Goal: Task Accomplishment & Management: Complete application form

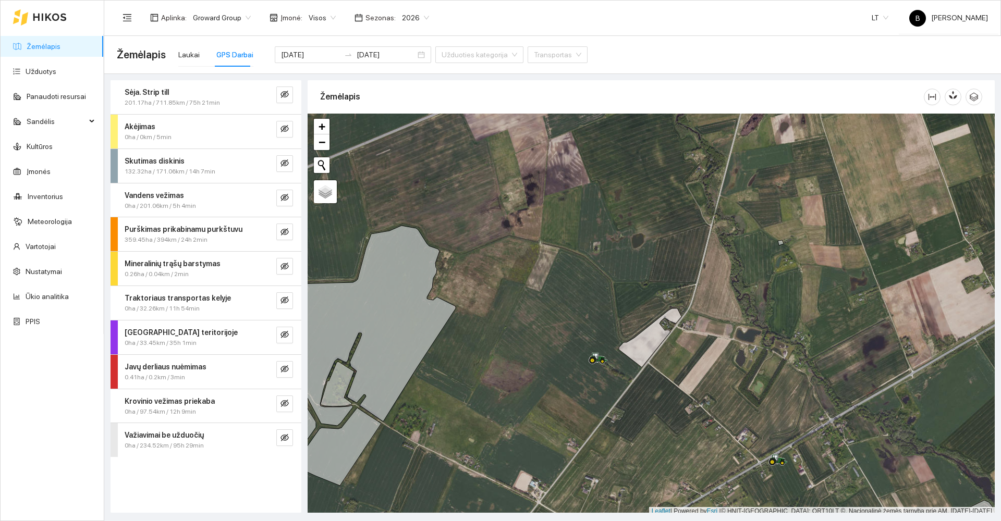
scroll to position [3, 0]
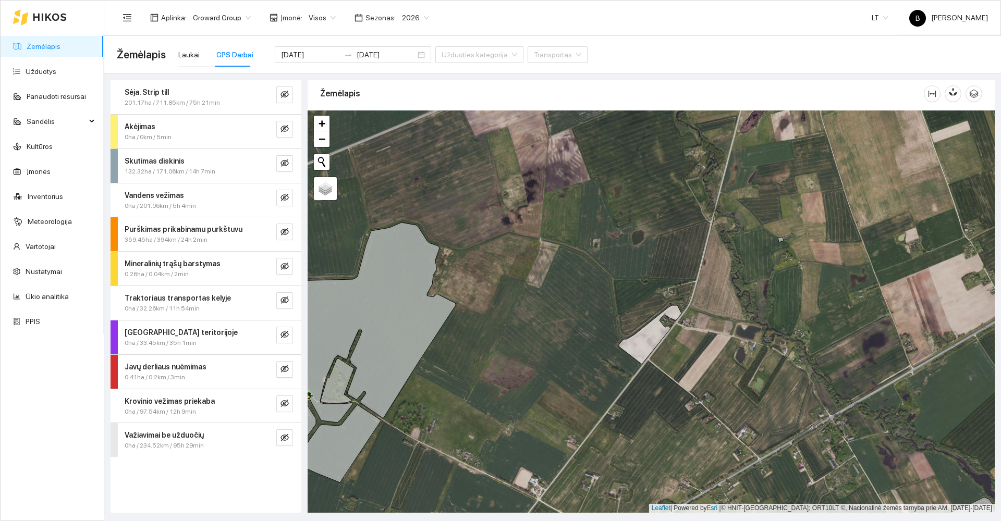
click at [229, 491] on div "Sėja. Strip till 201.17ha / 711.85km / 75h 21min Akėjimas 0ha / 0km / 5min Skut…" at bounding box center [205, 296] width 191 height 433
click at [229, 488] on div "Sėja. Strip till 201.17ha / 711.85km / 75h 21min Akėjimas 0ha / 0km / 5min Skut…" at bounding box center [205, 296] width 191 height 433
click at [35, 48] on link "Žemėlapis" at bounding box center [44, 46] width 34 height 8
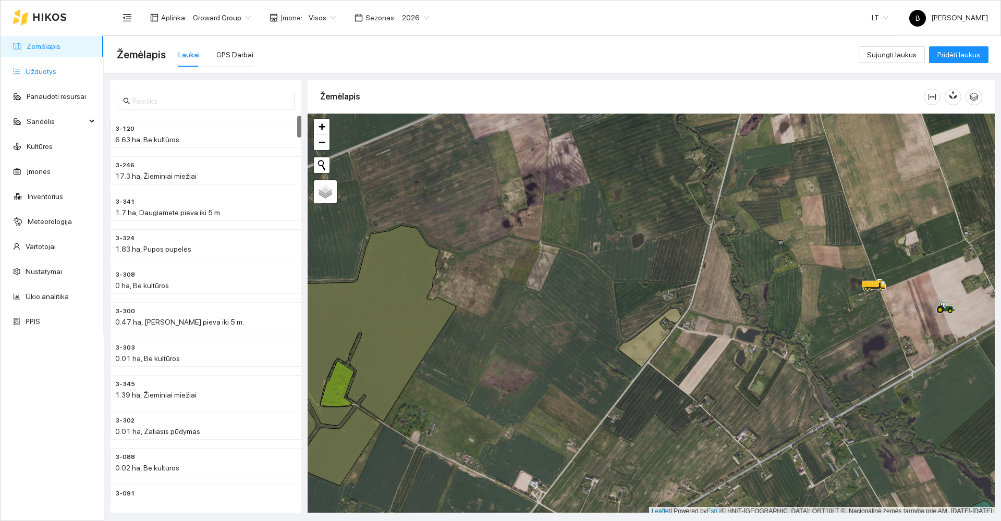
click at [38, 69] on link "Užduotys" at bounding box center [41, 71] width 31 height 8
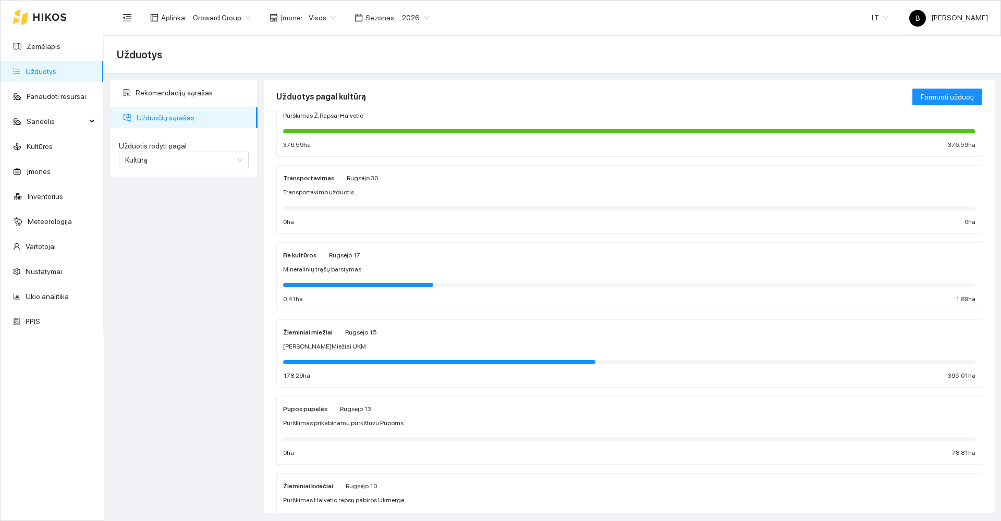
scroll to position [208, 0]
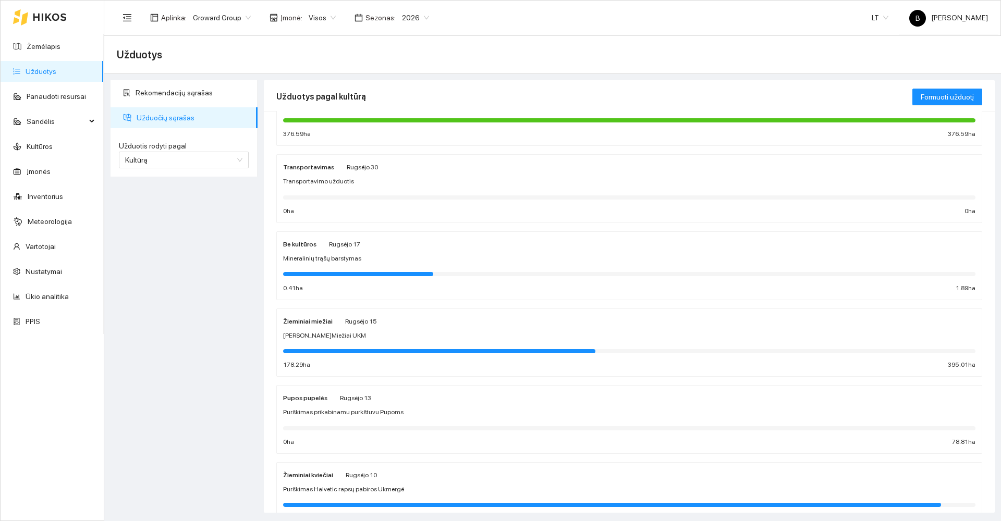
click at [454, 326] on div "Žieminiai miežiai [PERSON_NAME] 15" at bounding box center [629, 320] width 692 height 11
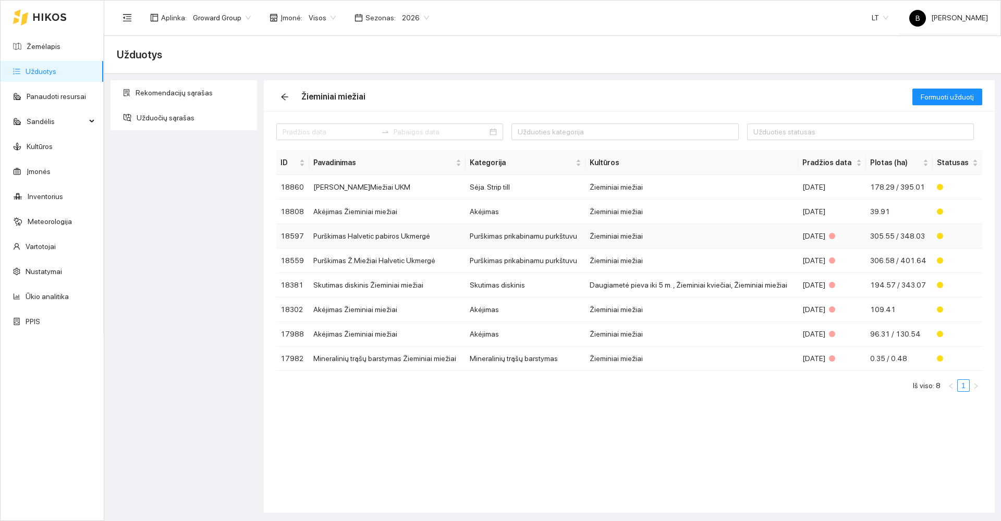
click at [394, 239] on td "Purškimas Halvetic pabiros Ukmergė" at bounding box center [387, 236] width 156 height 24
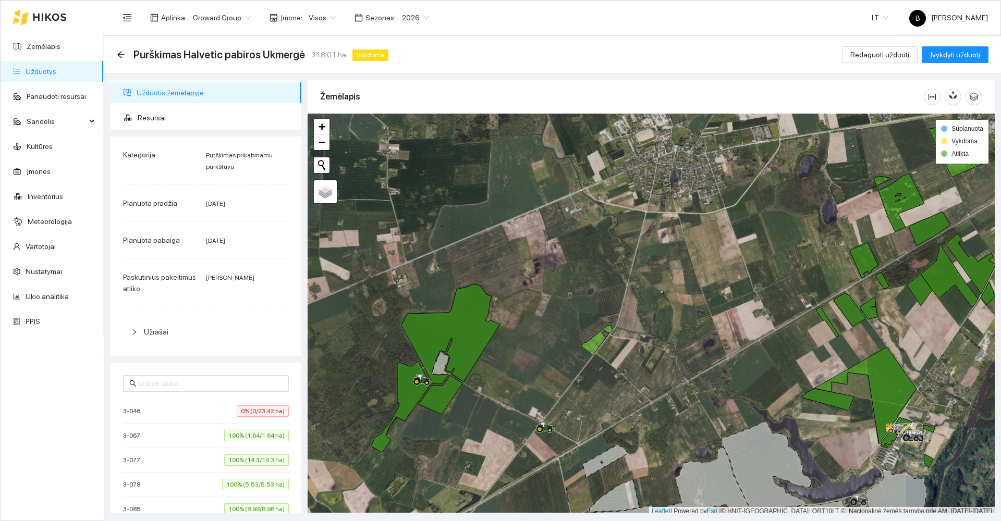
scroll to position [3, 0]
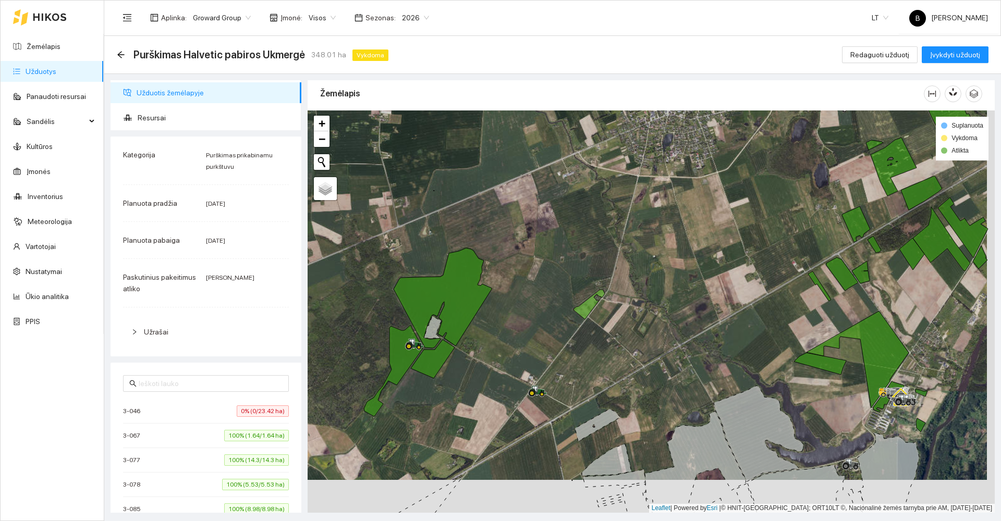
drag, startPoint x: 538, startPoint y: 383, endPoint x: 535, endPoint y: 304, distance: 78.7
click at [535, 304] on div at bounding box center [650, 311] width 687 height 402
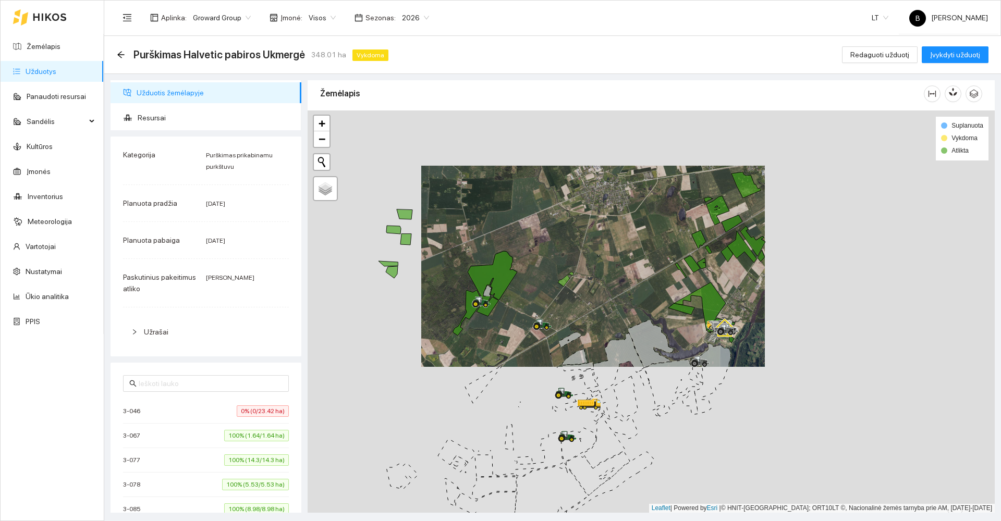
drag, startPoint x: 530, startPoint y: 316, endPoint x: 551, endPoint y: 242, distance: 77.5
click at [552, 242] on div at bounding box center [650, 311] width 687 height 402
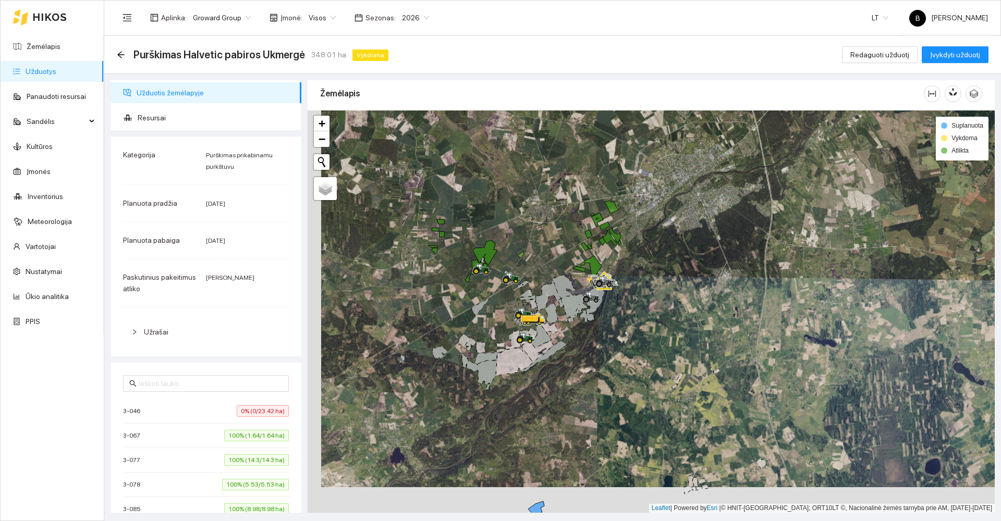
drag, startPoint x: 448, startPoint y: 384, endPoint x: 493, endPoint y: 305, distance: 90.8
click at [493, 308] on div at bounding box center [650, 311] width 687 height 402
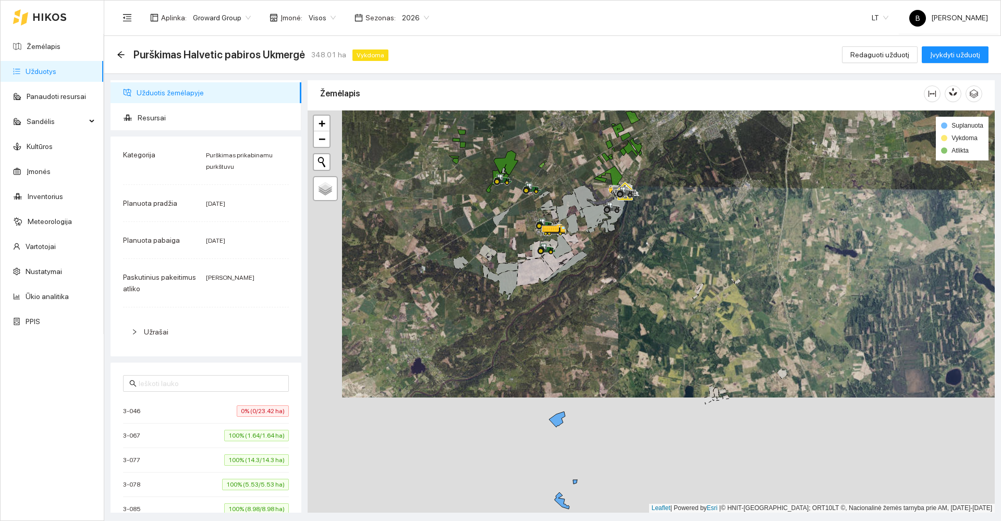
drag, startPoint x: 513, startPoint y: 386, endPoint x: 523, endPoint y: 284, distance: 102.1
click at [512, 292] on div at bounding box center [650, 311] width 687 height 402
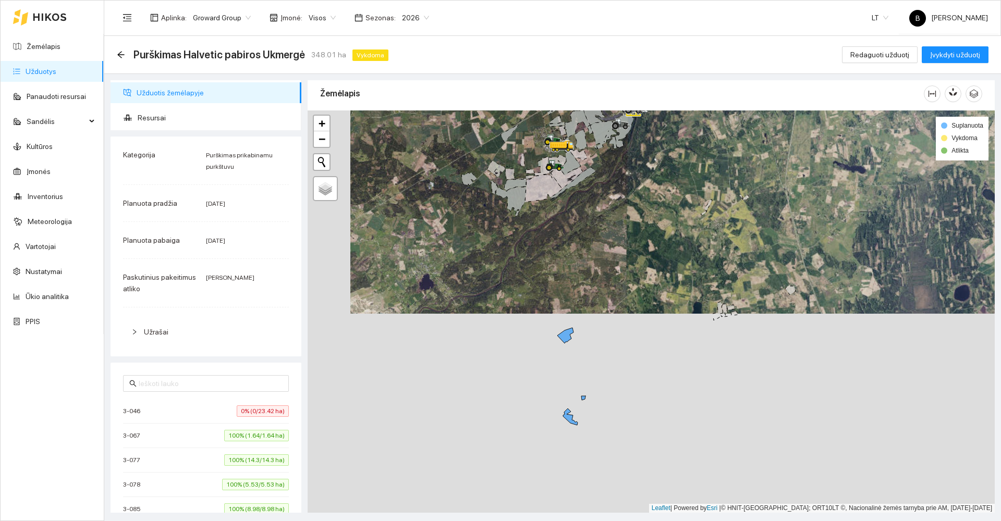
drag, startPoint x: 502, startPoint y: 385, endPoint x: 483, endPoint y: 327, distance: 61.6
click at [483, 327] on div at bounding box center [650, 311] width 687 height 402
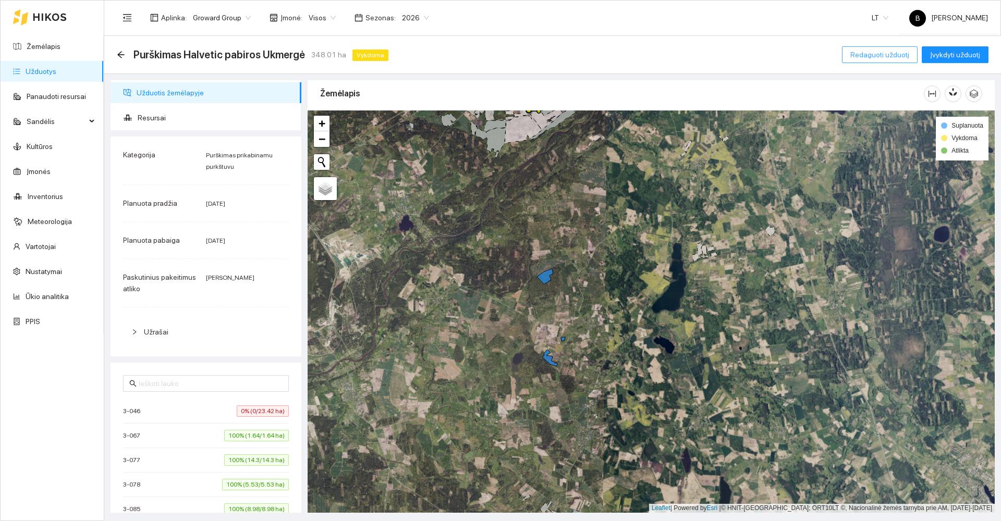
click at [869, 55] on span "Redaguoti užduotį" at bounding box center [879, 54] width 59 height 11
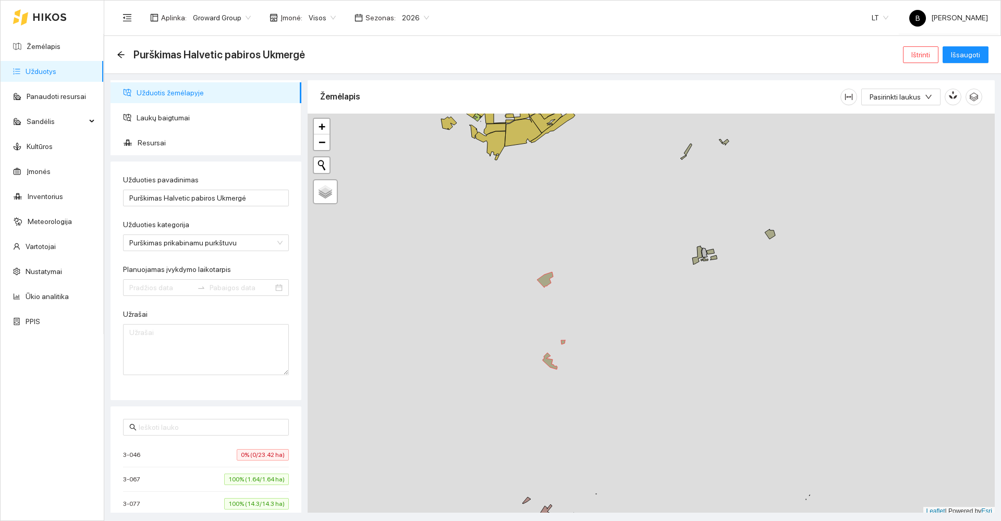
type input "[DATE]"
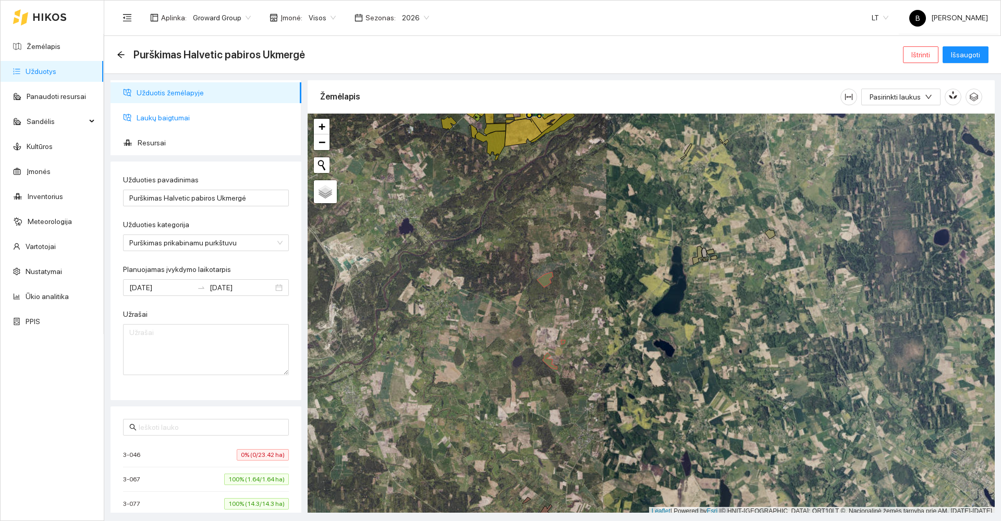
click at [171, 121] on span "Laukų baigtumai" at bounding box center [215, 117] width 156 height 21
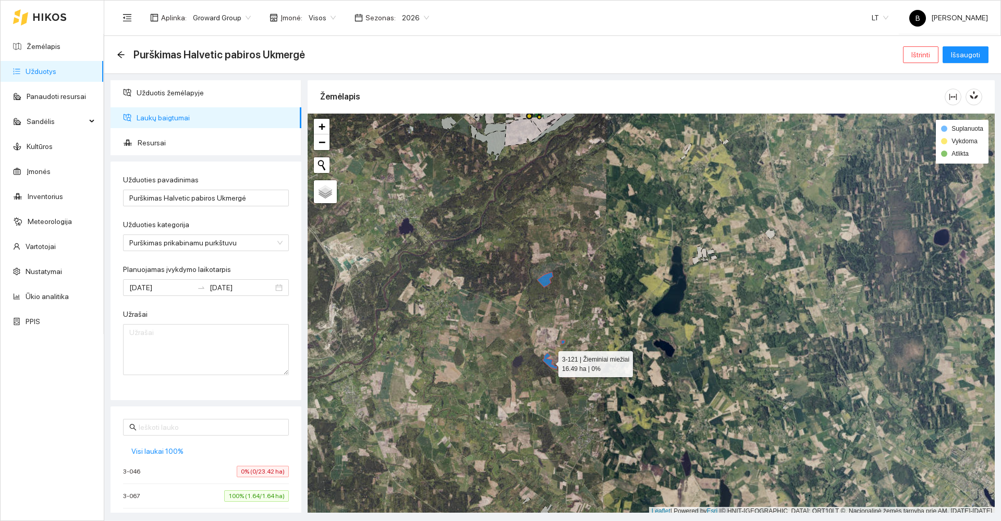
click at [548, 363] on icon at bounding box center [549, 361] width 15 height 17
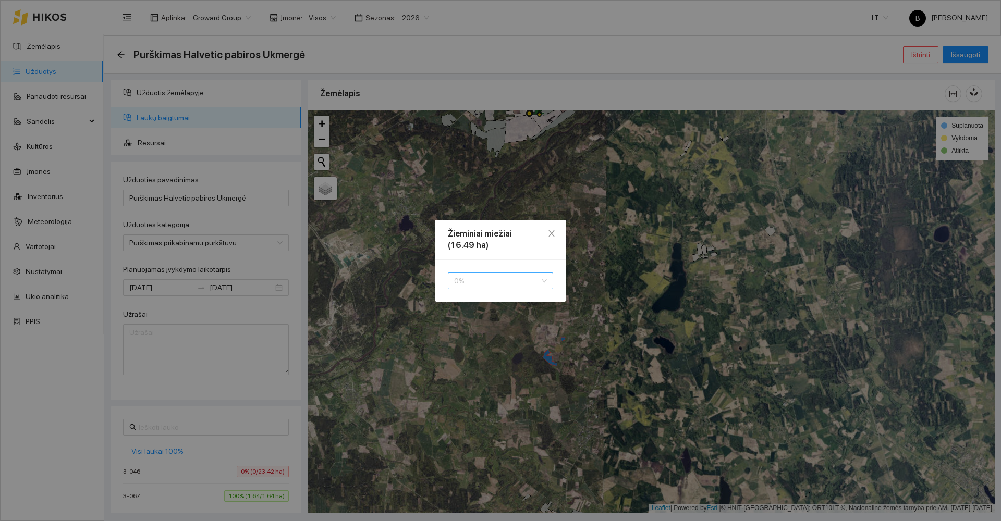
click at [502, 279] on span "0 %" at bounding box center [500, 281] width 93 height 16
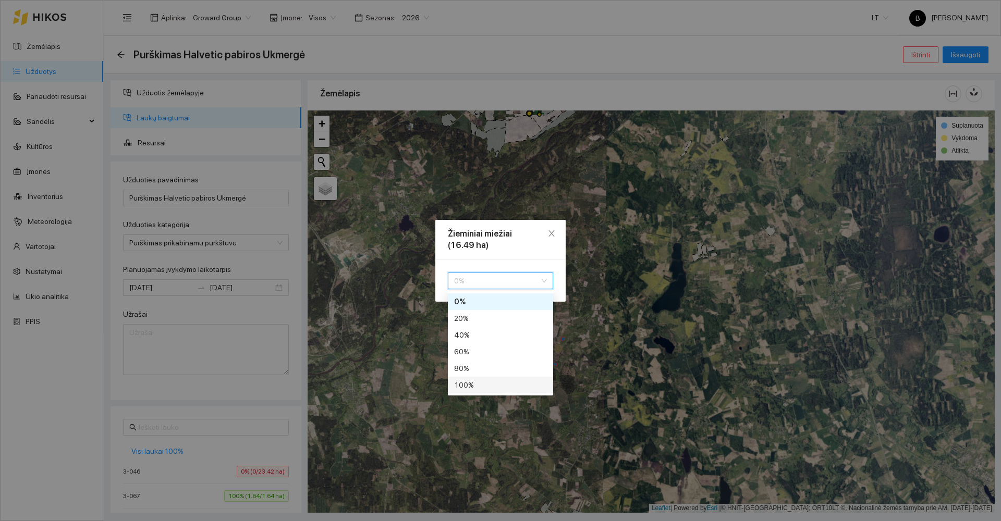
click at [499, 388] on div "100 %" at bounding box center [500, 384] width 93 height 11
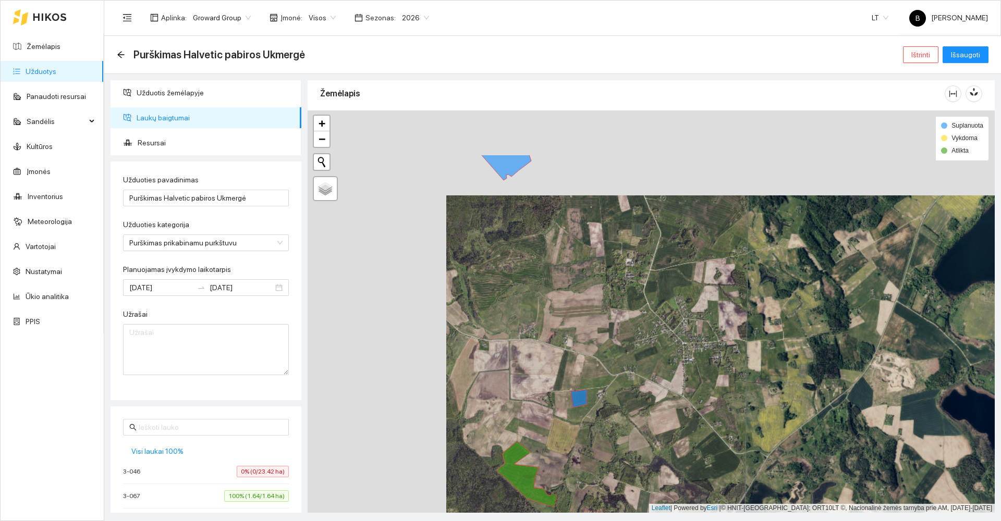
drag, startPoint x: 522, startPoint y: 323, endPoint x: 661, endPoint y: 410, distance: 163.8
click at [661, 410] on div at bounding box center [650, 311] width 687 height 402
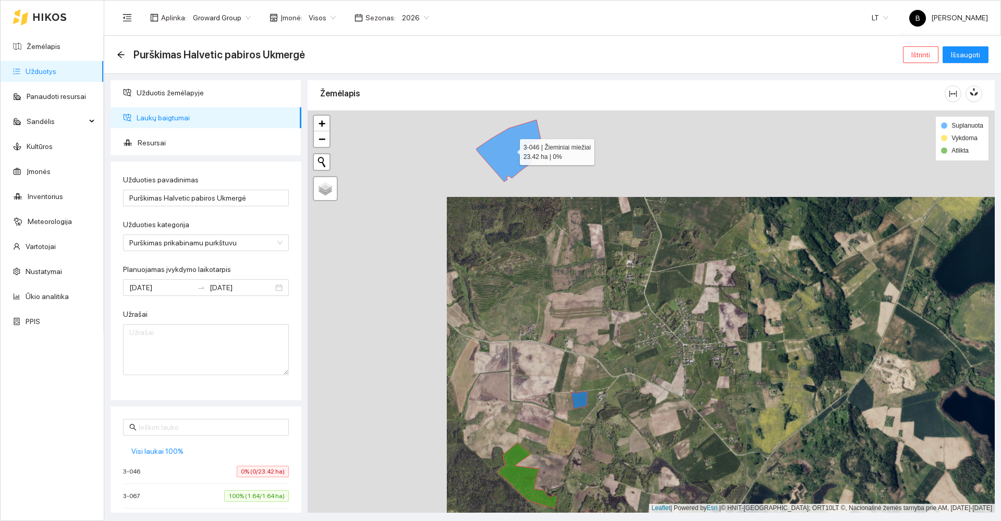
click at [501, 151] on icon at bounding box center [508, 151] width 64 height 62
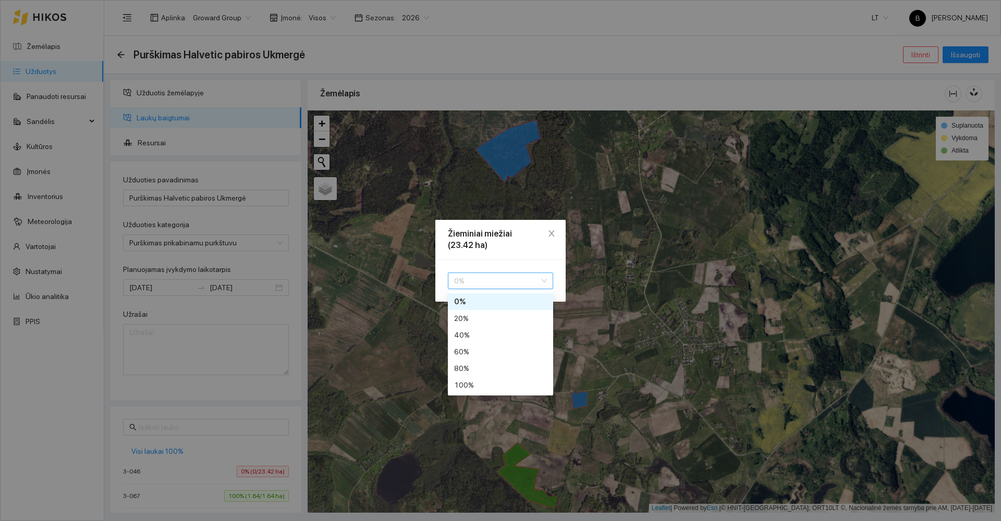
click at [481, 287] on span "0 %" at bounding box center [500, 281] width 93 height 16
click at [466, 391] on div "100 %" at bounding box center [500, 385] width 105 height 17
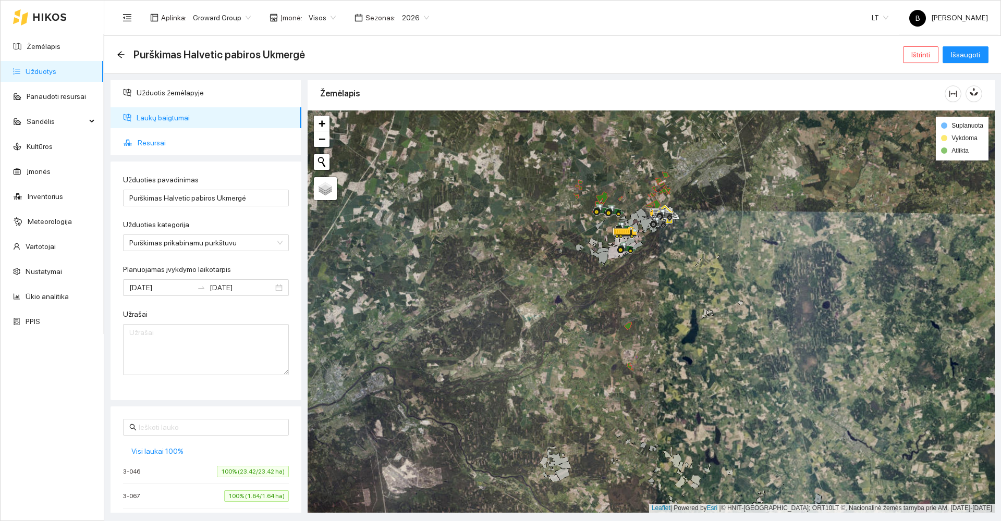
click at [159, 143] on span "Resursai" at bounding box center [215, 142] width 155 height 21
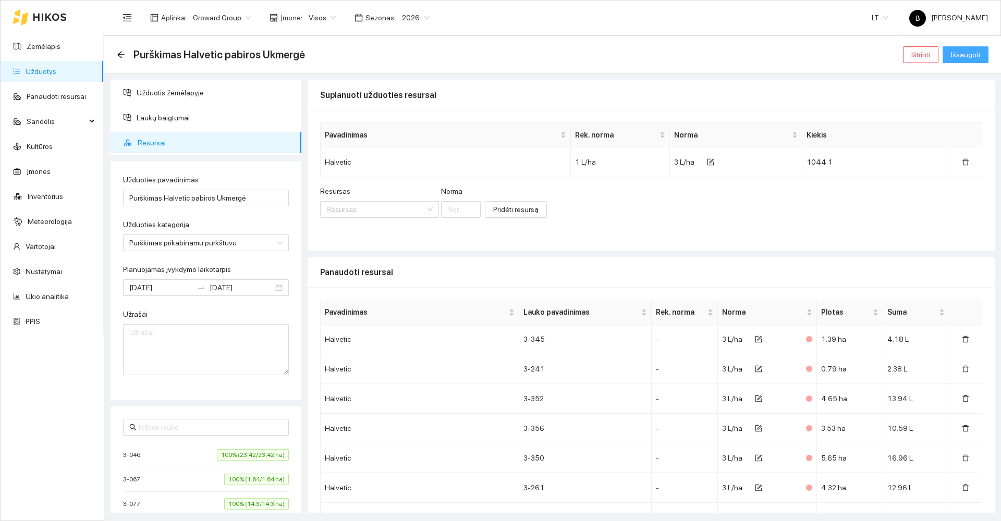
click at [956, 56] on span "Išsaugoti" at bounding box center [964, 54] width 29 height 11
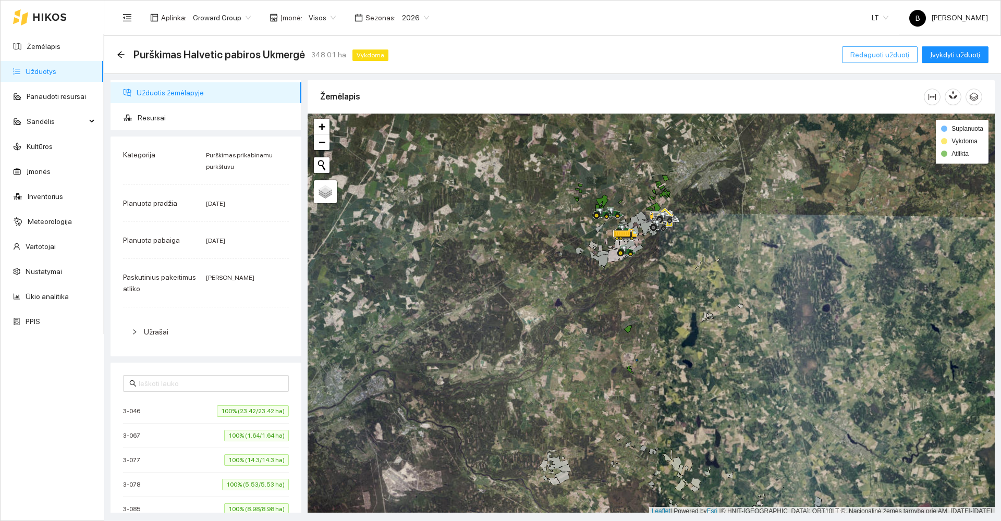
click at [891, 57] on span "Redaguoti užduotį" at bounding box center [879, 54] width 59 height 11
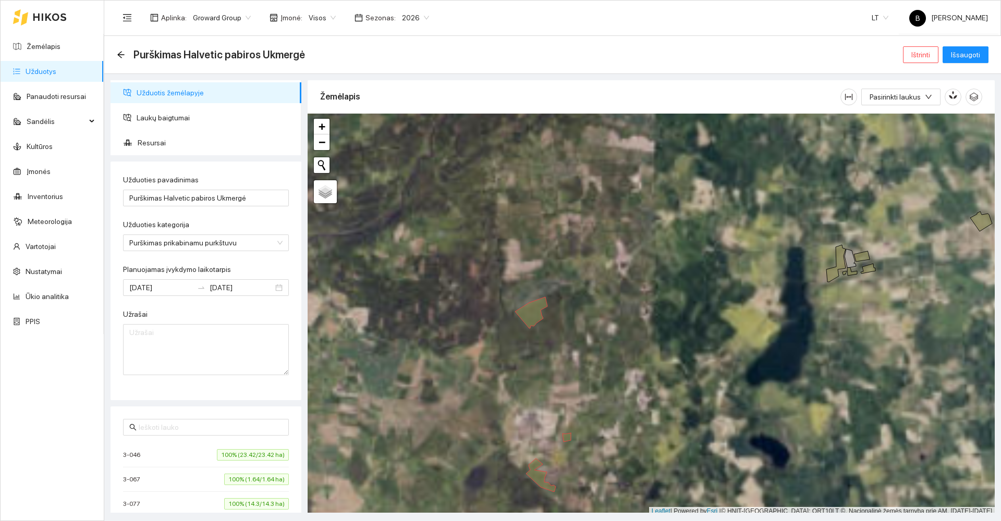
click at [565, 440] on div at bounding box center [650, 315] width 687 height 402
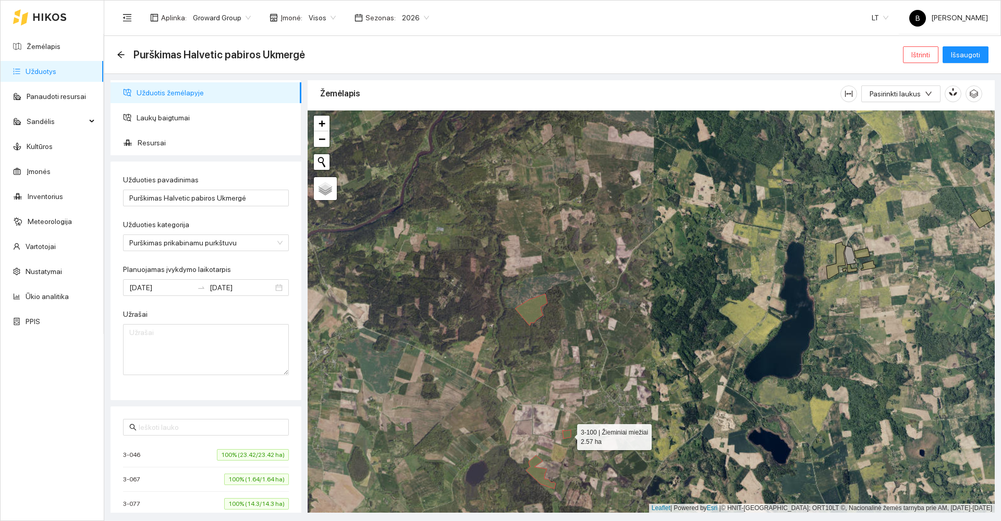
click at [567, 435] on icon at bounding box center [566, 434] width 8 height 9
click at [959, 54] on span "Išsaugoti" at bounding box center [964, 54] width 29 height 11
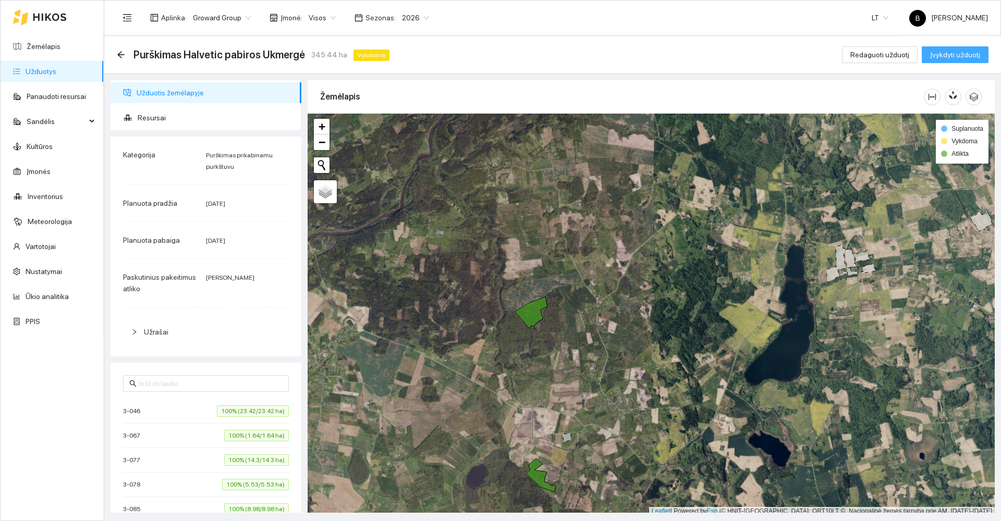
click at [951, 50] on span "Įvykdyti užduotį" at bounding box center [955, 54] width 50 height 11
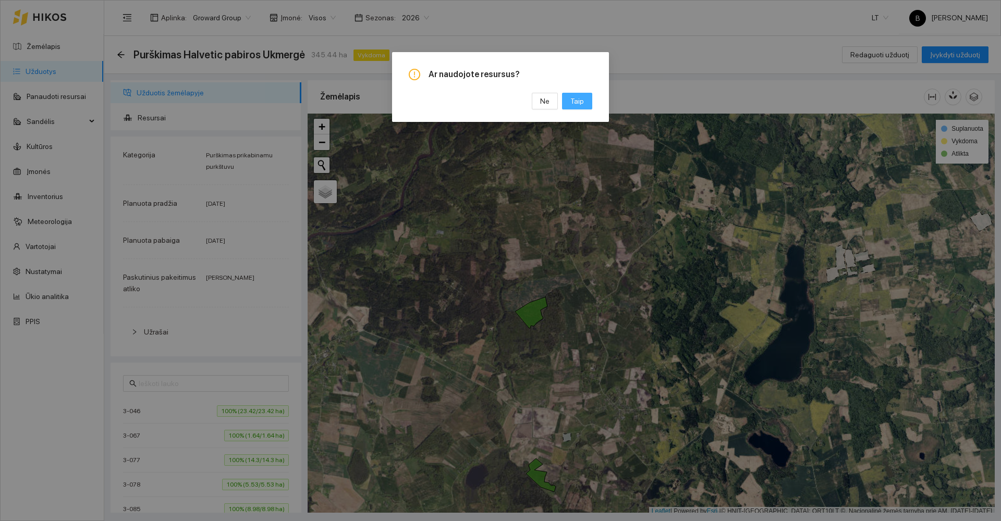
click at [578, 99] on span "Taip" at bounding box center [577, 100] width 14 height 11
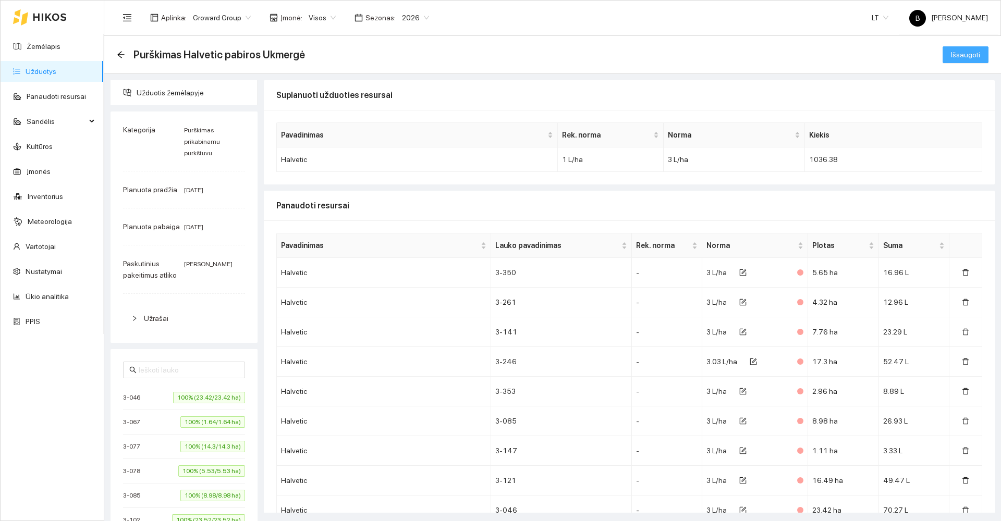
click at [954, 58] on span "Išsaugoti" at bounding box center [964, 54] width 29 height 11
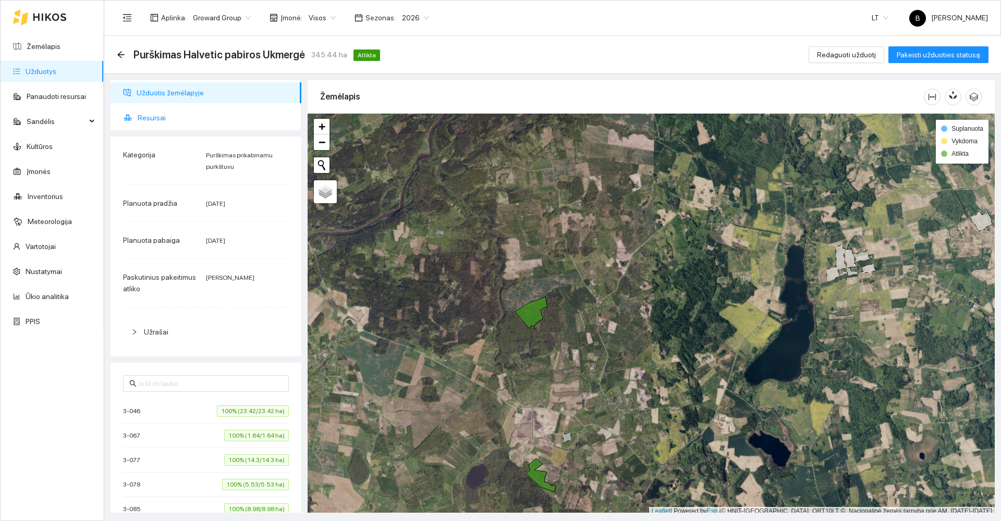
click at [157, 119] on span "Resursai" at bounding box center [215, 117] width 155 height 21
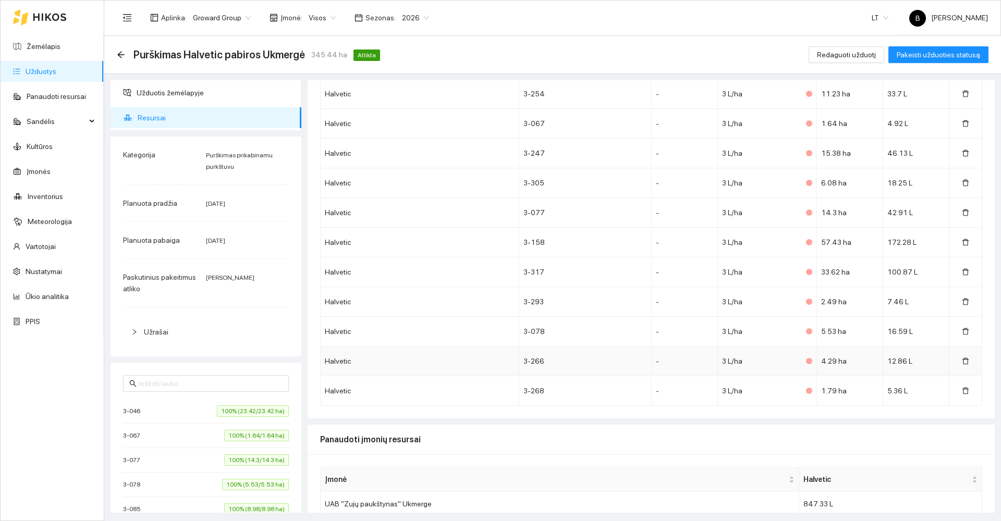
scroll to position [730, 0]
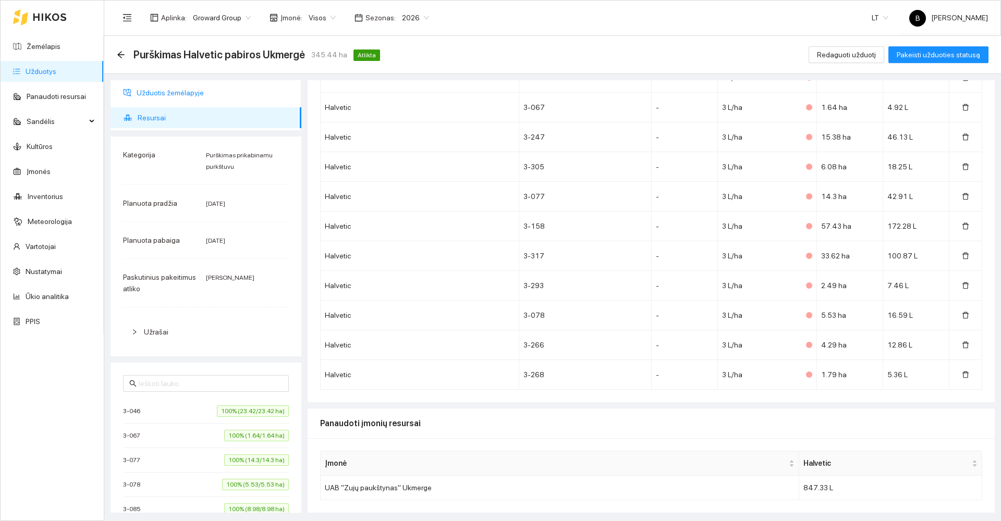
click at [164, 94] on span "Užduotis žemėlapyje" at bounding box center [215, 92] width 156 height 21
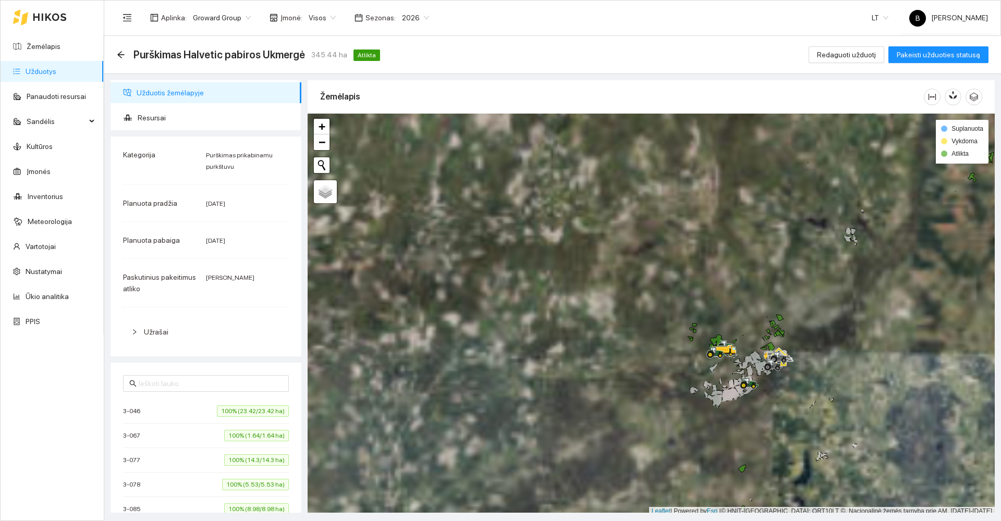
scroll to position [3, 0]
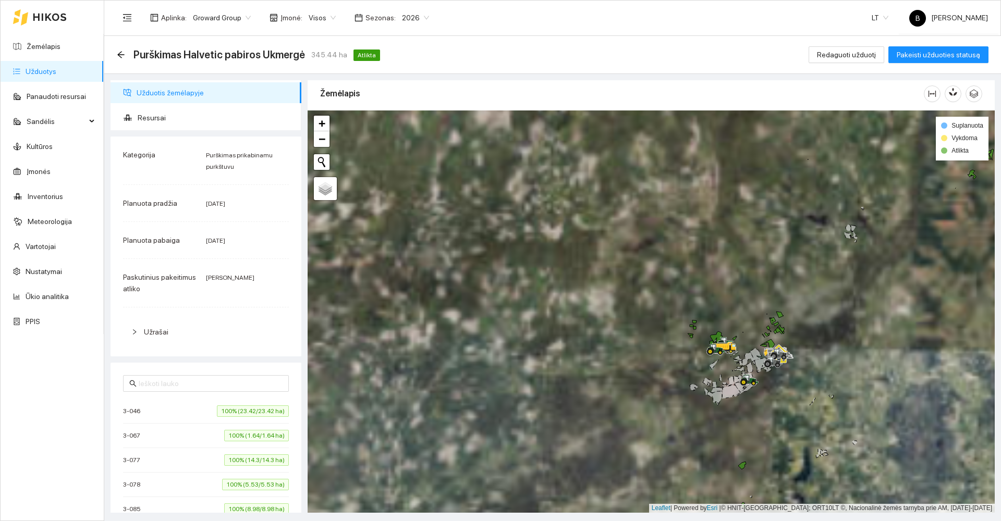
drag, startPoint x: 668, startPoint y: 347, endPoint x: 622, endPoint y: 303, distance: 63.8
click at [622, 303] on div at bounding box center [650, 311] width 687 height 402
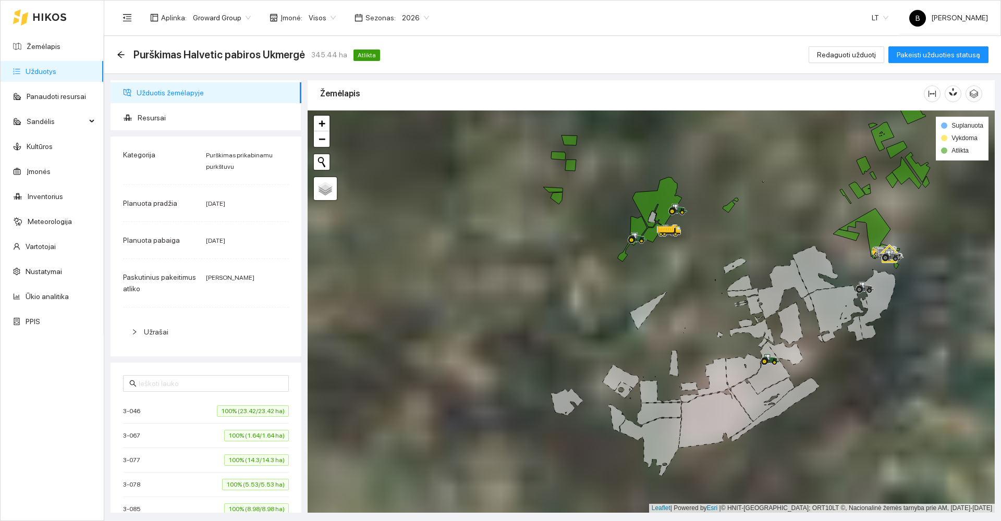
drag, startPoint x: 675, startPoint y: 310, endPoint x: 533, endPoint y: 283, distance: 145.1
click at [533, 283] on div at bounding box center [650, 311] width 687 height 402
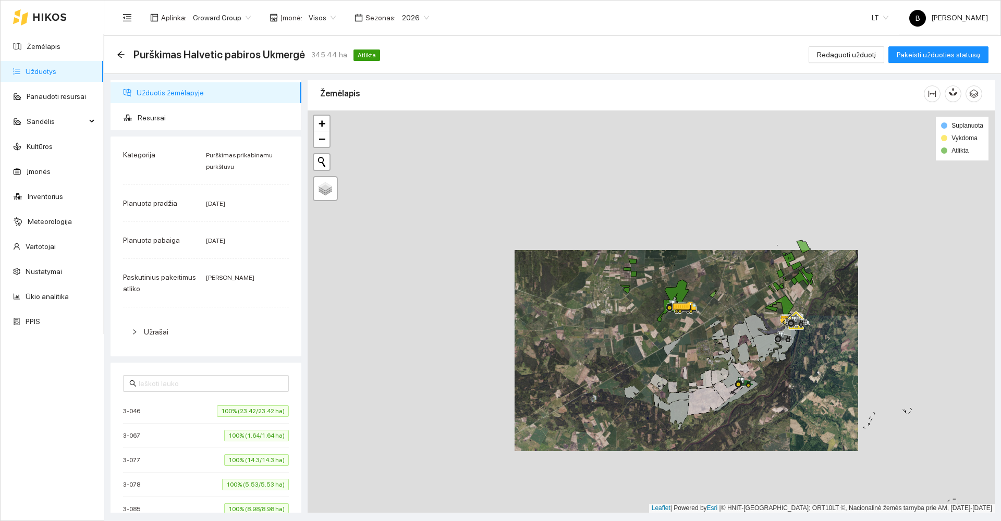
drag, startPoint x: 697, startPoint y: 362, endPoint x: 709, endPoint y: 260, distance: 102.3
click at [709, 267] on div at bounding box center [650, 311] width 687 height 402
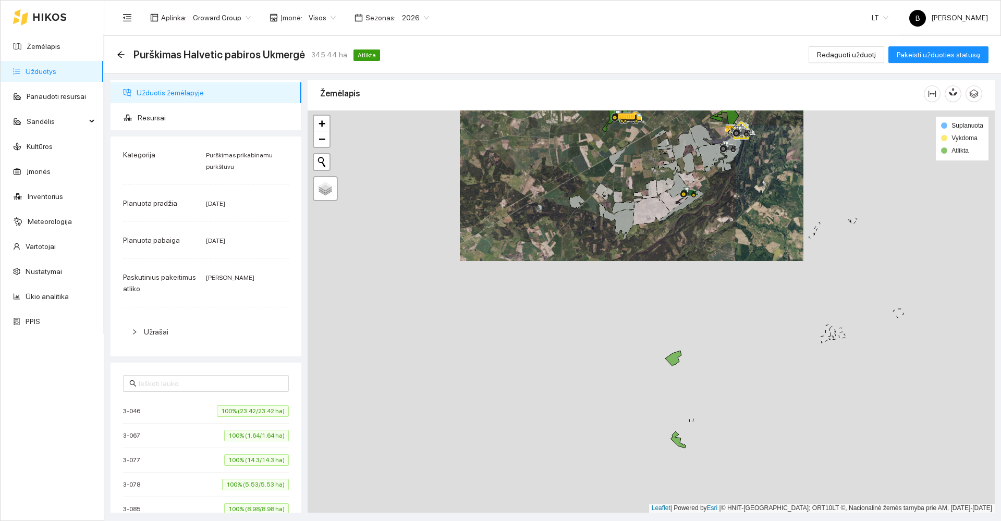
drag, startPoint x: 647, startPoint y: 345, endPoint x: 627, endPoint y: 323, distance: 29.9
click at [627, 326] on div at bounding box center [650, 311] width 687 height 402
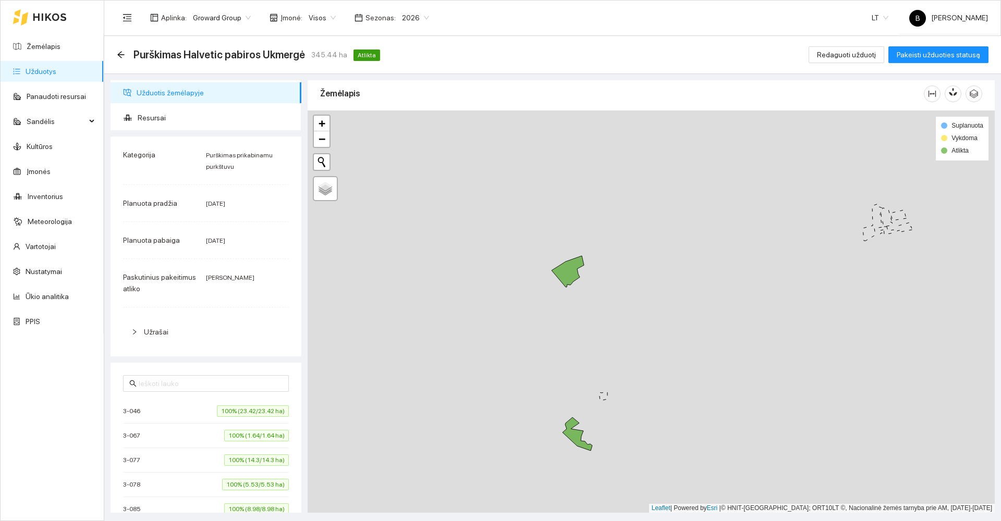
drag, startPoint x: 727, startPoint y: 364, endPoint x: 758, endPoint y: 260, distance: 108.7
click at [759, 265] on div at bounding box center [650, 311] width 687 height 402
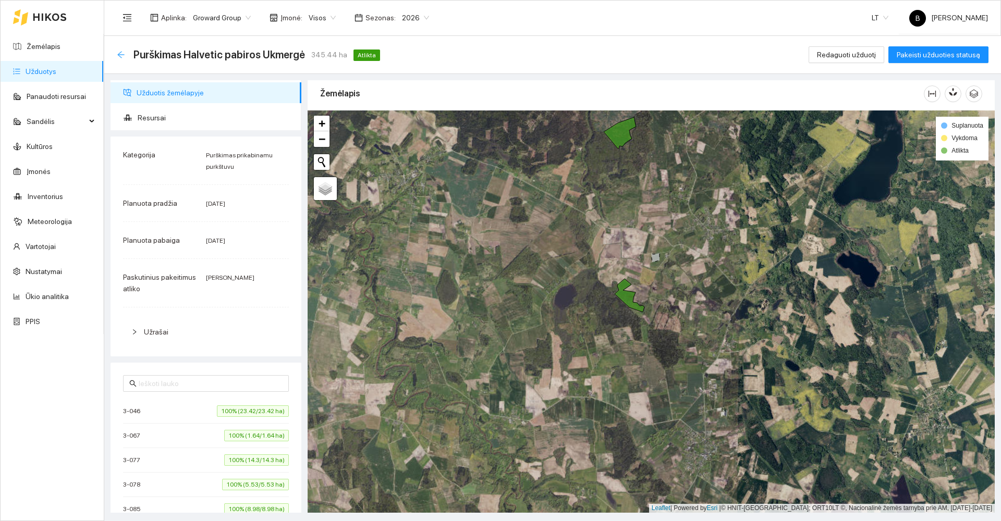
click at [122, 57] on icon "arrow-left" at bounding box center [121, 55] width 8 height 8
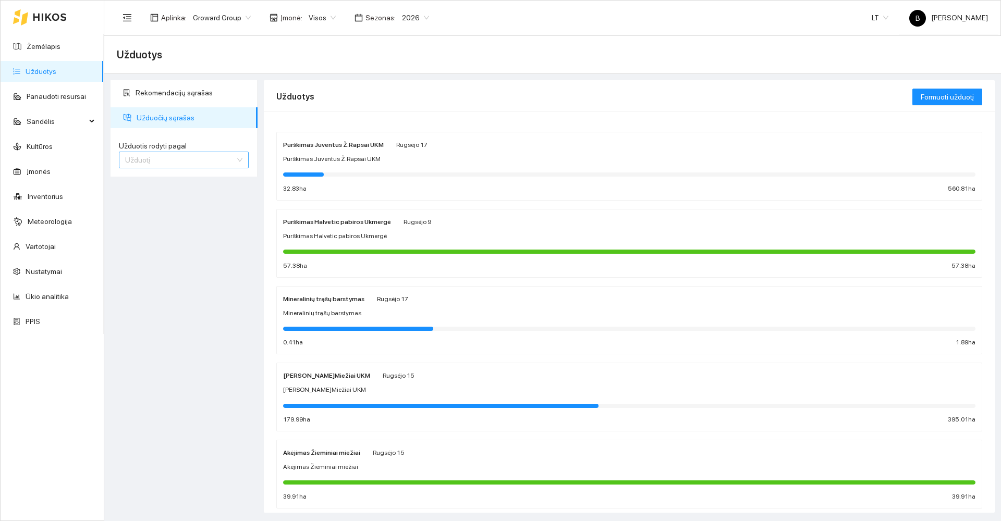
click at [163, 157] on span "Užduotį" at bounding box center [183, 160] width 117 height 16
click at [163, 197] on div "Kultūrą" at bounding box center [183, 197] width 117 height 11
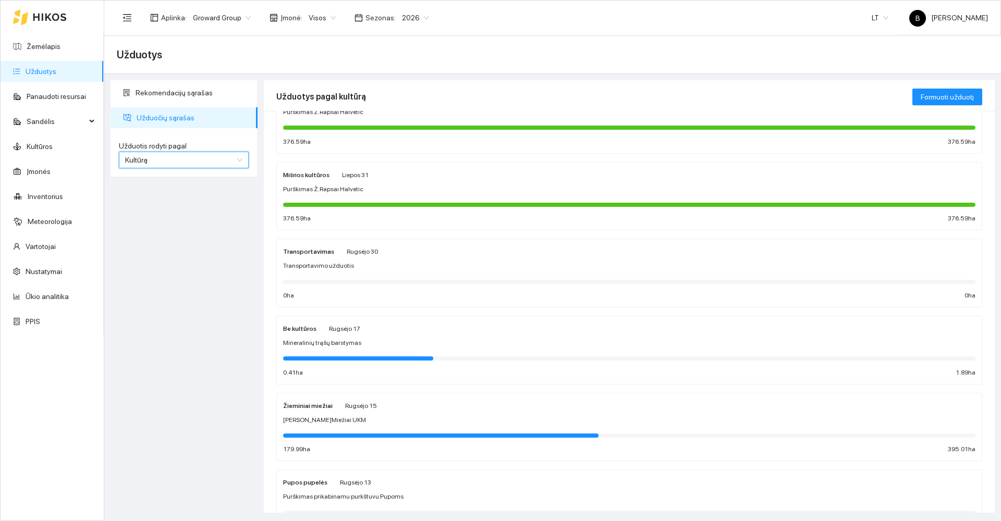
scroll to position [156, 0]
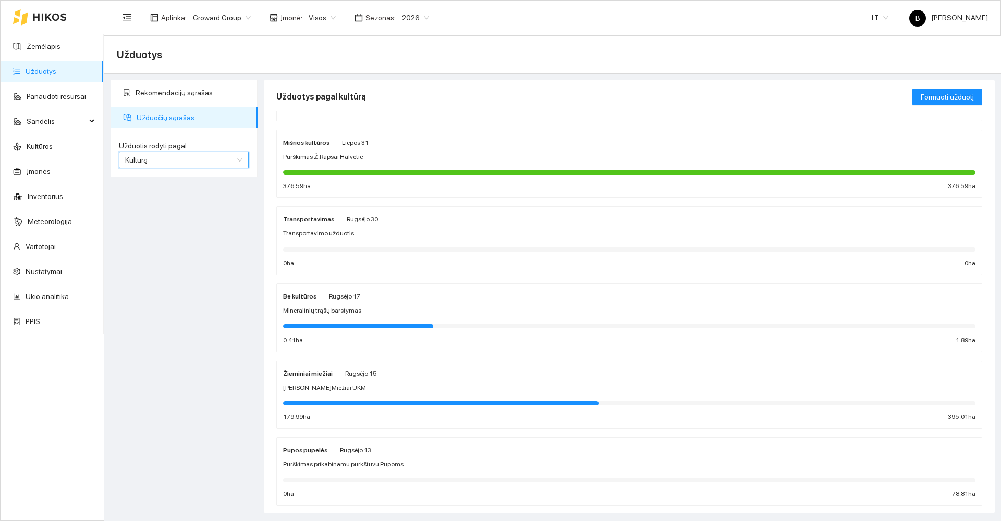
click at [477, 381] on div "Žieminiai miežiai [PERSON_NAME] 15 Sėja [PERSON_NAME].Miežiai UKM 179.99 ha 395…" at bounding box center [629, 394] width 692 height 55
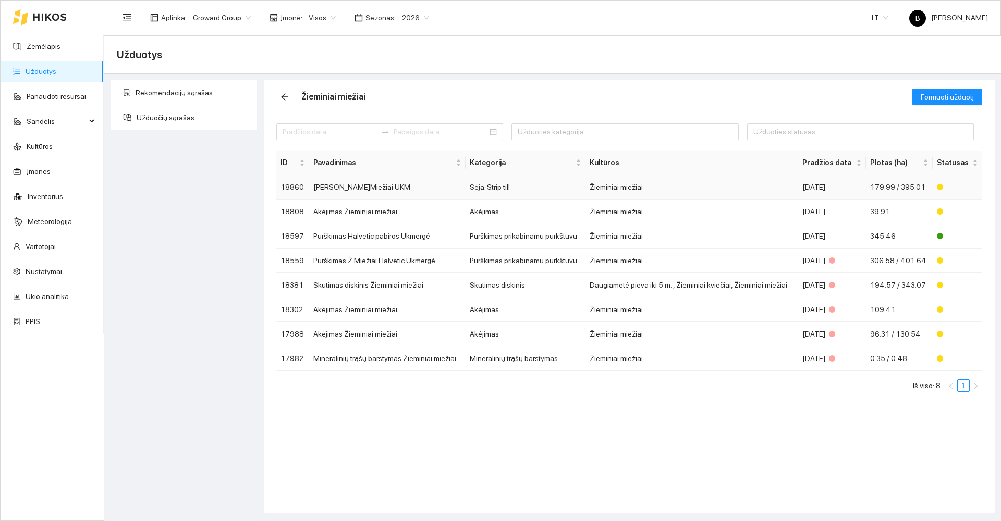
click at [411, 182] on td "[PERSON_NAME]Miežiai UKM" at bounding box center [387, 187] width 156 height 24
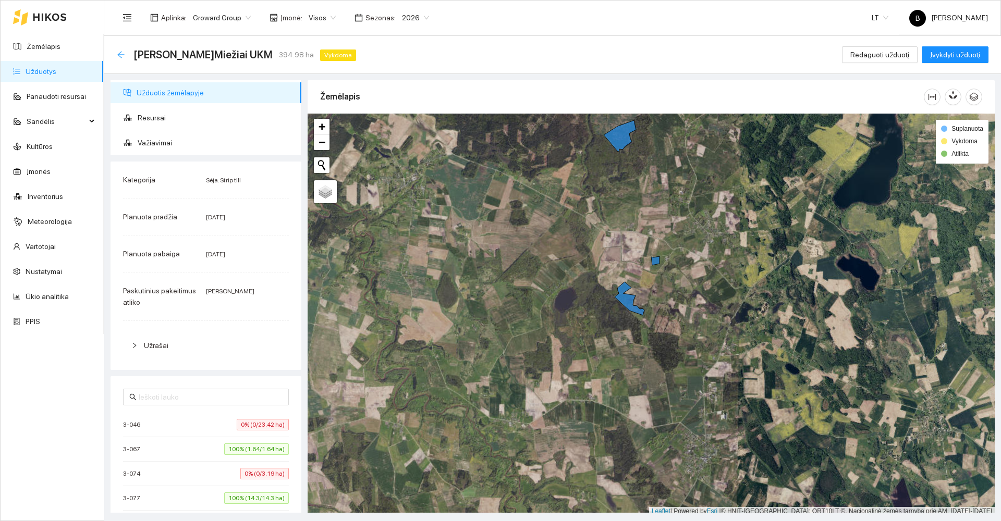
click at [120, 53] on icon "arrow-left" at bounding box center [120, 54] width 7 height 7
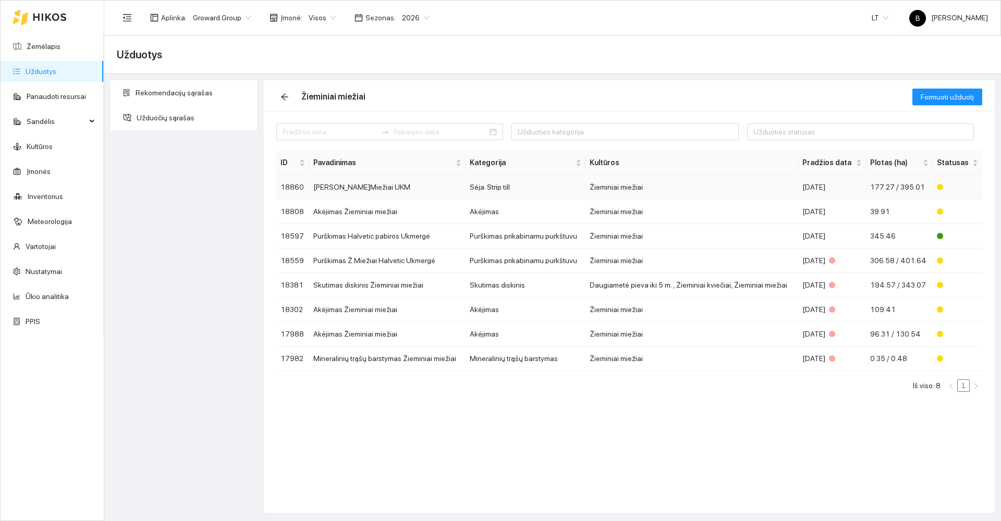
click at [387, 186] on td "[PERSON_NAME]Miežiai UKM" at bounding box center [387, 187] width 156 height 24
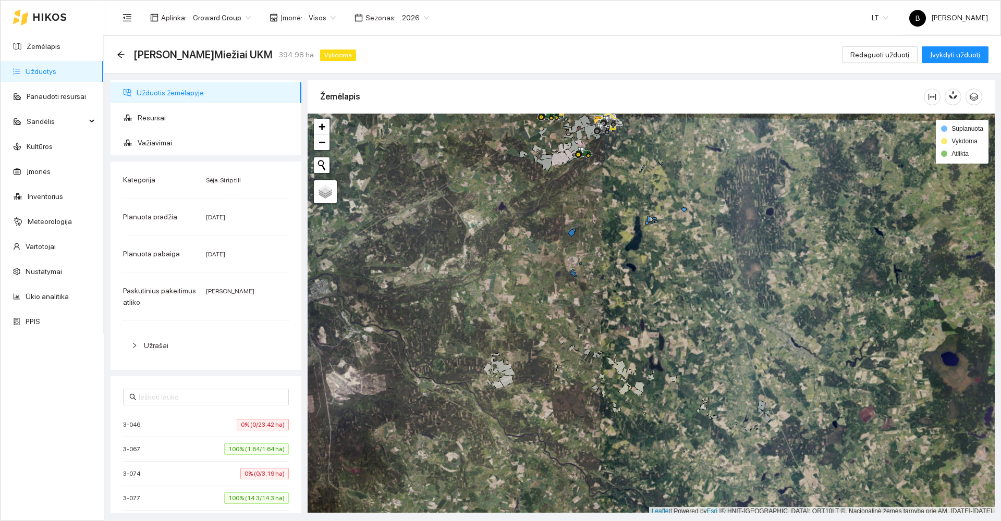
scroll to position [3, 0]
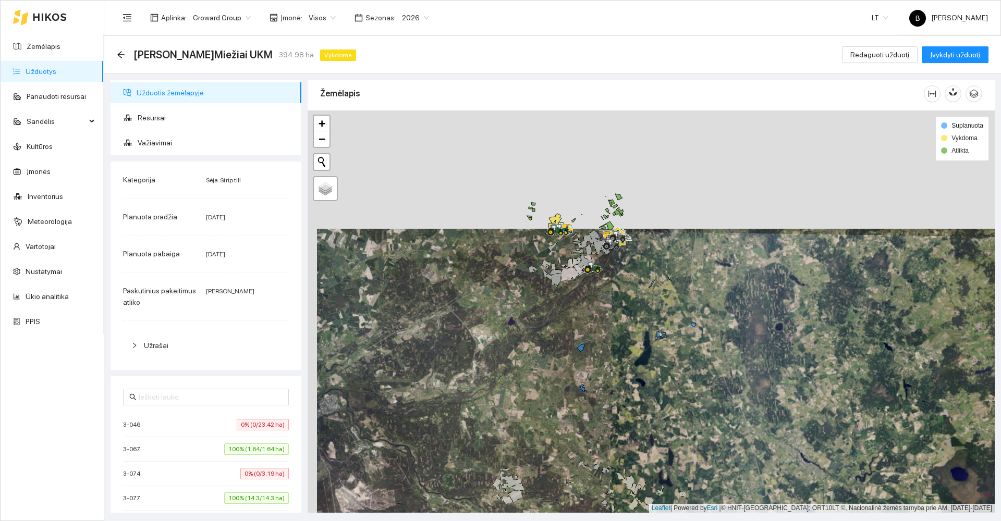
drag, startPoint x: 481, startPoint y: 226, endPoint x: 490, endPoint y: 344, distance: 118.7
click at [490, 344] on div at bounding box center [650, 311] width 687 height 402
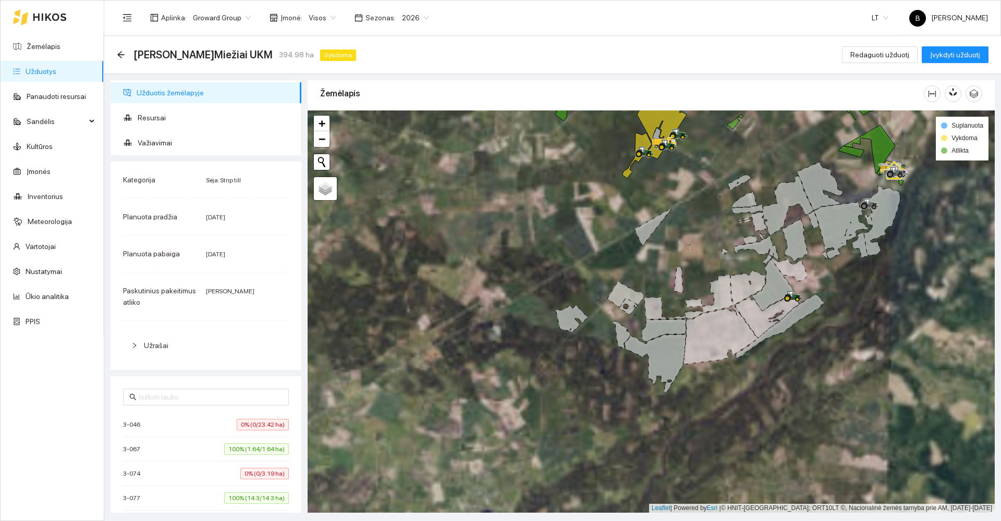
drag, startPoint x: 512, startPoint y: 190, endPoint x: 470, endPoint y: 307, distance: 124.4
click at [470, 307] on div at bounding box center [650, 311] width 687 height 402
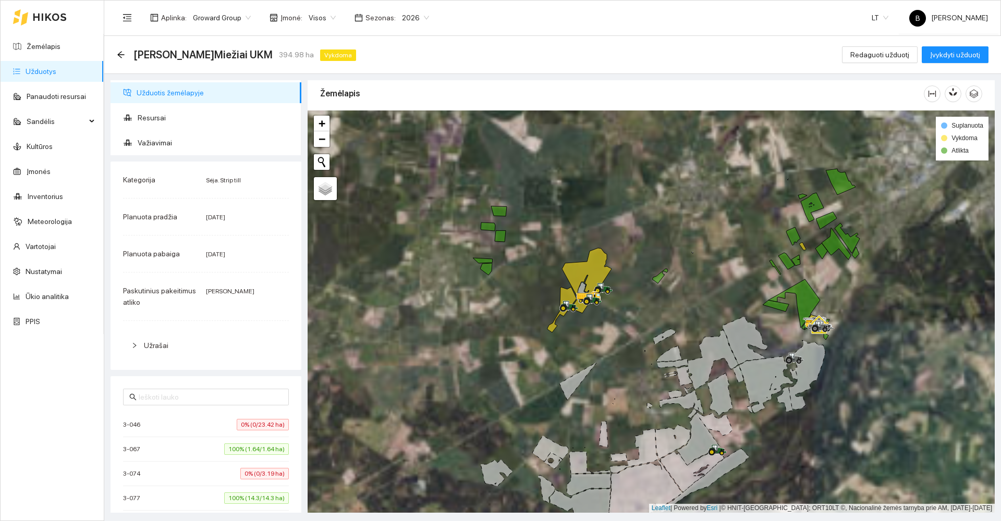
drag, startPoint x: 546, startPoint y: 278, endPoint x: 510, endPoint y: 321, distance: 56.6
click at [510, 321] on div at bounding box center [650, 311] width 687 height 402
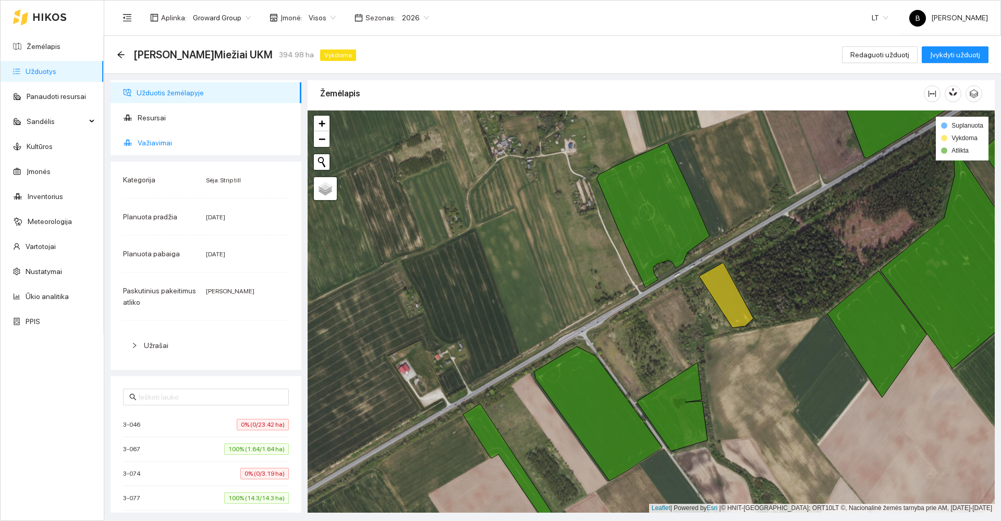
click at [135, 141] on li "Važiavimai" at bounding box center [205, 142] width 191 height 21
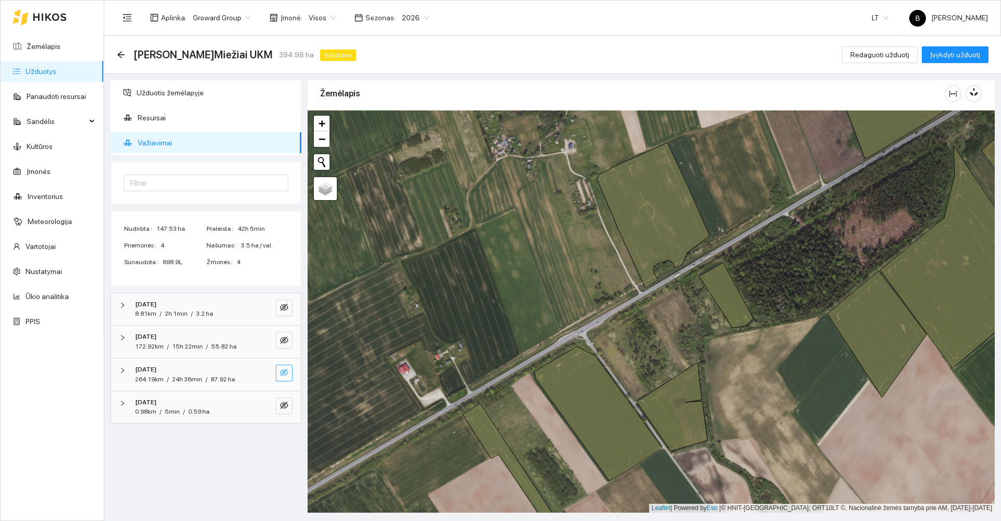
click at [286, 372] on icon "eye-invisible" at bounding box center [284, 372] width 8 height 8
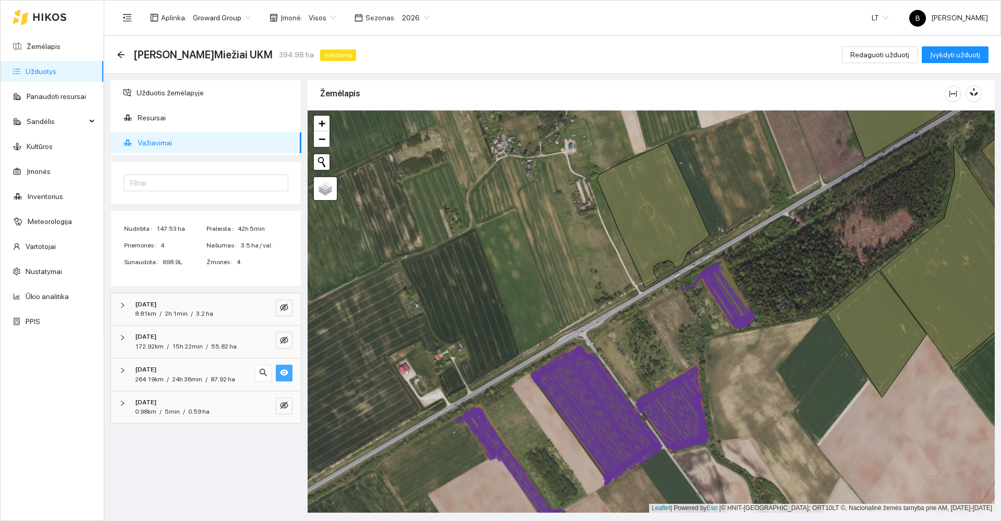
click at [283, 374] on icon "eye" at bounding box center [284, 373] width 8 height 6
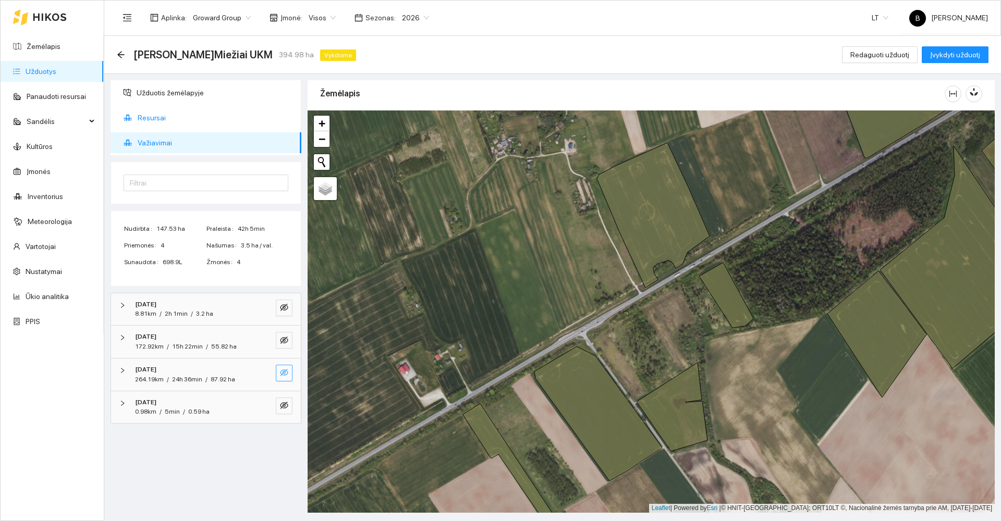
click at [152, 121] on span "Resursai" at bounding box center [215, 117] width 155 height 21
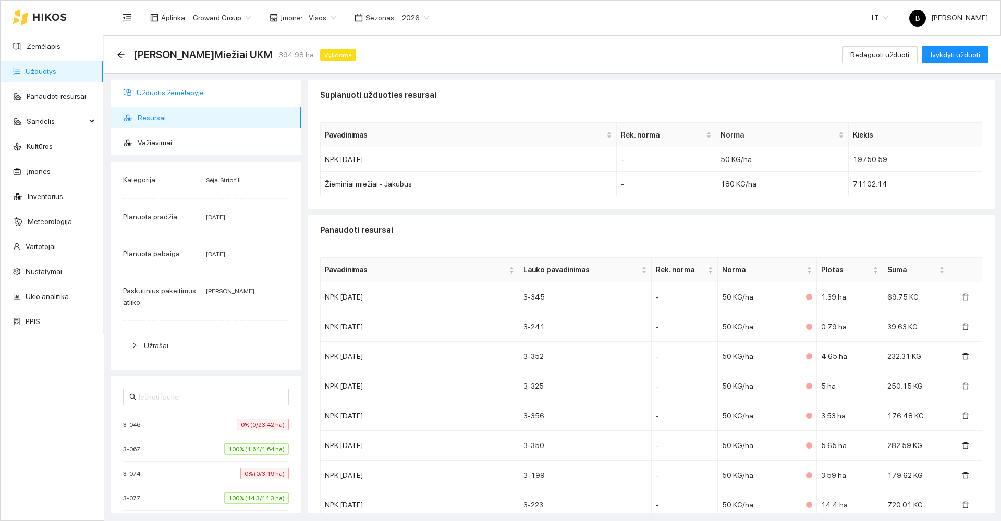
click at [149, 94] on span "Užduotis žemėlapyje" at bounding box center [215, 92] width 156 height 21
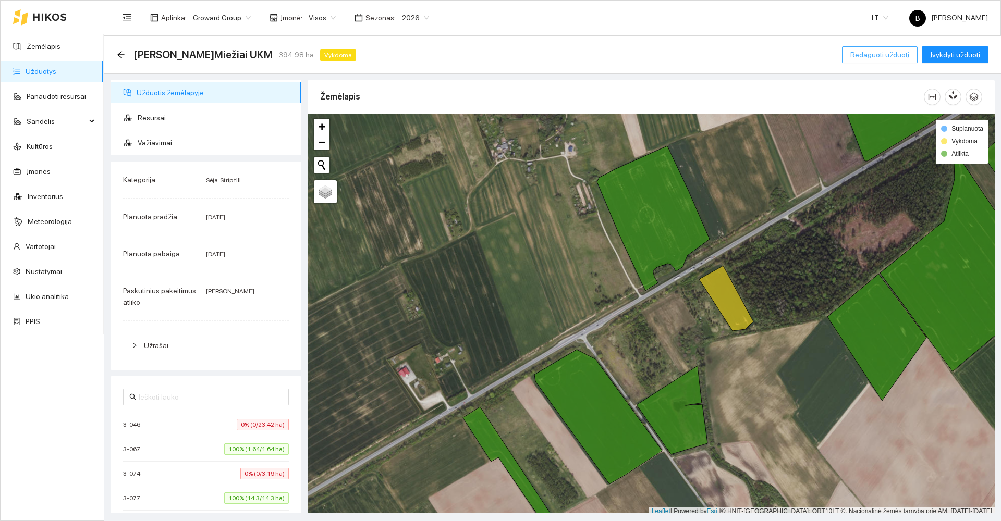
click at [869, 53] on span "Redaguoti užduotį" at bounding box center [879, 54] width 59 height 11
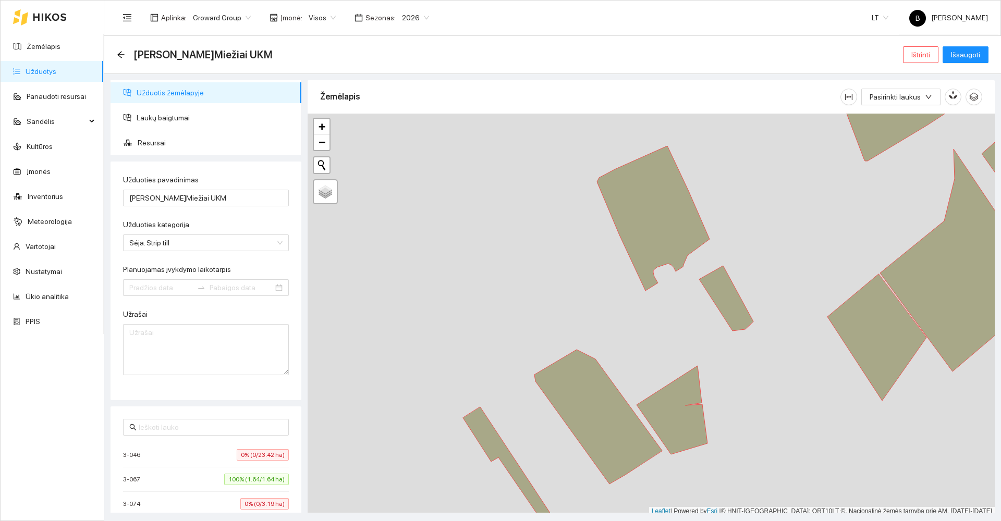
type input "[DATE]"
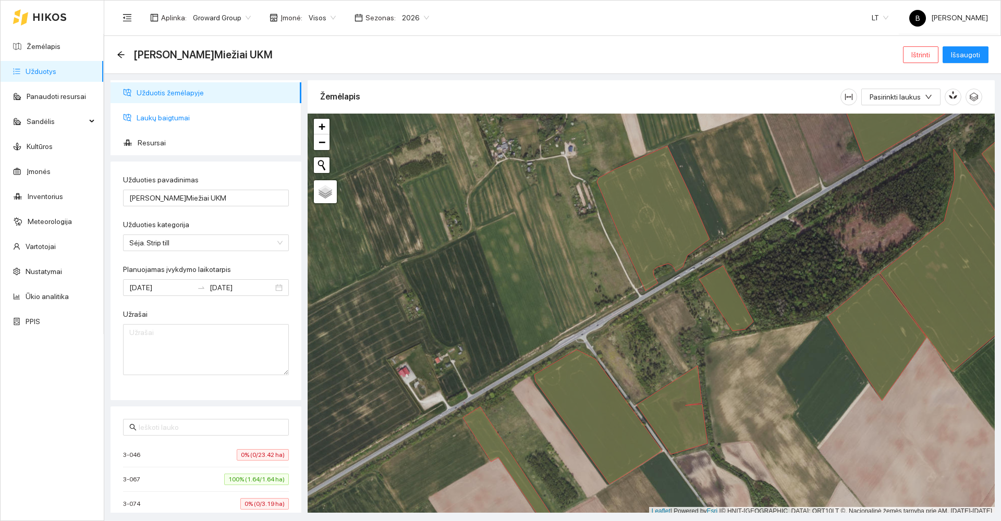
click at [162, 120] on span "Laukų baigtumai" at bounding box center [215, 117] width 156 height 21
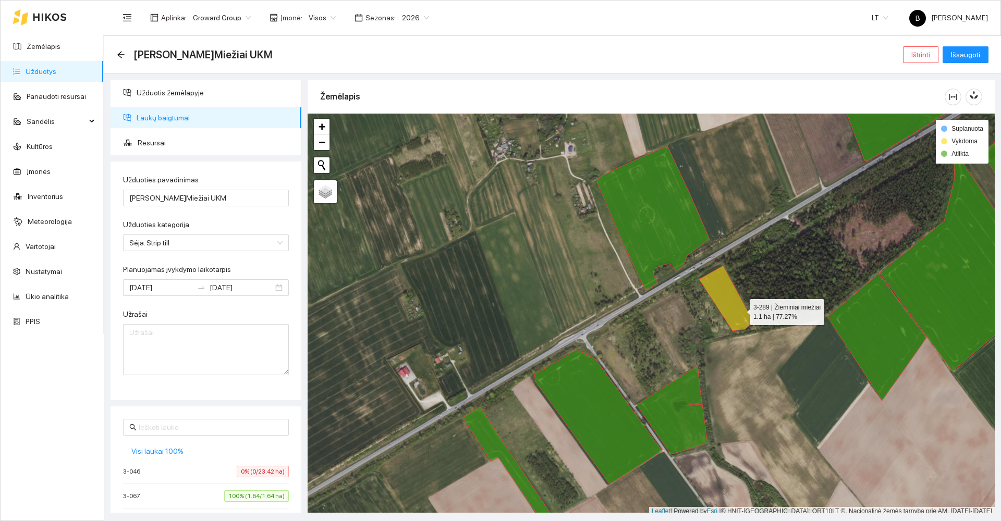
click at [740, 310] on icon at bounding box center [726, 298] width 54 height 65
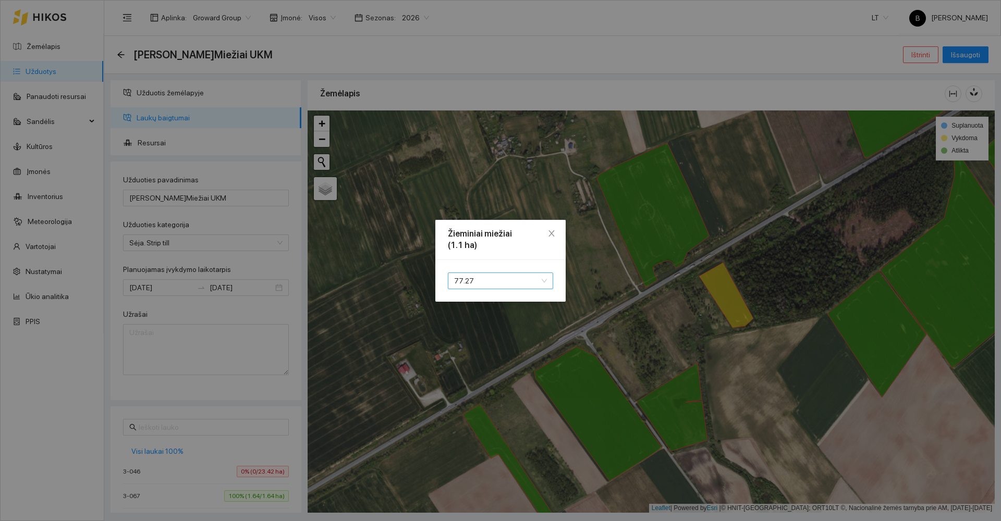
click at [490, 281] on span "77.27" at bounding box center [500, 281] width 93 height 16
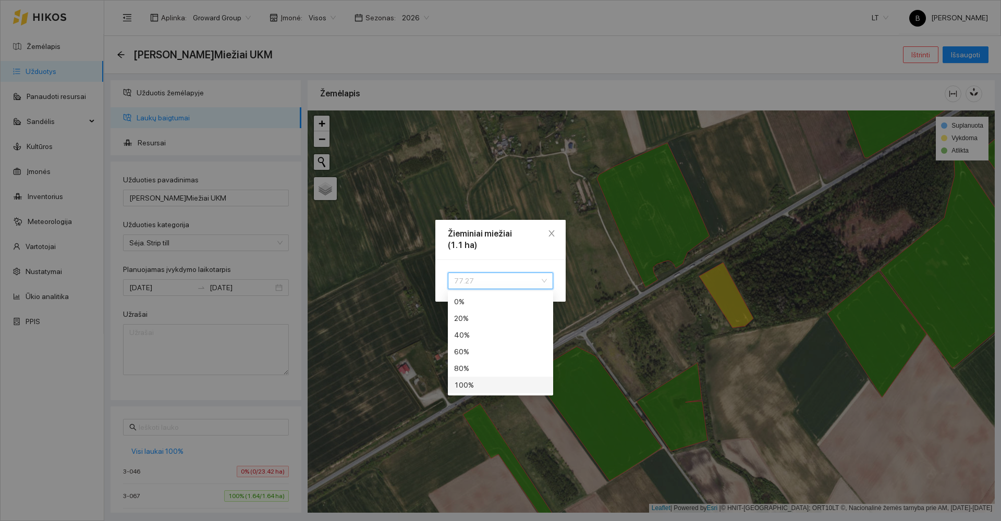
click at [476, 390] on div "100 %" at bounding box center [500, 384] width 93 height 11
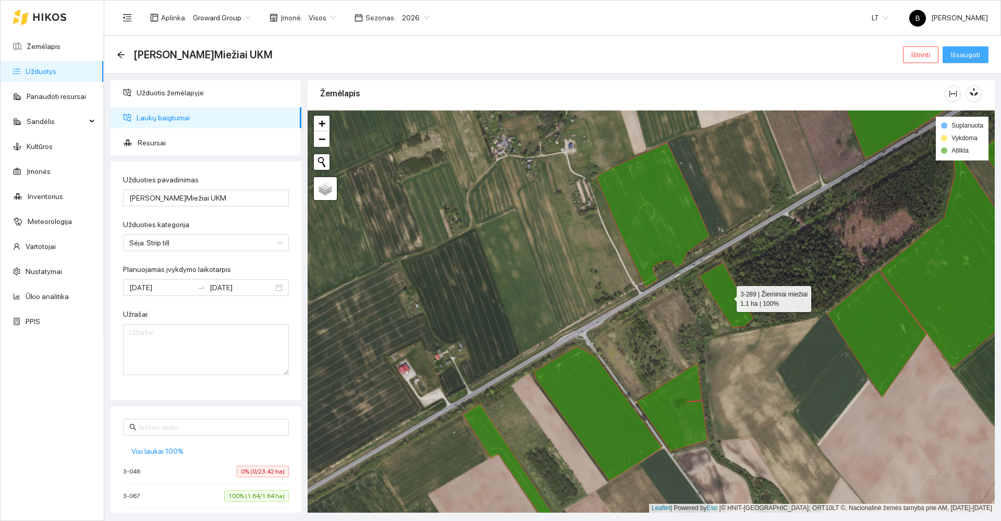
click at [960, 57] on span "Išsaugoti" at bounding box center [964, 54] width 29 height 11
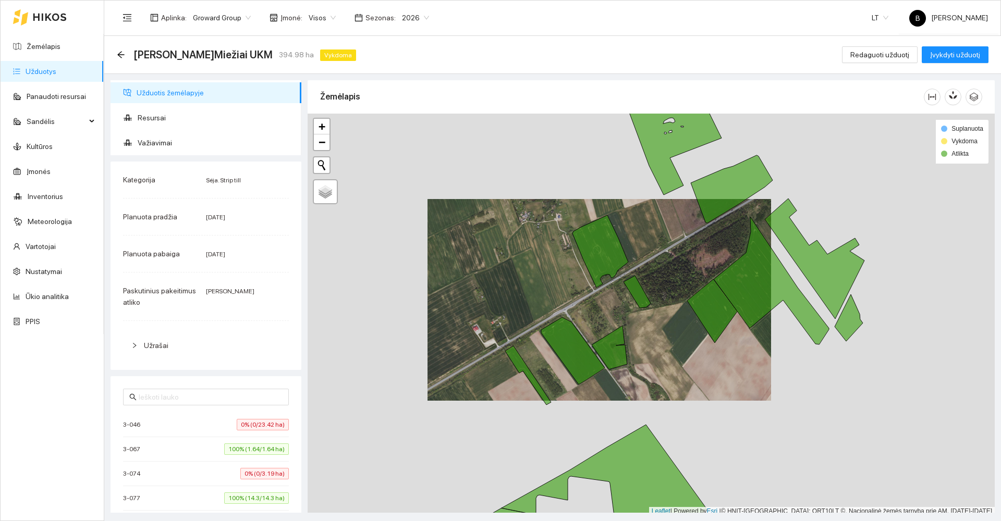
scroll to position [3, 0]
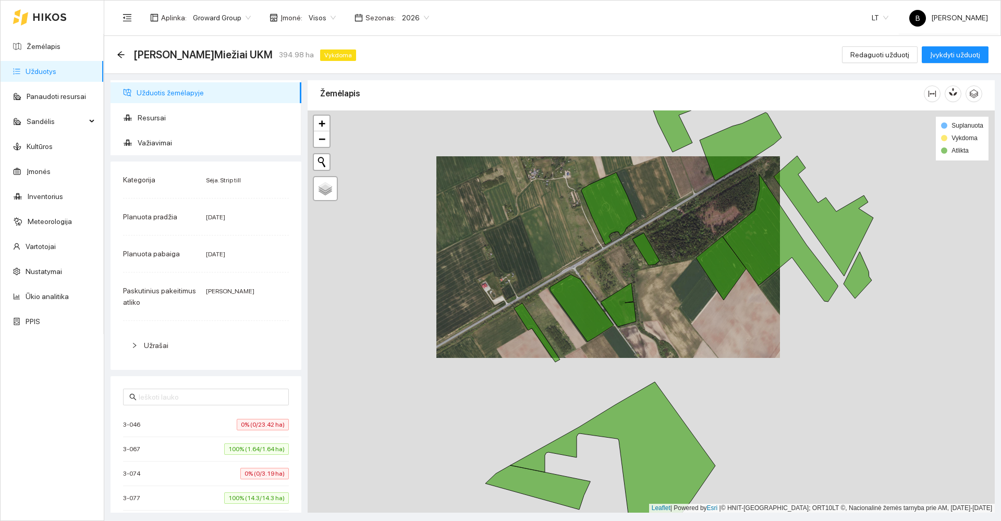
drag, startPoint x: 723, startPoint y: 382, endPoint x: 729, endPoint y: 229, distance: 152.8
click at [729, 231] on div at bounding box center [650, 311] width 687 height 402
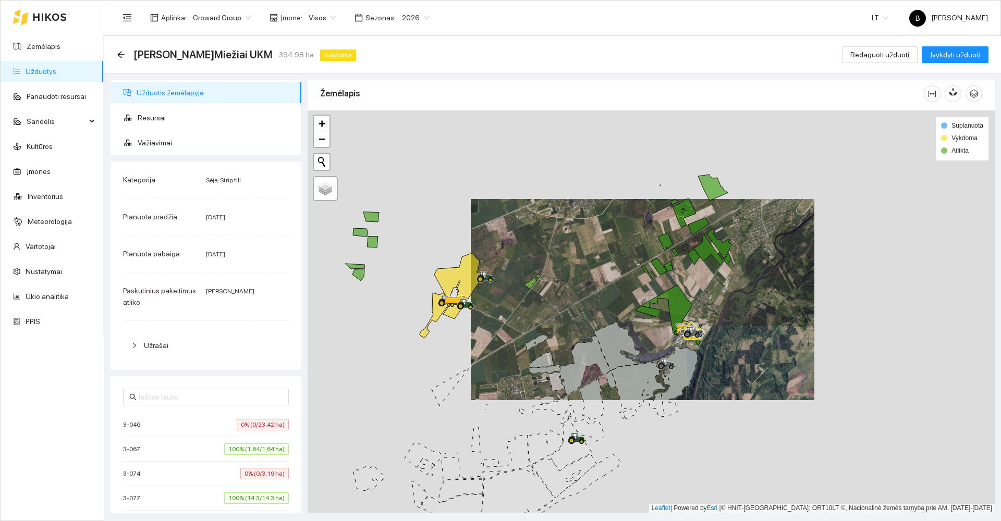
drag, startPoint x: 484, startPoint y: 328, endPoint x: 535, endPoint y: 271, distance: 76.8
click at [534, 273] on div at bounding box center [650, 311] width 687 height 402
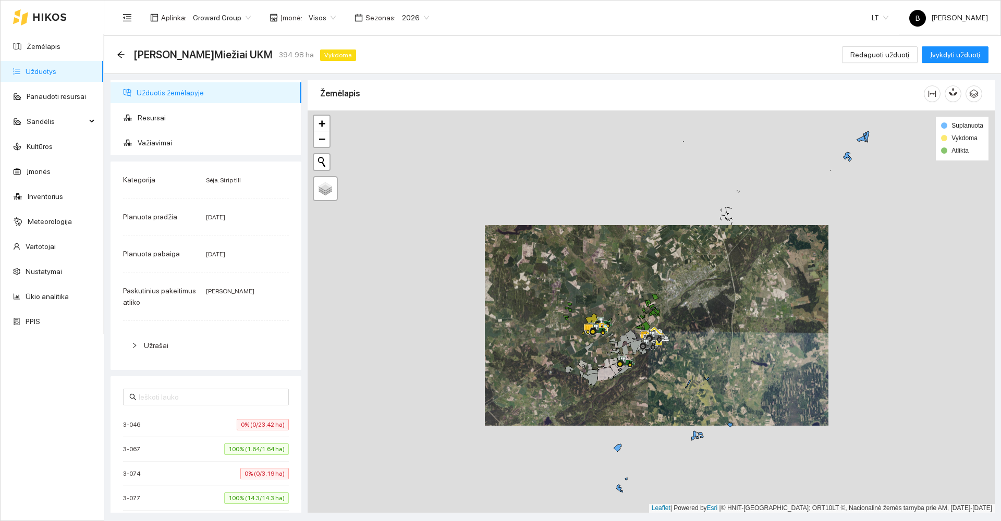
drag, startPoint x: 685, startPoint y: 320, endPoint x: 694, endPoint y: 300, distance: 22.6
click at [694, 303] on div at bounding box center [650, 311] width 687 height 402
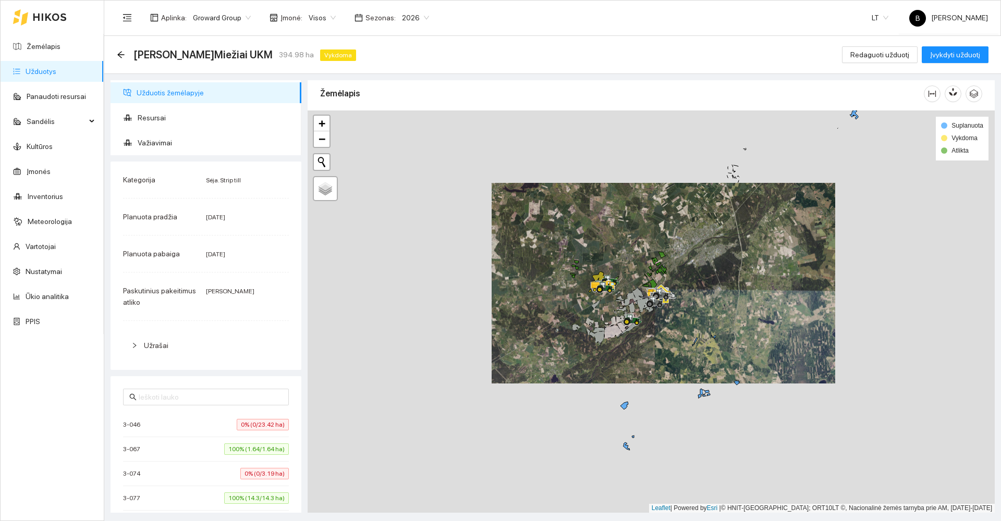
drag, startPoint x: 710, startPoint y: 297, endPoint x: 703, endPoint y: 290, distance: 9.6
click at [704, 290] on div at bounding box center [650, 311] width 687 height 402
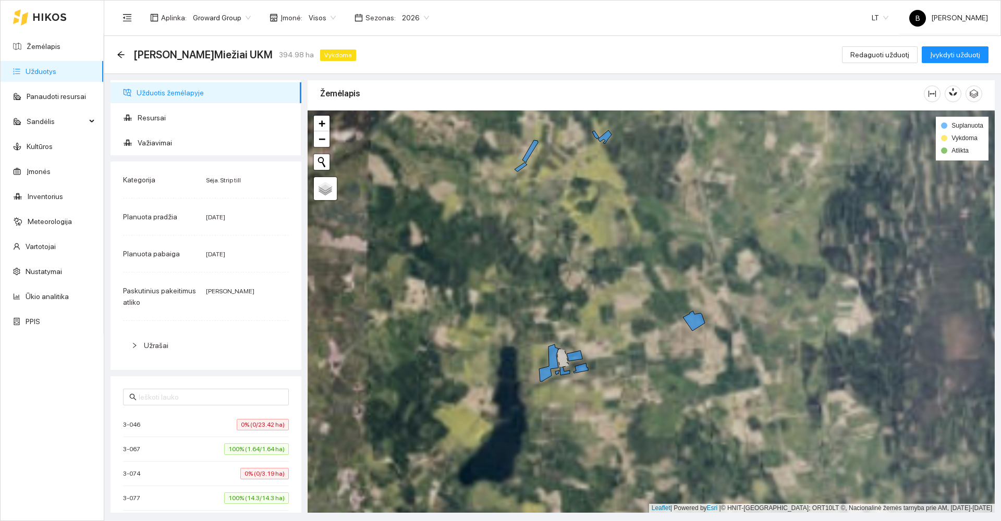
drag, startPoint x: 731, startPoint y: 352, endPoint x: 760, endPoint y: 315, distance: 46.4
click at [759, 316] on div at bounding box center [650, 311] width 687 height 402
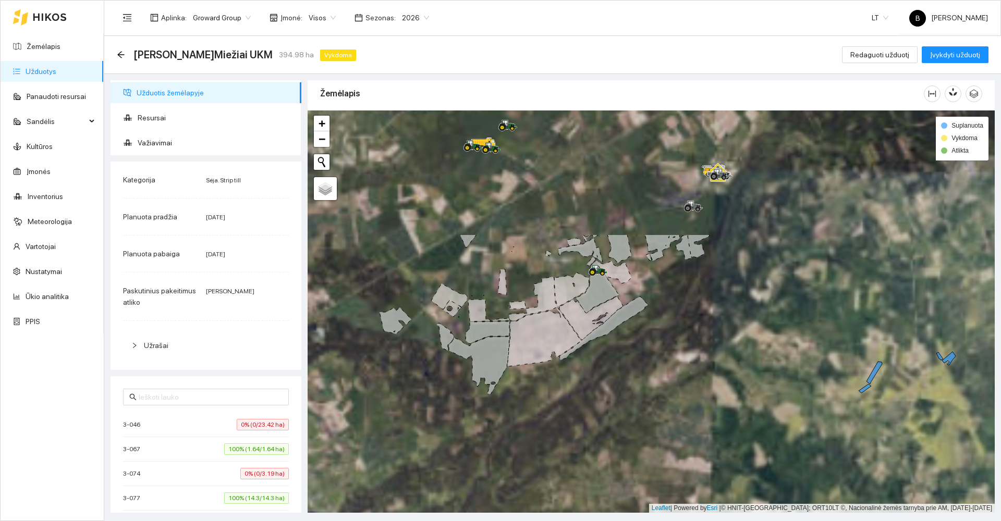
drag, startPoint x: 611, startPoint y: 328, endPoint x: 559, endPoint y: 472, distance: 153.3
click at [559, 472] on div at bounding box center [650, 311] width 687 height 402
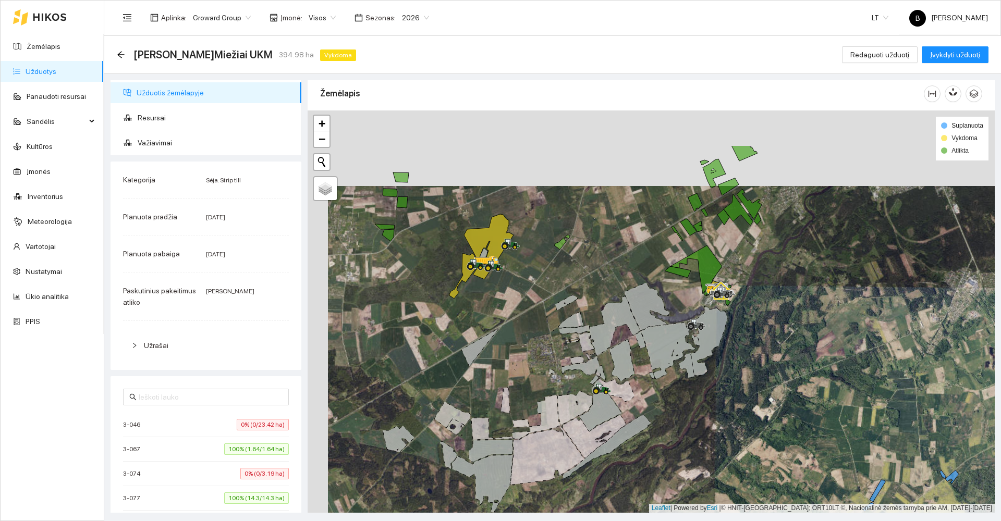
drag, startPoint x: 499, startPoint y: 209, endPoint x: 505, endPoint y: 309, distance: 99.7
click at [511, 313] on div at bounding box center [650, 311] width 687 height 402
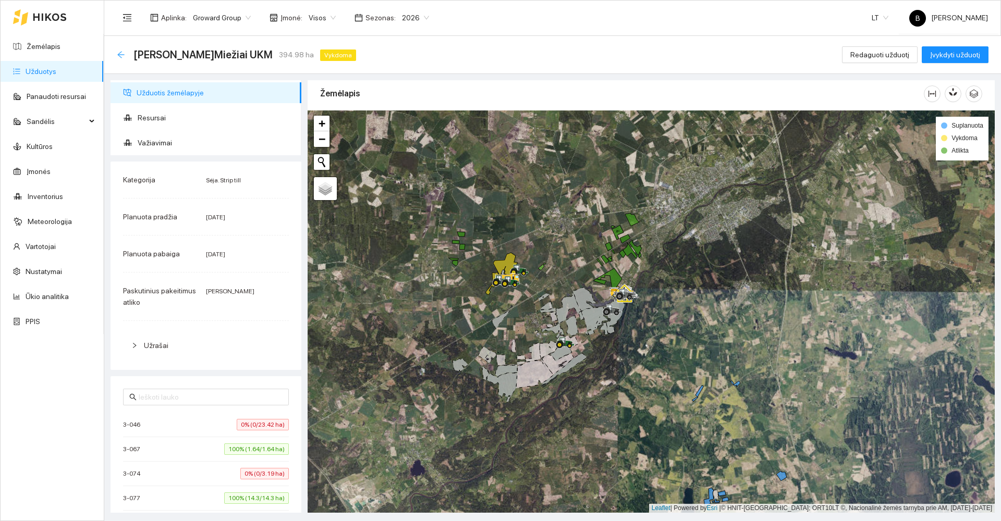
click at [120, 54] on icon "arrow-left" at bounding box center [120, 54] width 7 height 7
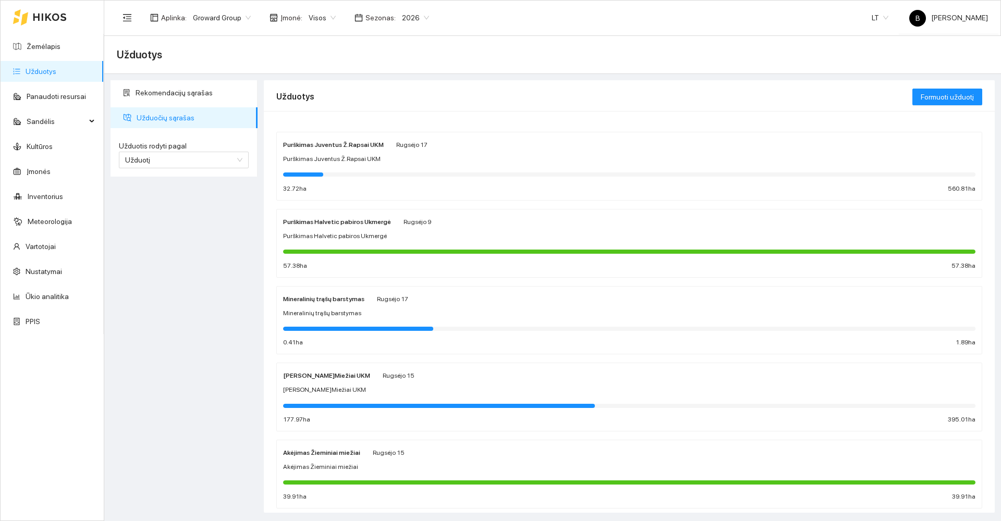
click at [321, 147] on strong "Purškimas Juventus Ž.Rapsai UKM" at bounding box center [333, 144] width 101 height 7
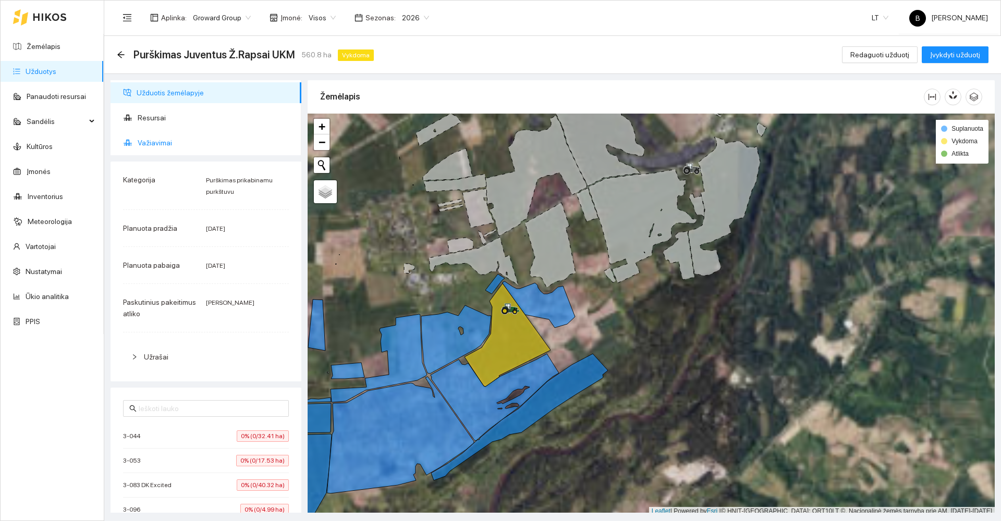
click at [145, 143] on span "Važiavimai" at bounding box center [215, 142] width 155 height 21
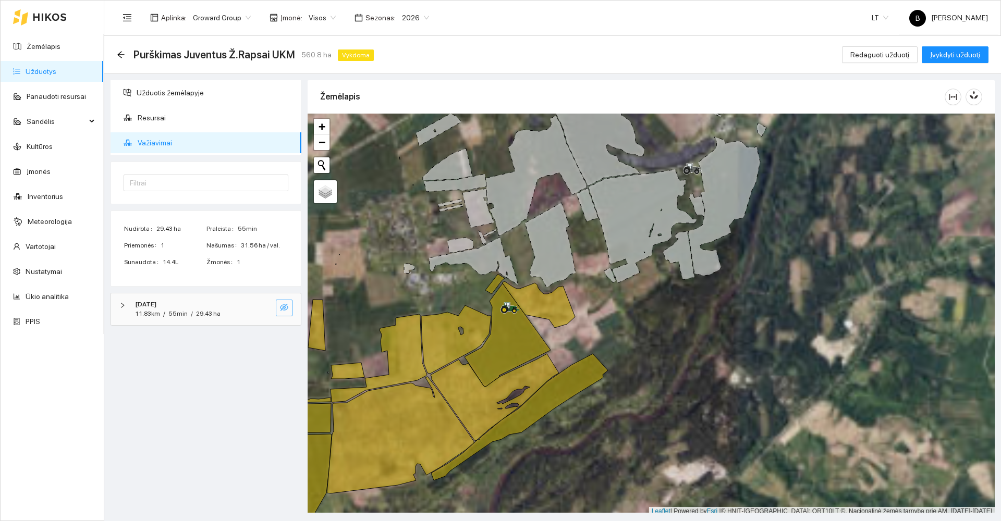
click at [286, 306] on icon "eye-invisible" at bounding box center [284, 307] width 8 height 8
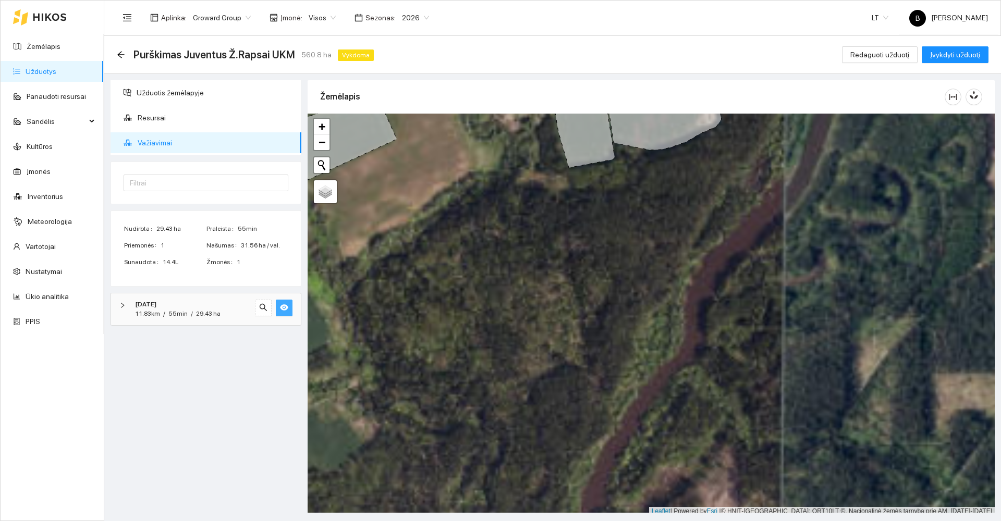
scroll to position [3, 0]
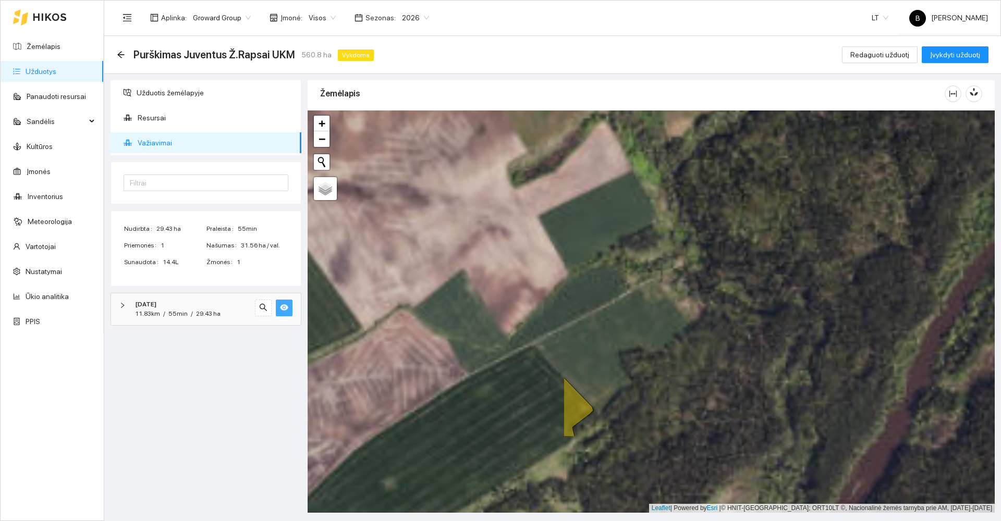
drag, startPoint x: 514, startPoint y: 332, endPoint x: 845, endPoint y: 211, distance: 352.8
click at [845, 211] on div at bounding box center [650, 311] width 687 height 402
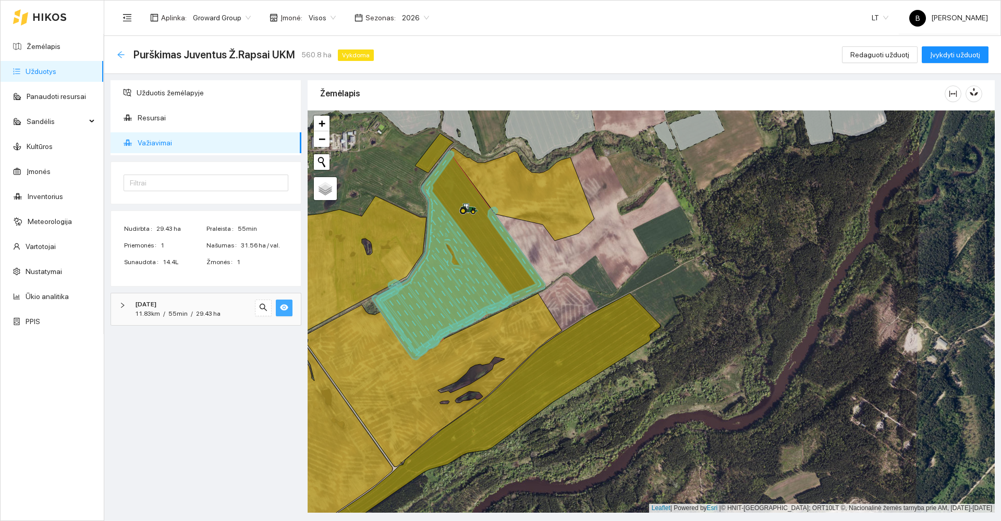
click at [118, 53] on icon "arrow-left" at bounding box center [121, 55] width 8 height 8
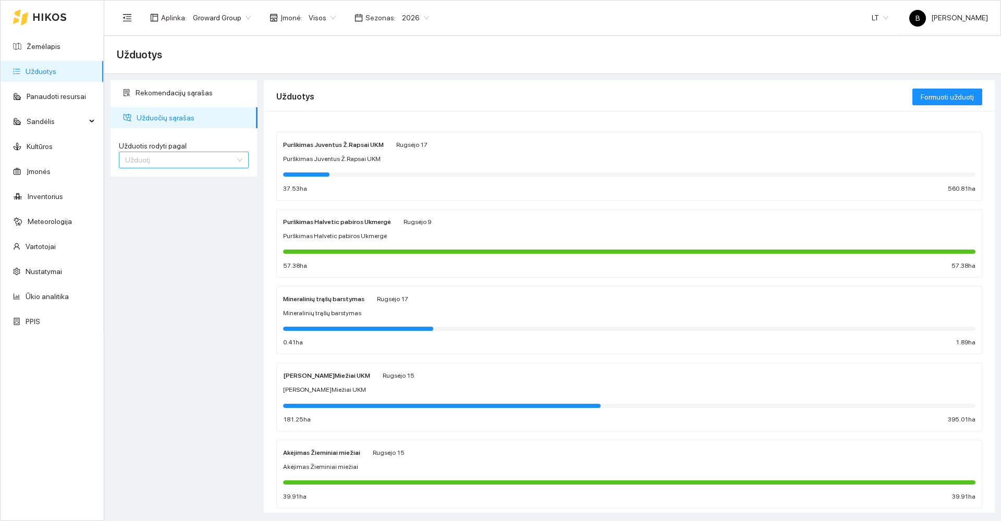
click at [184, 160] on span "Užduotį" at bounding box center [183, 160] width 117 height 16
click at [164, 181] on div "Užduotį" at bounding box center [183, 180] width 117 height 11
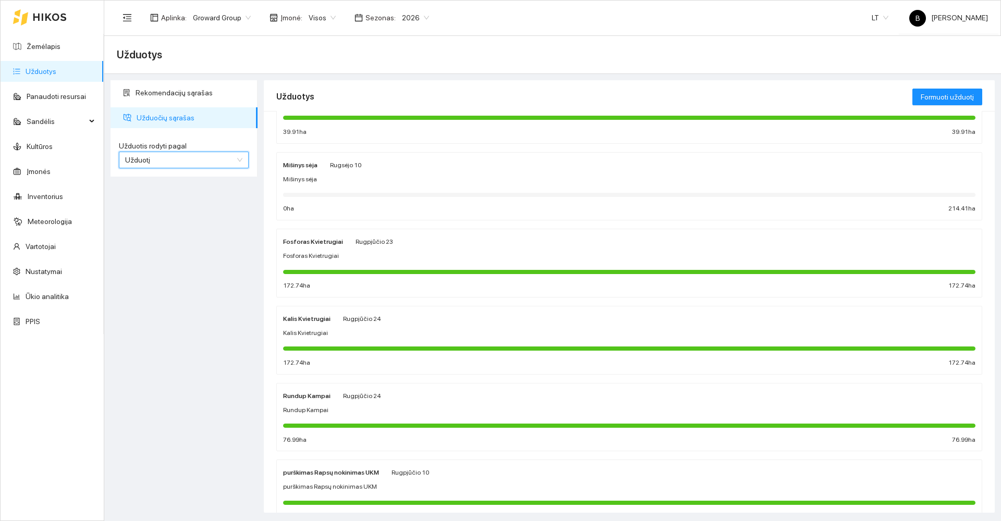
scroll to position [426, 0]
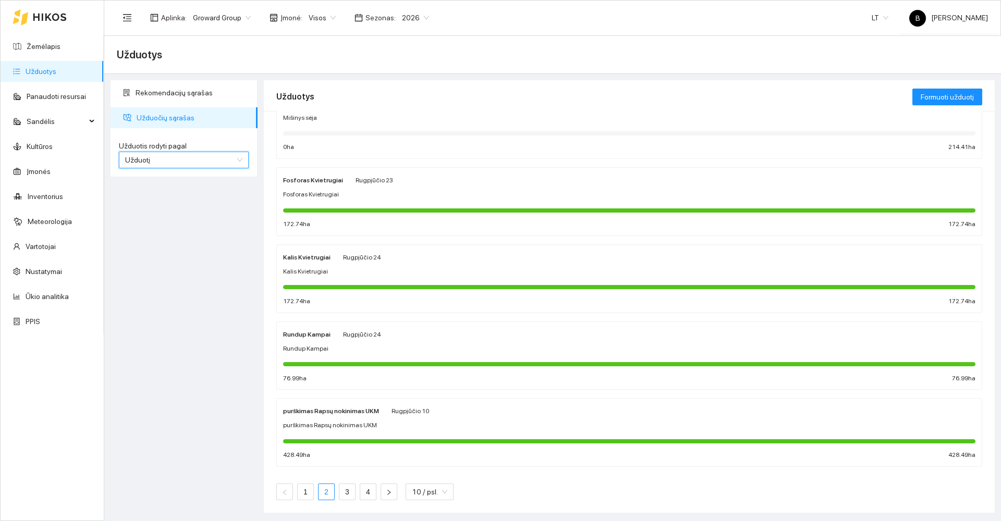
click at [323, 494] on link "2" at bounding box center [326, 492] width 16 height 16
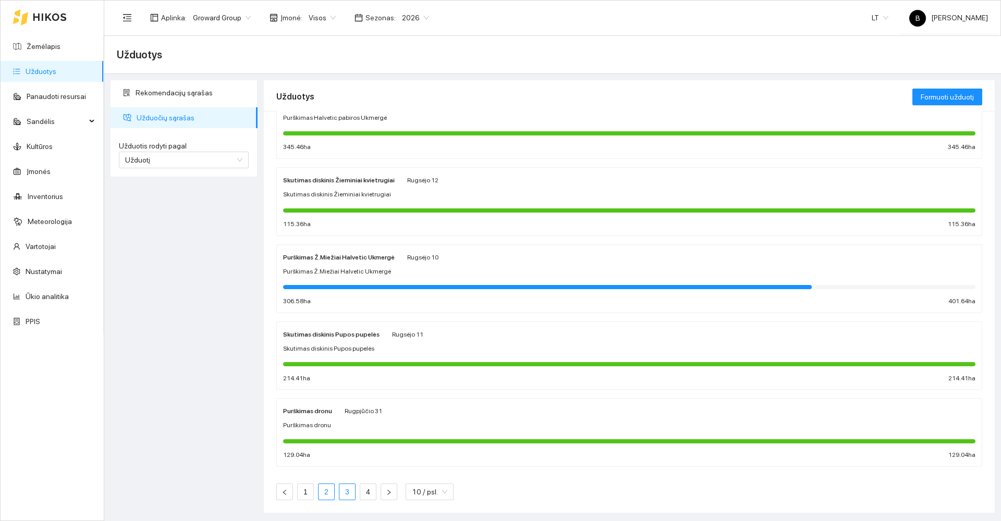
click at [347, 495] on link "3" at bounding box center [347, 492] width 16 height 16
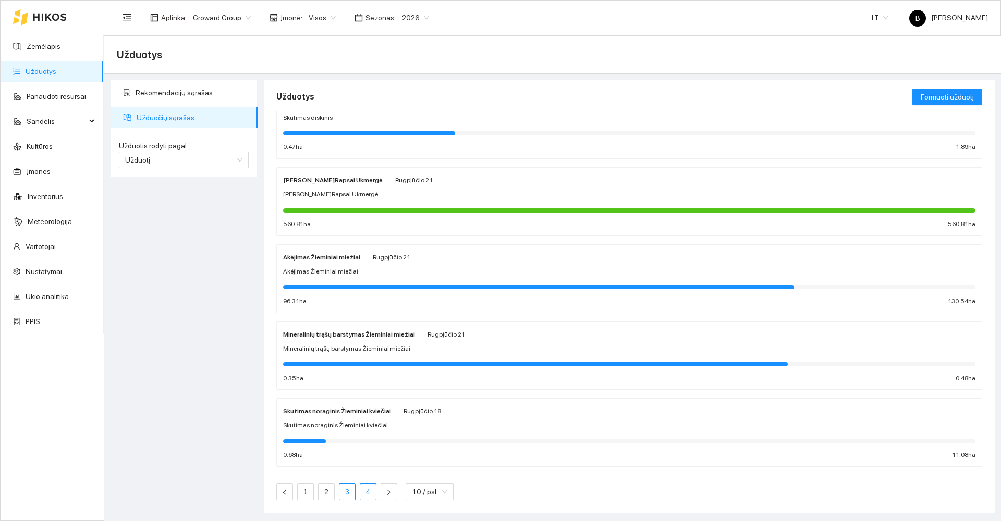
click at [372, 497] on link "4" at bounding box center [368, 492] width 16 height 16
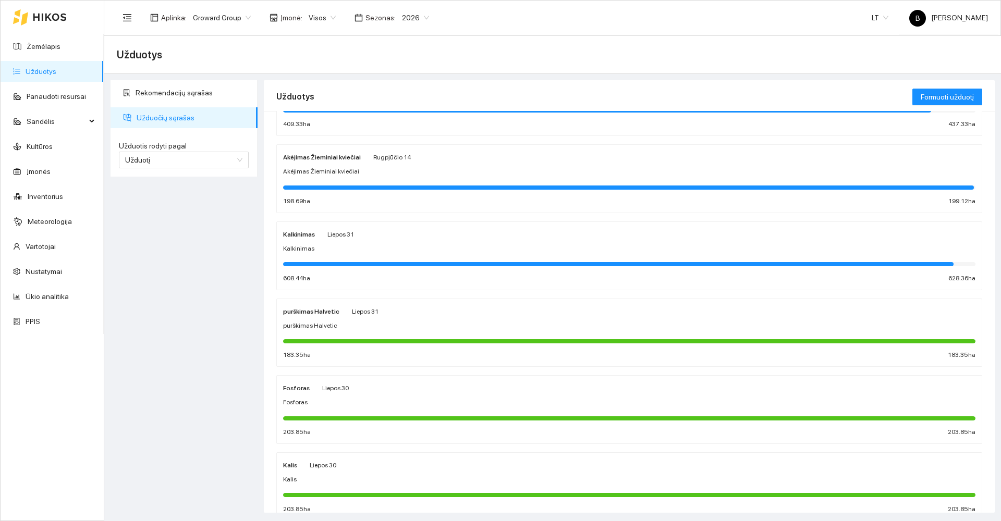
scroll to position [218, 0]
click at [427, 252] on div "Kalkinimas" at bounding box center [629, 249] width 692 height 10
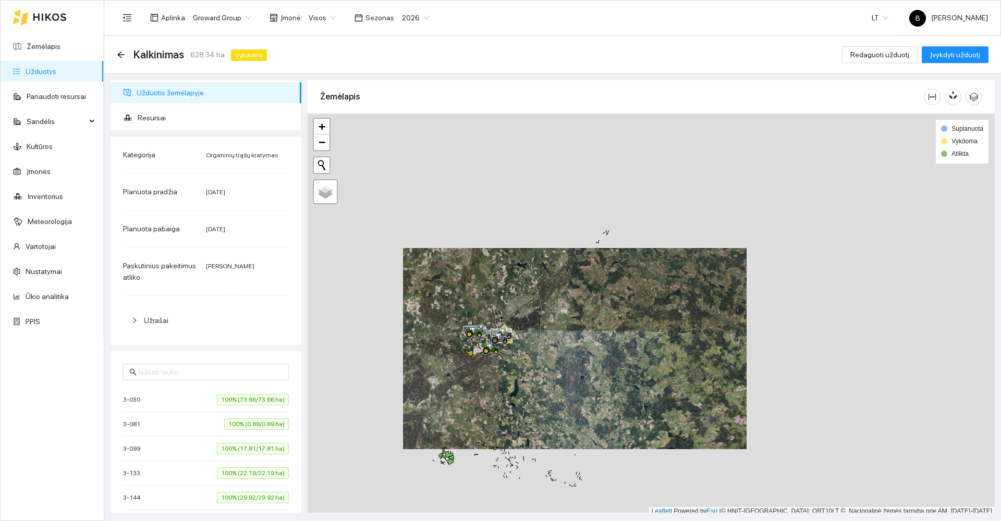
scroll to position [3, 0]
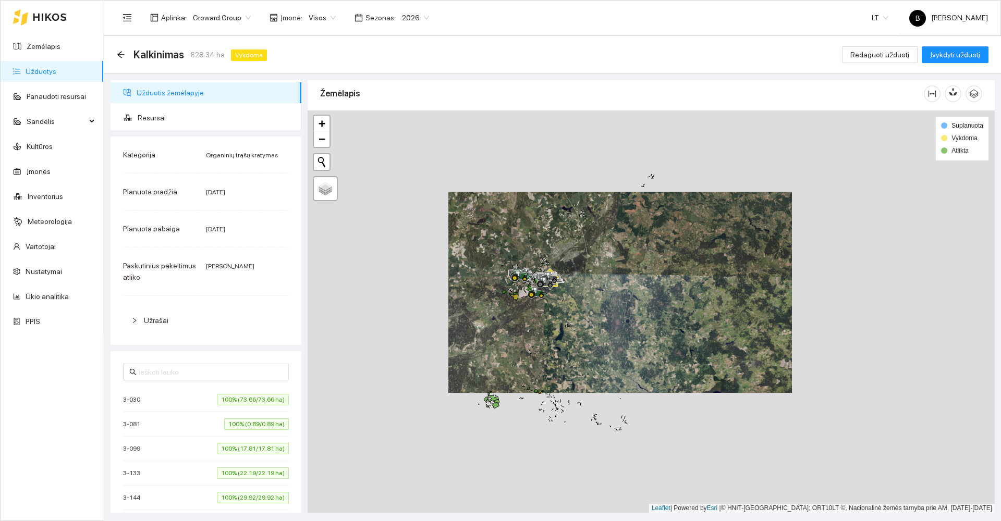
drag, startPoint x: 492, startPoint y: 394, endPoint x: 574, endPoint y: 287, distance: 135.4
click at [574, 299] on div at bounding box center [650, 311] width 687 height 402
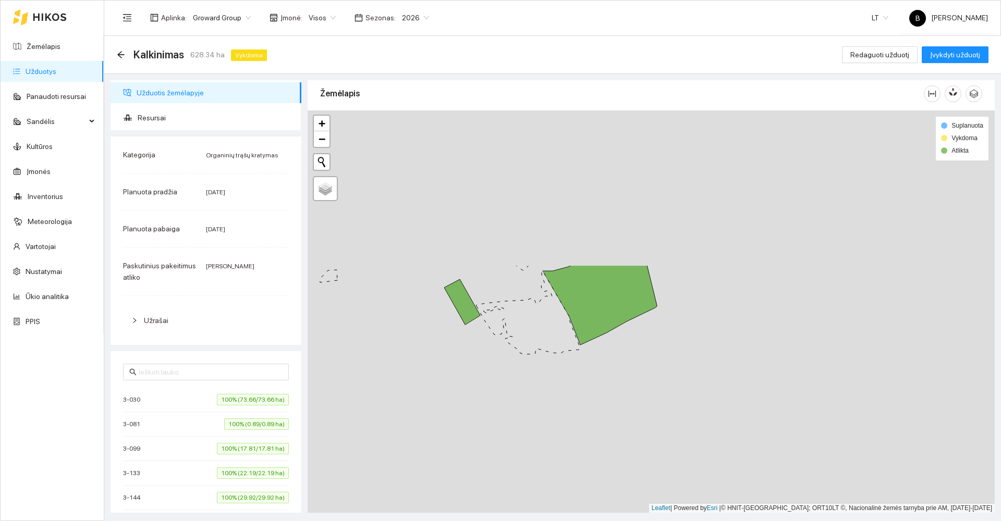
drag, startPoint x: 528, startPoint y: 195, endPoint x: 489, endPoint y: 462, distance: 270.2
click at [491, 463] on div at bounding box center [650, 311] width 687 height 402
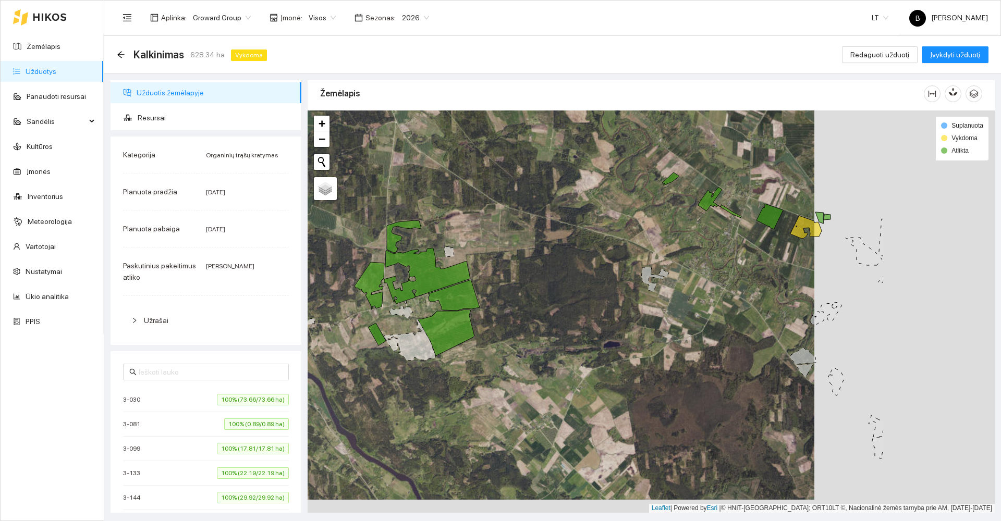
drag, startPoint x: 721, startPoint y: 284, endPoint x: 719, endPoint y: 262, distance: 22.0
click at [719, 263] on div at bounding box center [650, 311] width 687 height 402
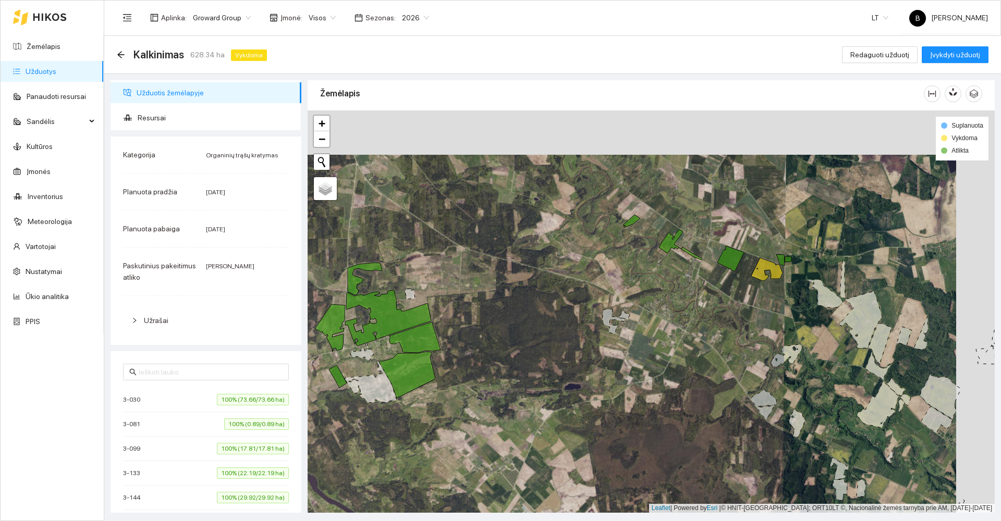
drag, startPoint x: 706, startPoint y: 267, endPoint x: 650, endPoint y: 327, distance: 81.5
click at [650, 329] on div at bounding box center [650, 311] width 687 height 402
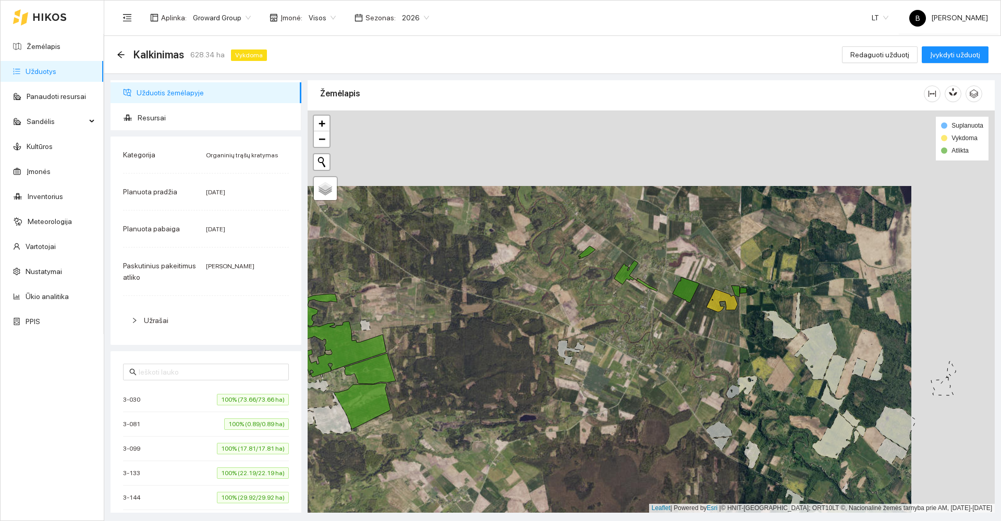
drag, startPoint x: 681, startPoint y: 311, endPoint x: 550, endPoint y: 361, distance: 140.3
click at [550, 361] on div at bounding box center [650, 311] width 687 height 402
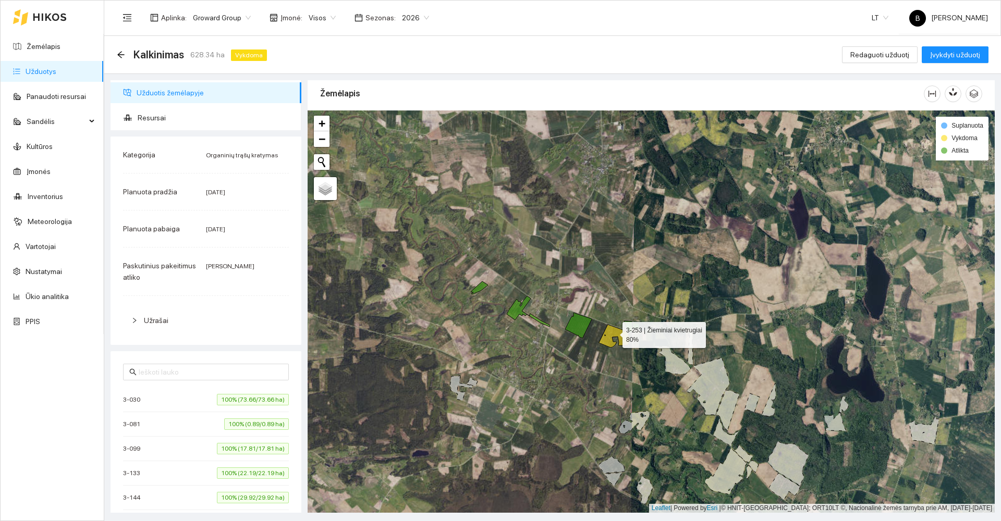
click at [613, 332] on icon at bounding box center [614, 336] width 31 height 23
click at [878, 57] on span "Redaguoti užduotį" at bounding box center [879, 54] width 59 height 11
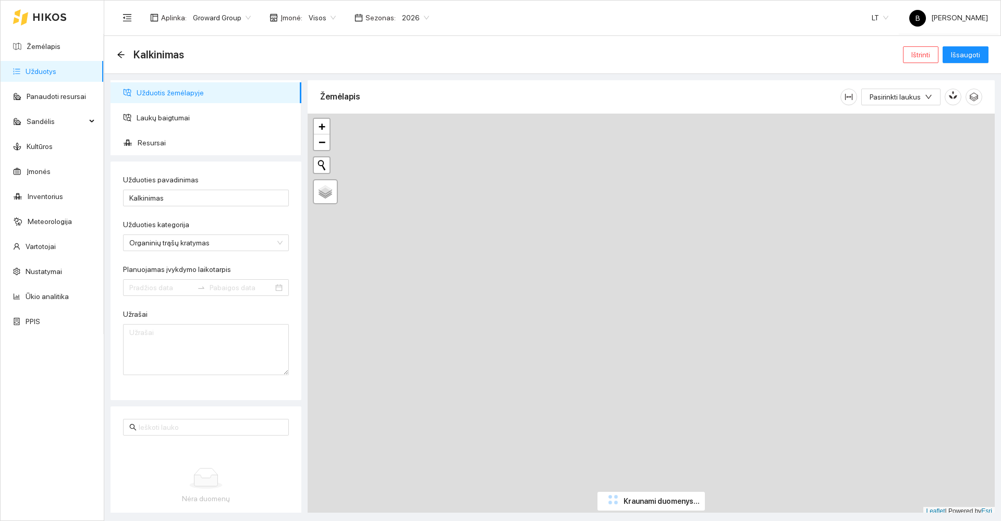
type input "[DATE]"
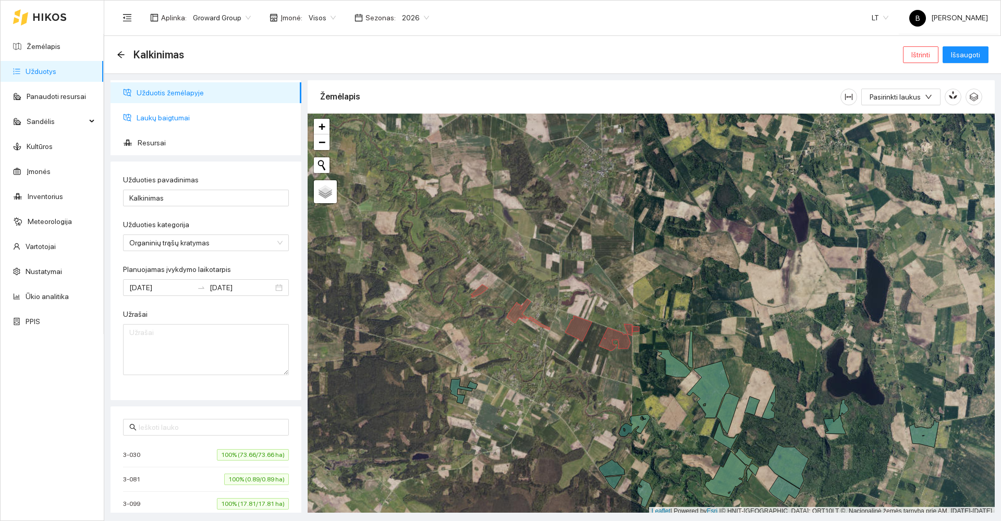
click at [174, 114] on span "Laukų baigtumai" at bounding box center [215, 117] width 156 height 21
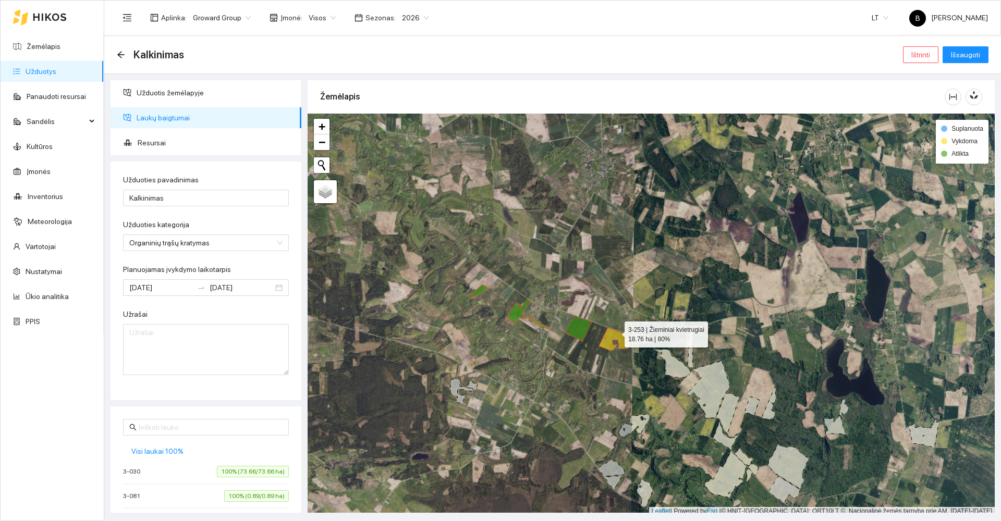
scroll to position [3, 0]
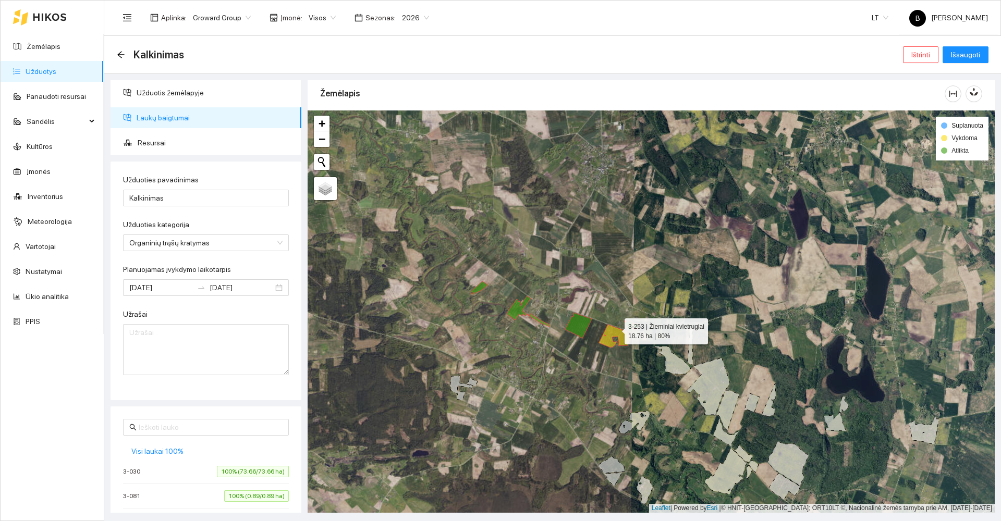
click at [615, 332] on icon at bounding box center [614, 336] width 31 height 23
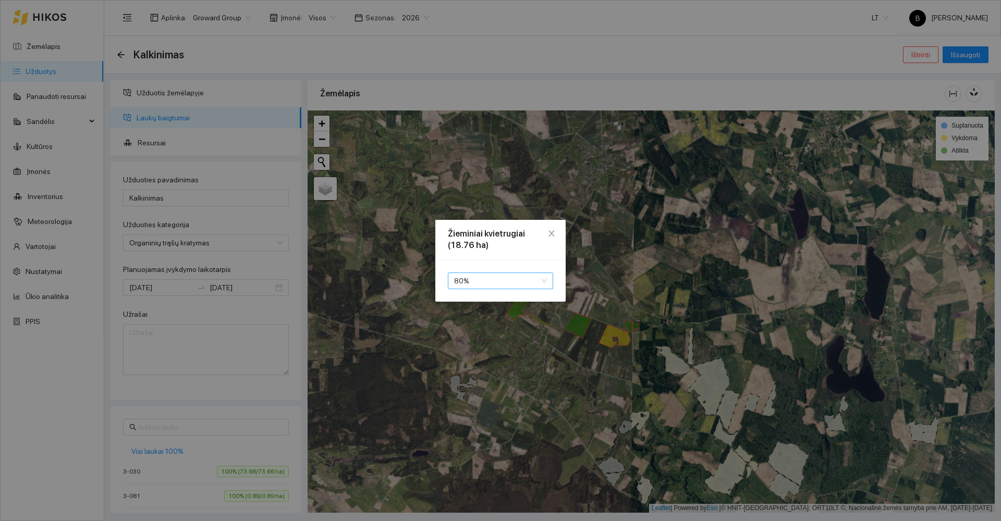
click at [488, 284] on span "80 %" at bounding box center [500, 281] width 93 height 16
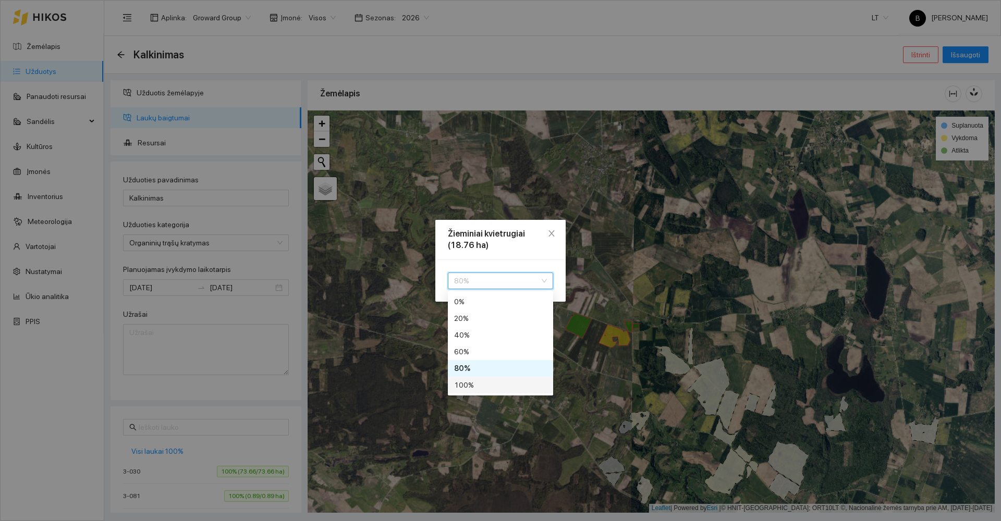
click at [472, 389] on div "100 %" at bounding box center [500, 384] width 93 height 11
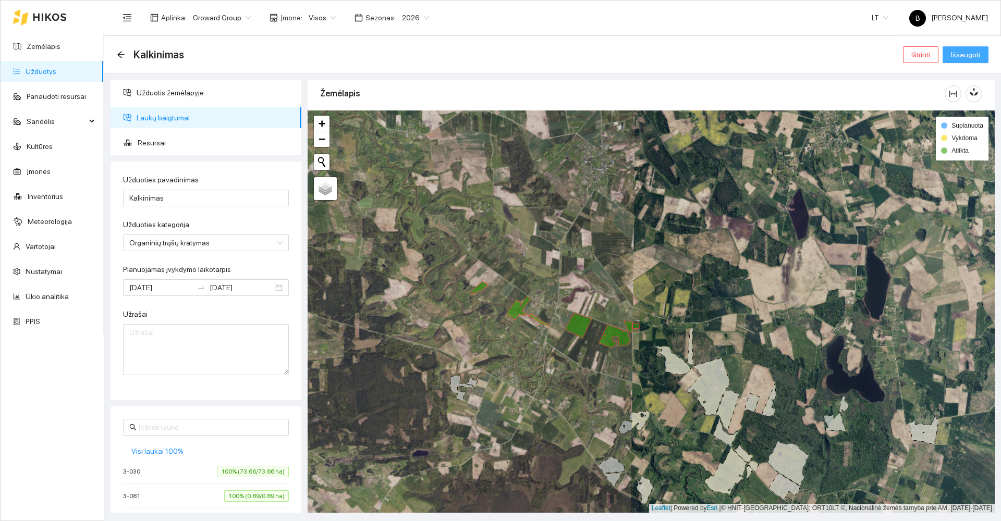
click at [958, 56] on span "Išsaugoti" at bounding box center [964, 54] width 29 height 11
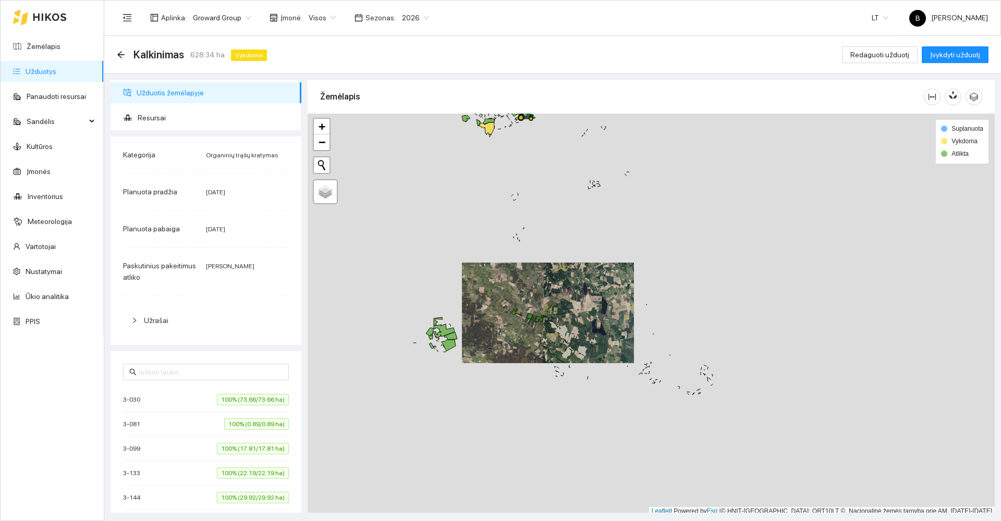
scroll to position [3, 0]
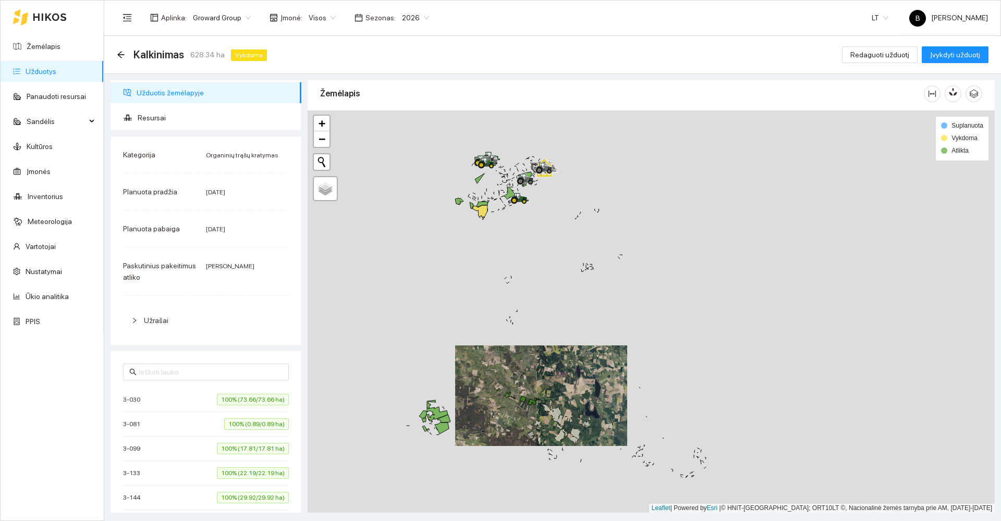
drag, startPoint x: 446, startPoint y: 175, endPoint x: 441, endPoint y: 319, distance: 144.4
click at [441, 319] on div at bounding box center [650, 311] width 687 height 402
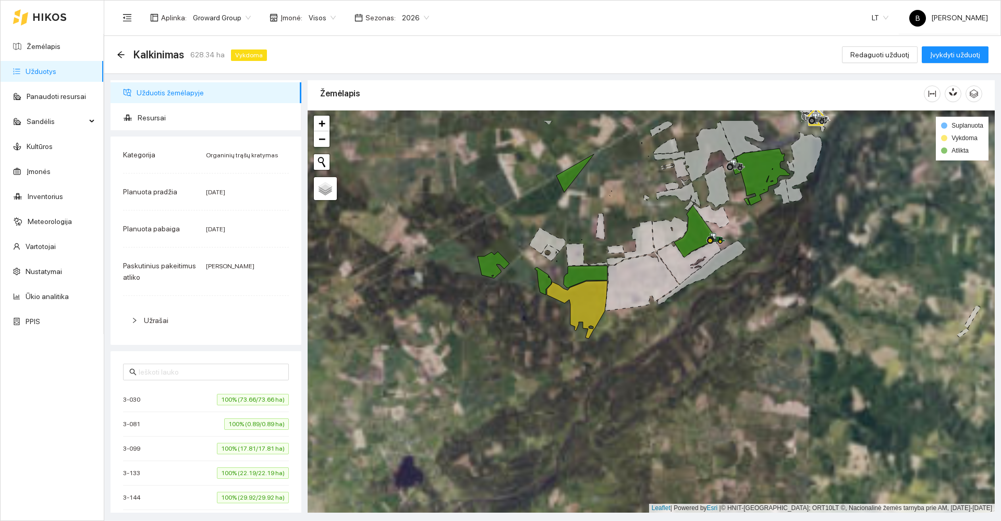
drag, startPoint x: 529, startPoint y: 267, endPoint x: 503, endPoint y: 339, distance: 76.0
click at [503, 339] on div at bounding box center [650, 311] width 687 height 402
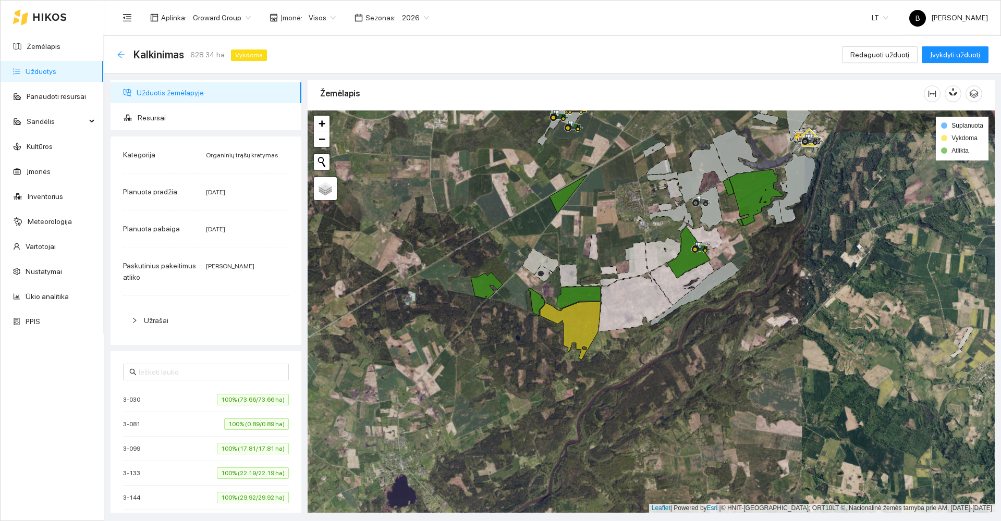
click at [119, 55] on icon "arrow-left" at bounding box center [120, 54] width 7 height 7
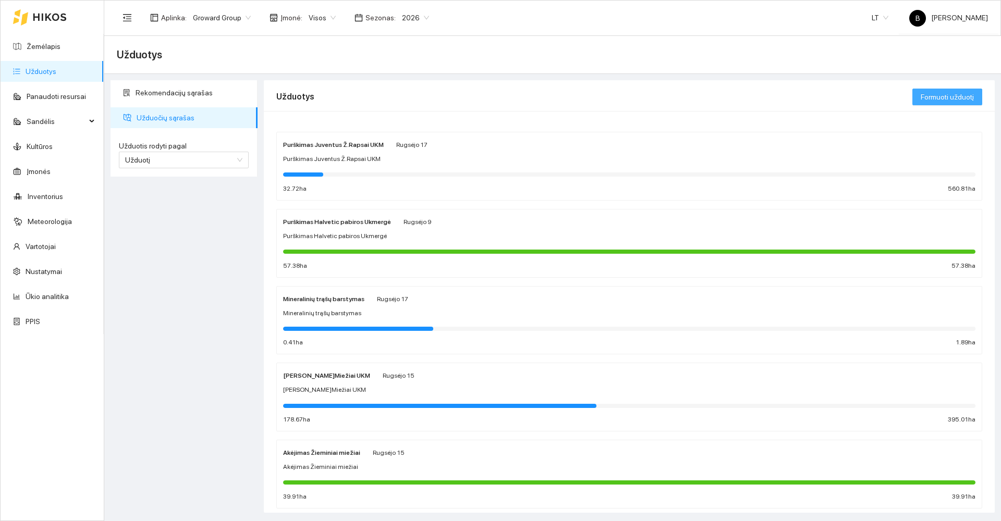
click at [943, 96] on span "Formuoti užduotį" at bounding box center [946, 96] width 53 height 11
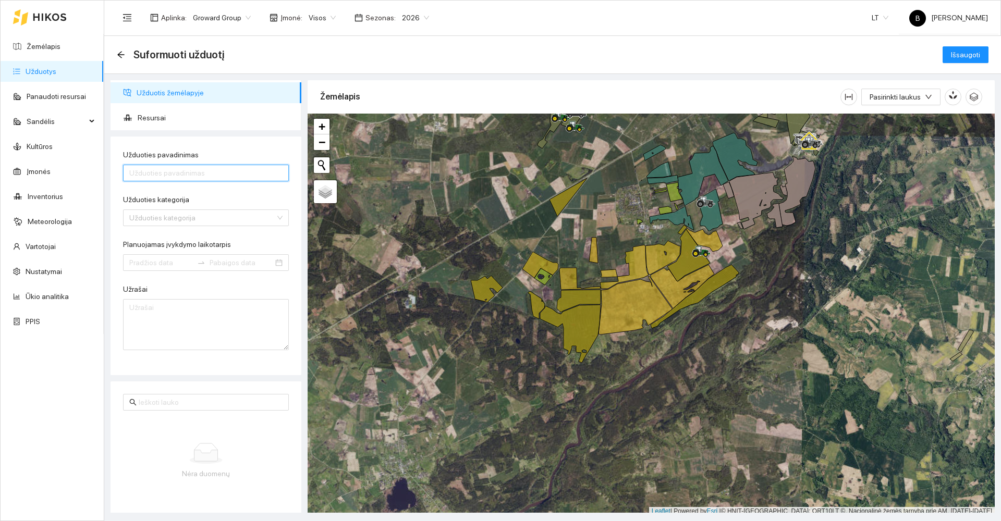
click at [211, 174] on input "Užduoties pavadinimas" at bounding box center [206, 173] width 166 height 17
type input "Kalkės Pupoms"
click at [223, 217] on input "Užduoties kategorija" at bounding box center [202, 218] width 146 height 16
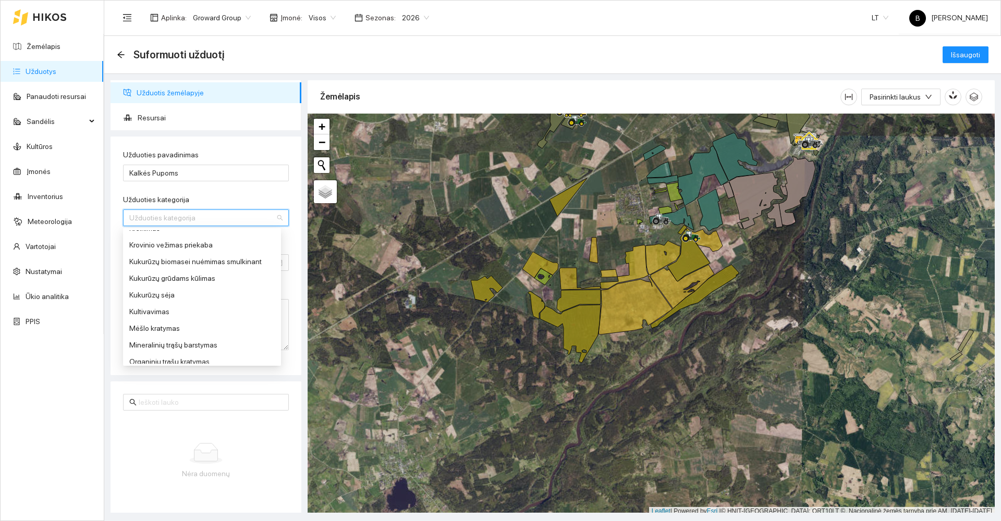
scroll to position [313, 0]
click at [150, 276] on div "Mėšlo kratymas" at bounding box center [201, 275] width 145 height 11
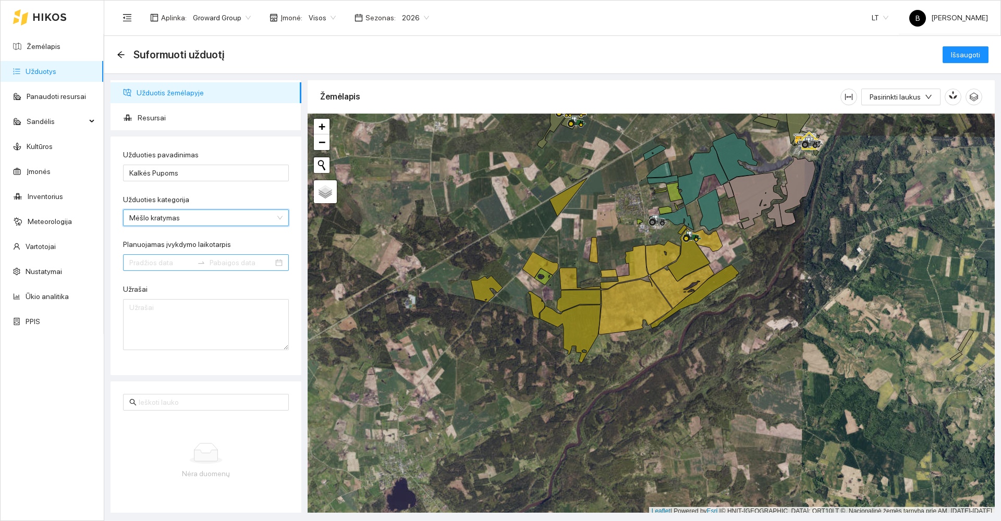
click at [170, 262] on input "Planuojamas įvykdymo laikotarpis" at bounding box center [161, 262] width 64 height 11
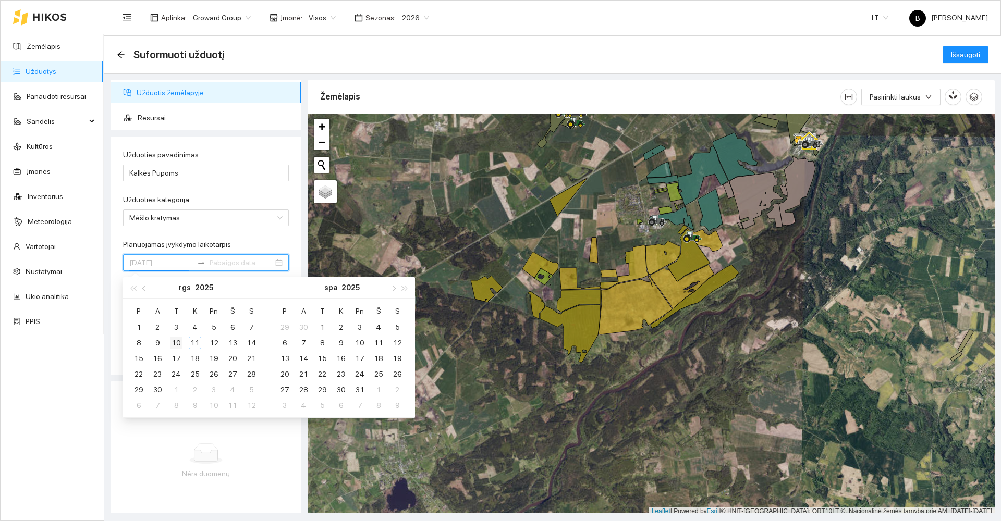
type input "[DATE]"
click at [176, 342] on div "10" at bounding box center [176, 343] width 13 height 13
type input "[DATE]"
click at [158, 386] on div "30" at bounding box center [157, 390] width 13 height 13
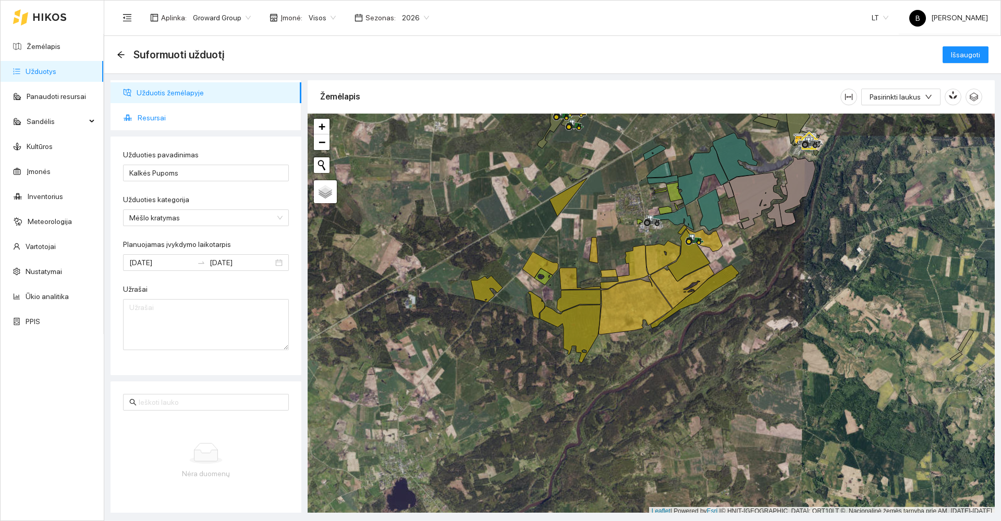
click at [152, 116] on span "Resursai" at bounding box center [215, 117] width 155 height 21
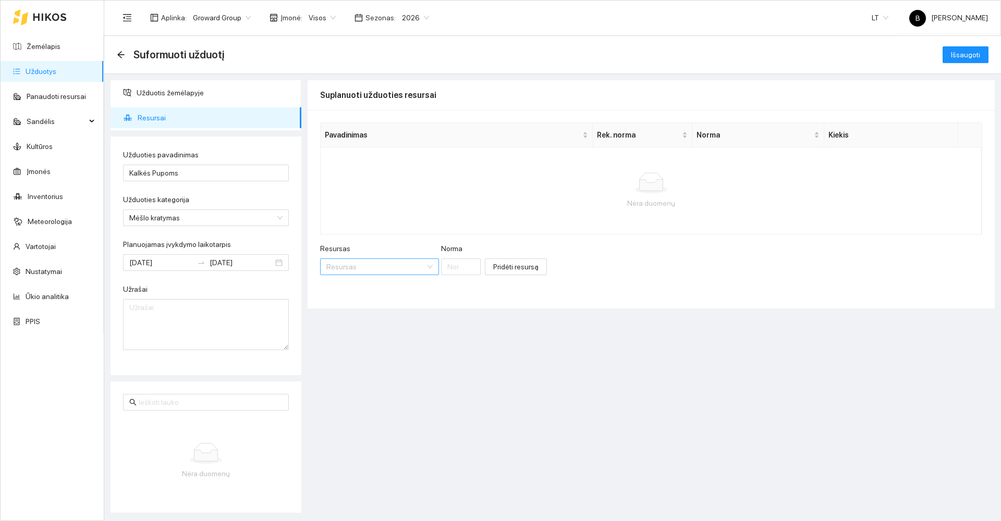
click at [372, 262] on input "Resursas" at bounding box center [375, 267] width 99 height 16
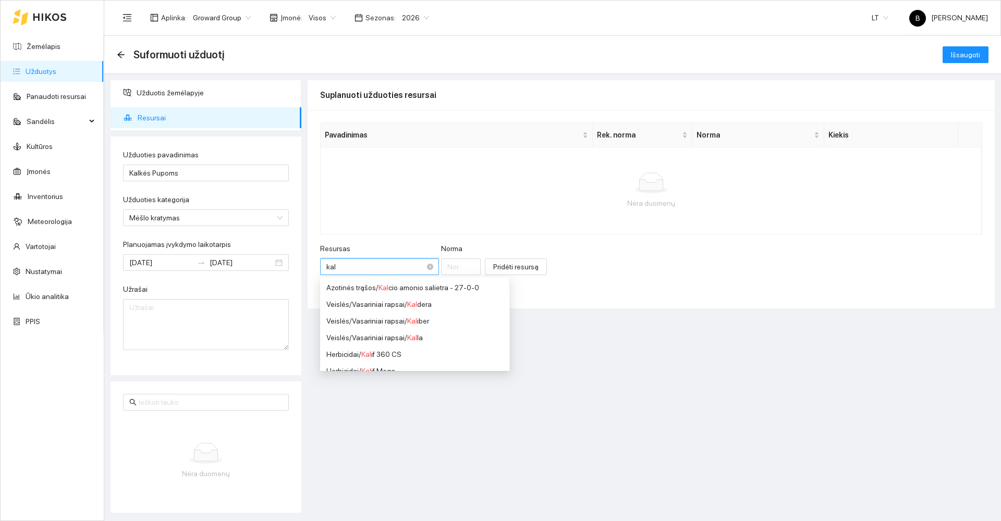
type input "kalk"
click at [417, 324] on div "Kalk inimo medžiagos / Kalk ės" at bounding box center [405, 320] width 158 height 11
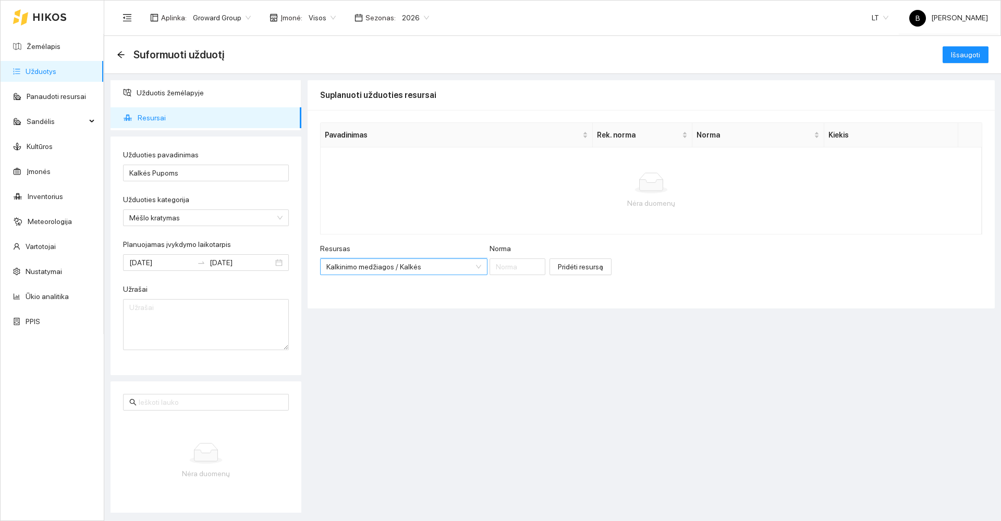
scroll to position [225, 0]
click at [501, 266] on input "Norma" at bounding box center [517, 266] width 56 height 17
type input "5000"
click at [558, 266] on span "Pridėti resursą" at bounding box center [580, 266] width 45 height 11
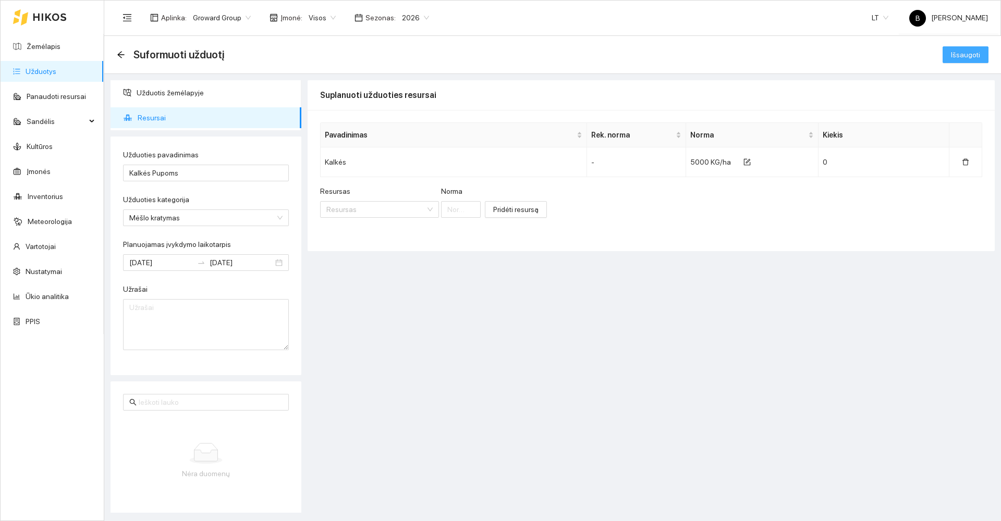
click at [969, 55] on span "Išsaugoti" at bounding box center [964, 54] width 29 height 11
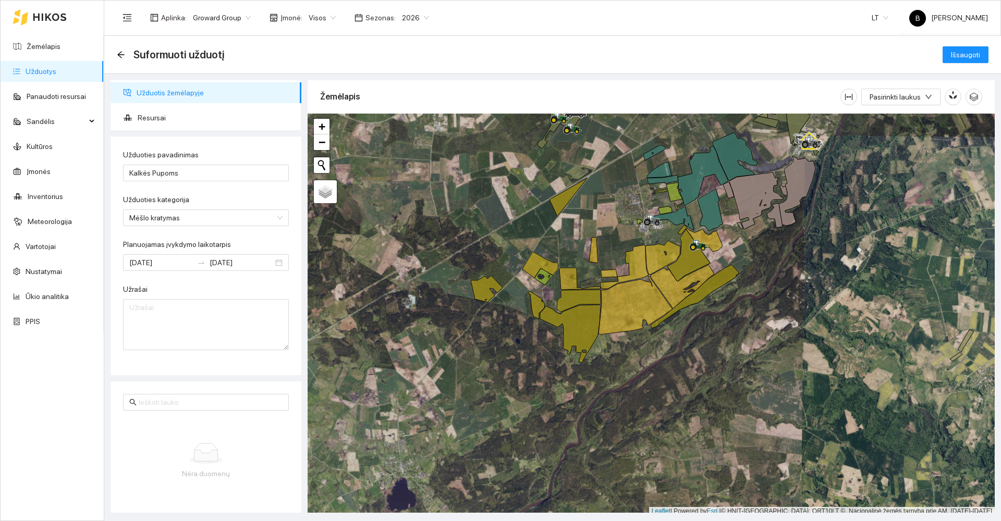
click at [158, 94] on span "Užduotis žemėlapyje" at bounding box center [215, 92] width 156 height 21
click at [797, 186] on icon at bounding box center [797, 190] width 36 height 69
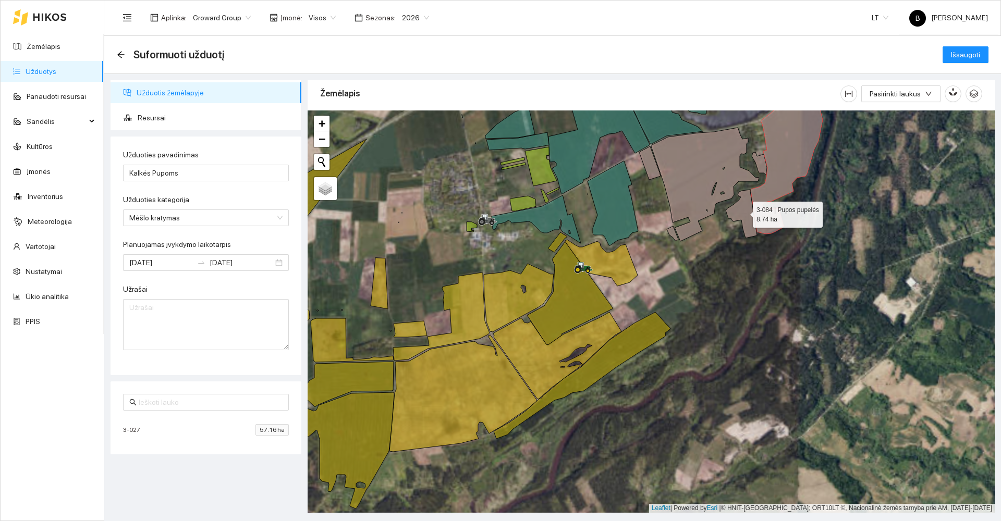
click at [743, 212] on icon at bounding box center [740, 214] width 31 height 48
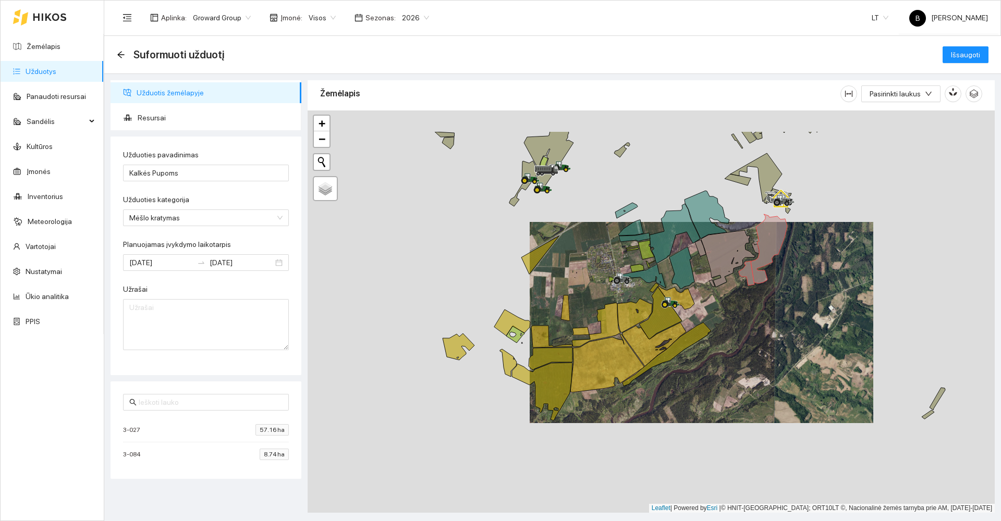
drag, startPoint x: 761, startPoint y: 199, endPoint x: 652, endPoint y: 364, distance: 198.6
click at [701, 287] on icon at bounding box center [728, 258] width 54 height 57
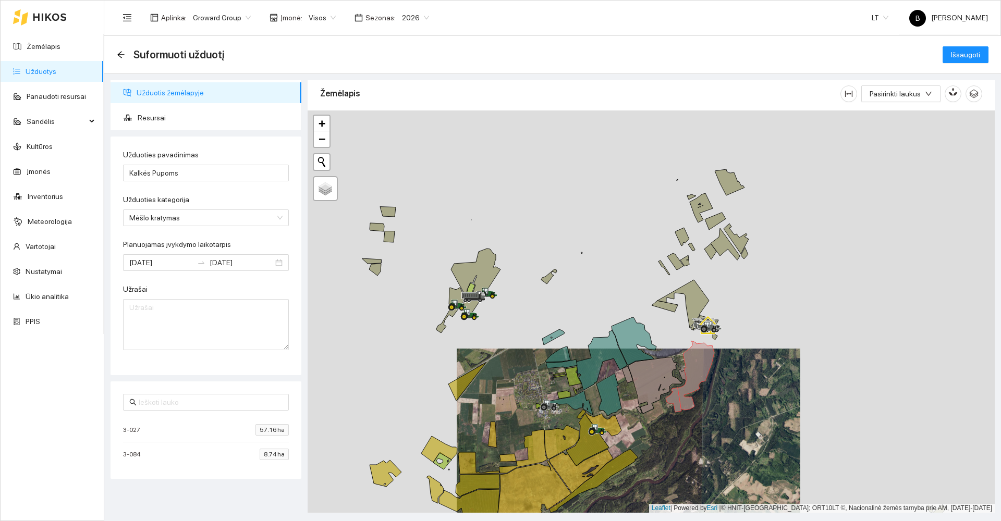
drag, startPoint x: 798, startPoint y: 201, endPoint x: 694, endPoint y: 346, distance: 178.6
click at [697, 350] on div at bounding box center [650, 311] width 687 height 402
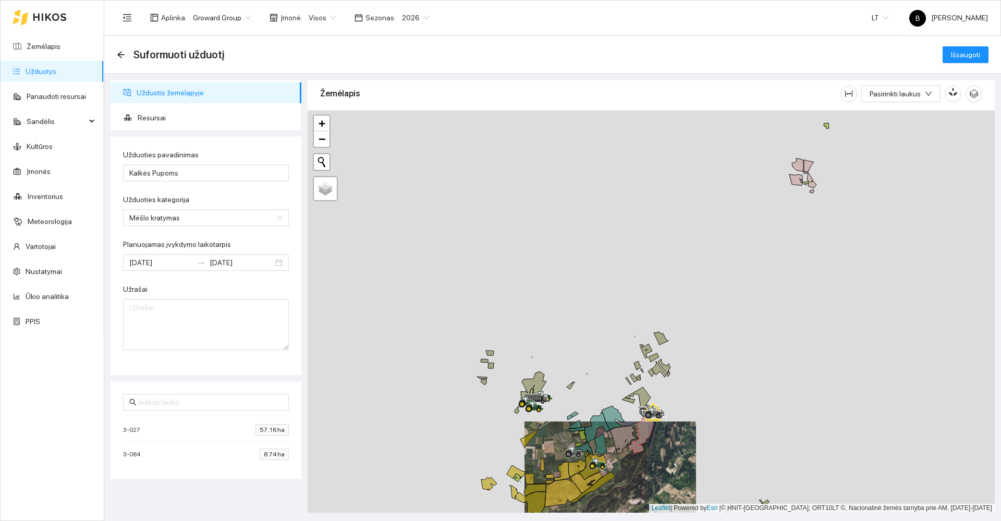
drag, startPoint x: 776, startPoint y: 205, endPoint x: 681, endPoint y: 308, distance: 140.5
click at [681, 308] on div at bounding box center [650, 311] width 687 height 402
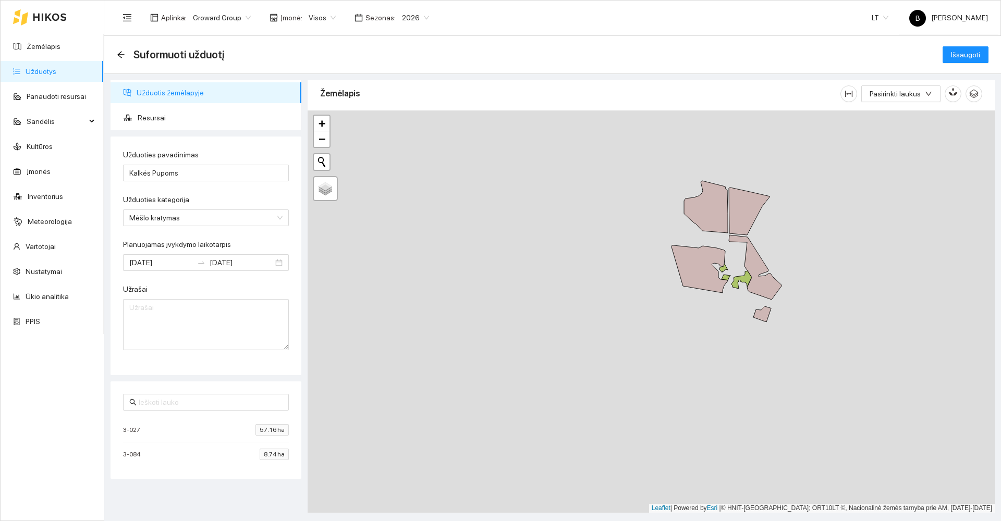
drag, startPoint x: 709, startPoint y: 254, endPoint x: 584, endPoint y: 384, distance: 180.6
click at [584, 387] on div at bounding box center [650, 311] width 687 height 402
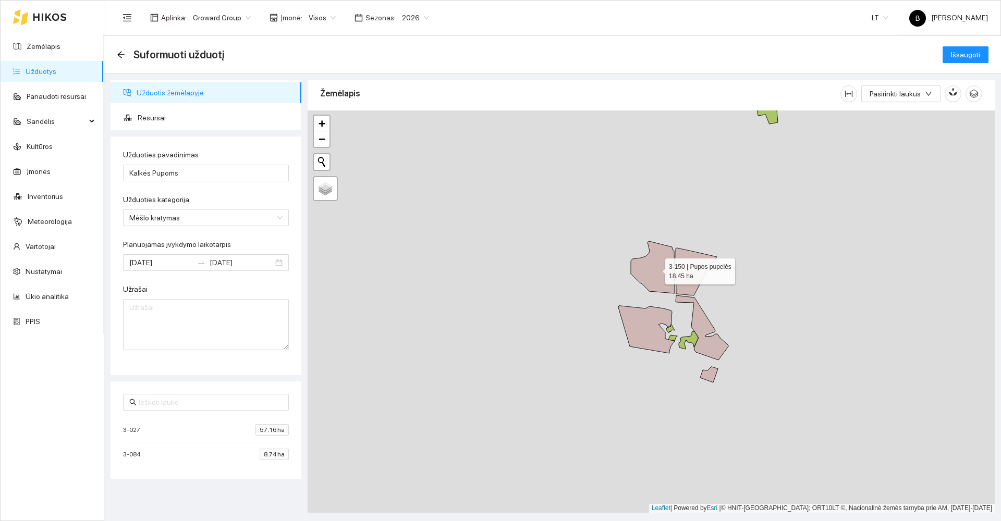
click at [659, 264] on icon at bounding box center [653, 267] width 44 height 52
click at [693, 274] on icon at bounding box center [695, 271] width 41 height 47
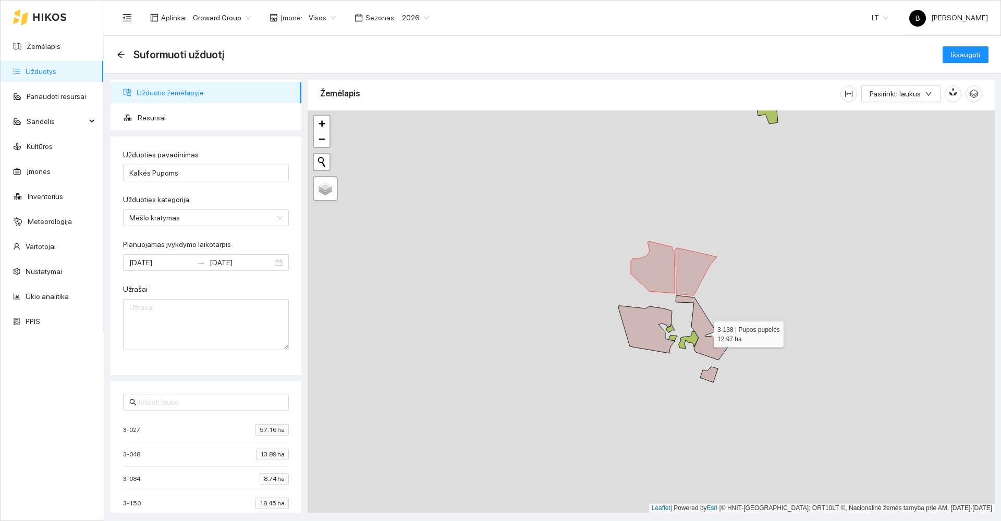
click at [703, 321] on icon at bounding box center [701, 327] width 53 height 65
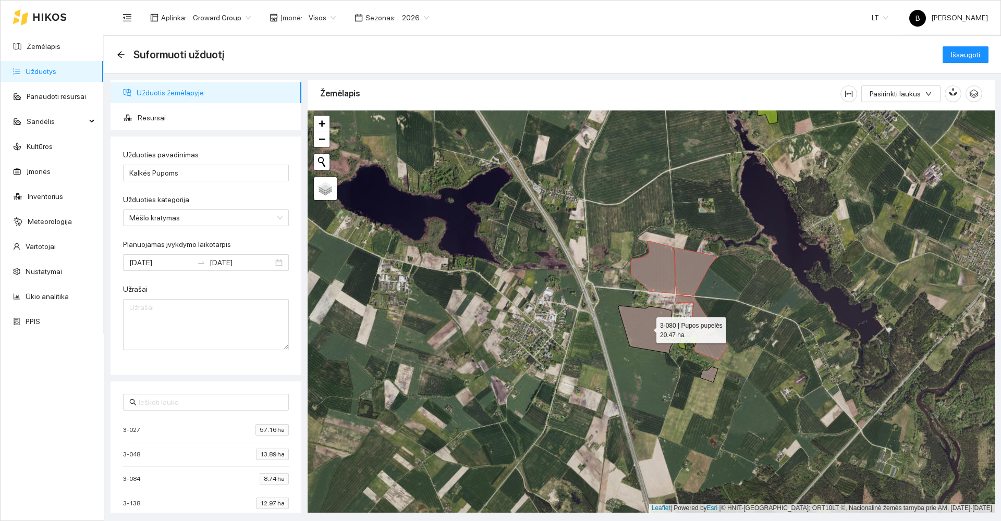
click at [650, 338] on icon at bounding box center [646, 329] width 56 height 47
click at [708, 372] on icon at bounding box center [709, 375] width 18 height 16
click at [961, 57] on span "Išsaugoti" at bounding box center [964, 54] width 29 height 11
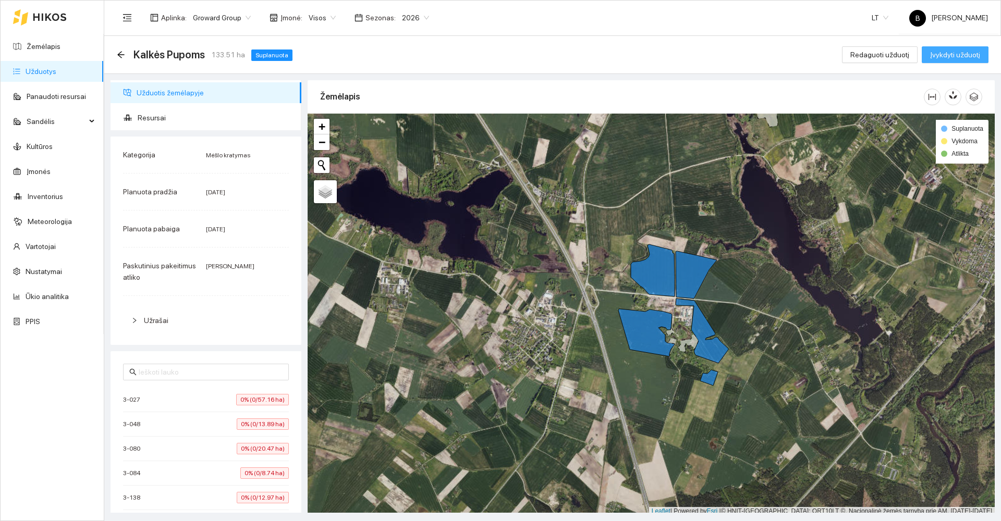
click at [952, 57] on span "Įvykdyti užduotį" at bounding box center [955, 54] width 50 height 11
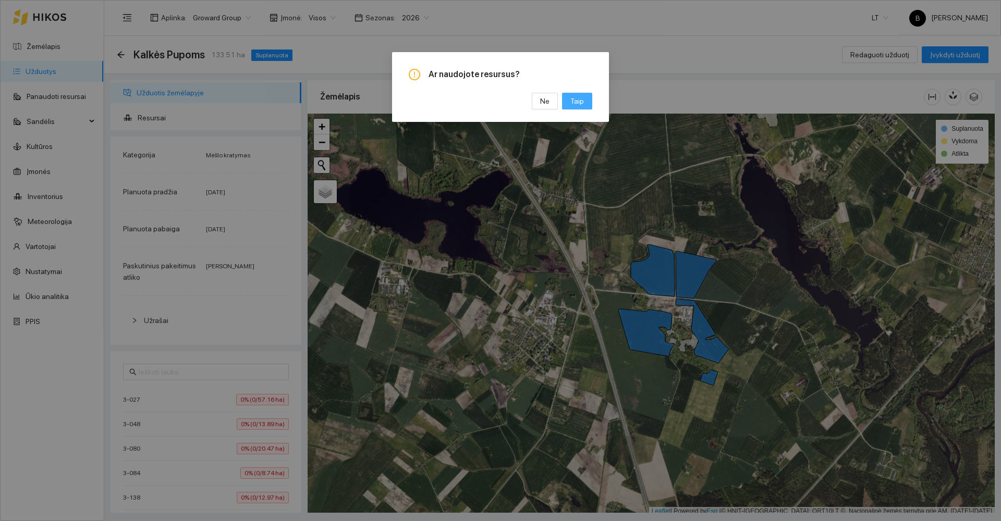
click at [584, 98] on button "Taip" at bounding box center [577, 101] width 30 height 17
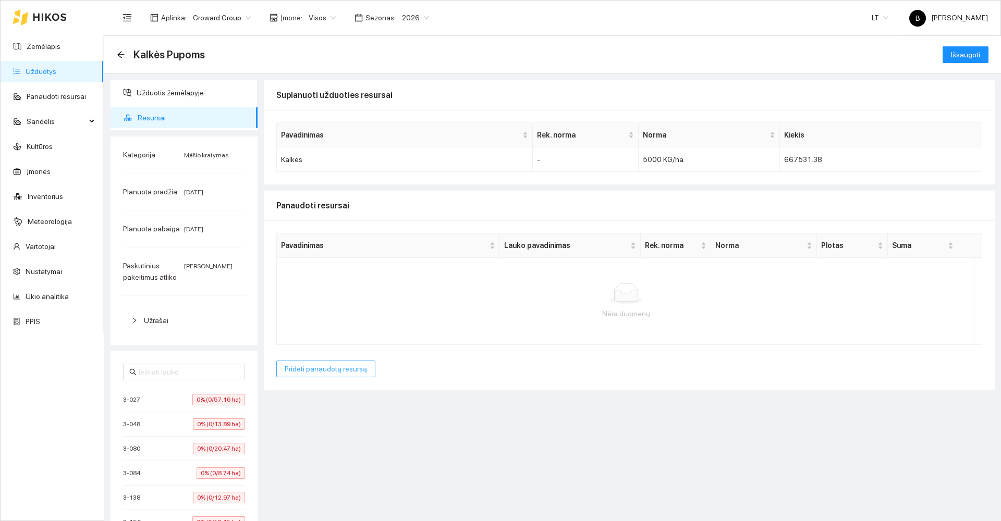
click at [314, 369] on span "Pridėti panaudotą resursą" at bounding box center [326, 368] width 82 height 11
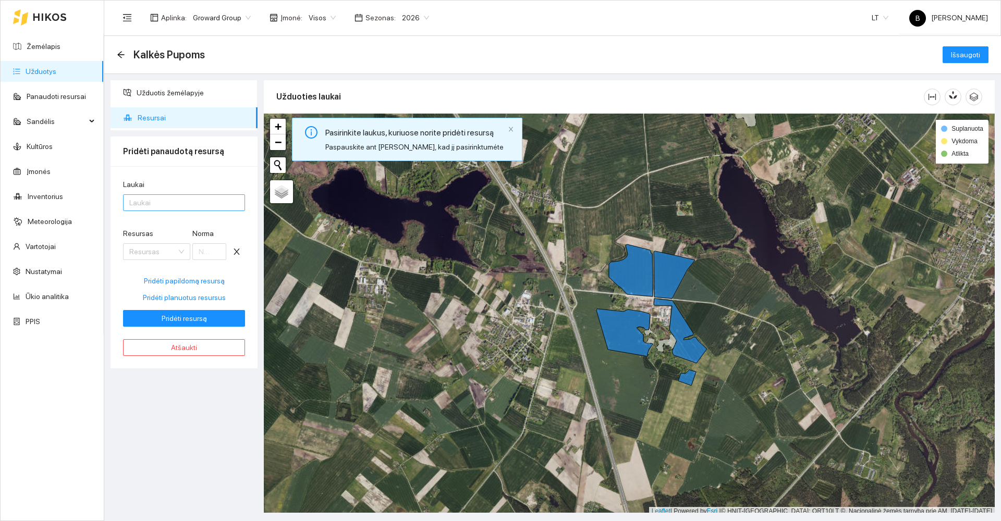
click at [172, 202] on div at bounding box center [179, 202] width 106 height 13
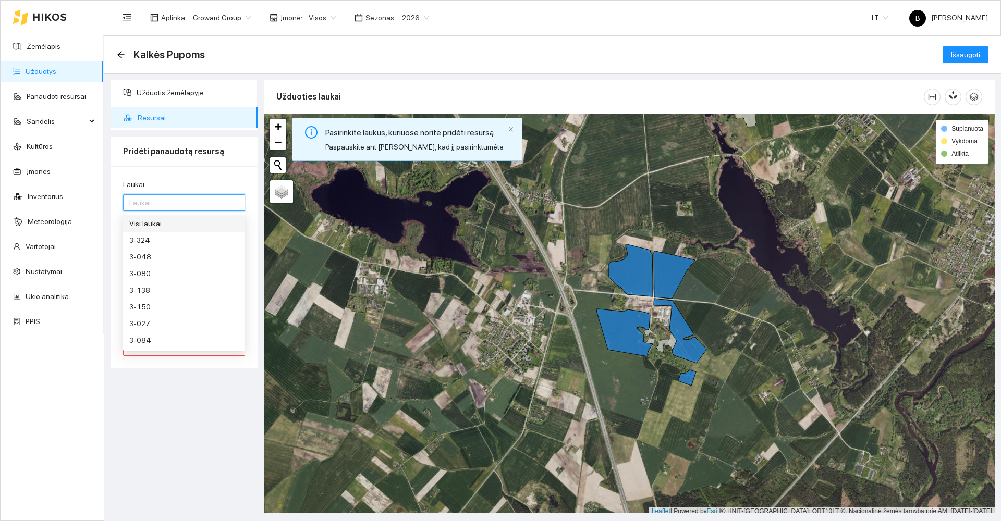
click at [169, 226] on div "Visi laukai" at bounding box center [183, 223] width 109 height 11
click at [172, 394] on div "Užduotis žemėlapyje Resursai Pridėti panaudotą resursą Laukai Visi laukai Resur…" at bounding box center [183, 296] width 153 height 433
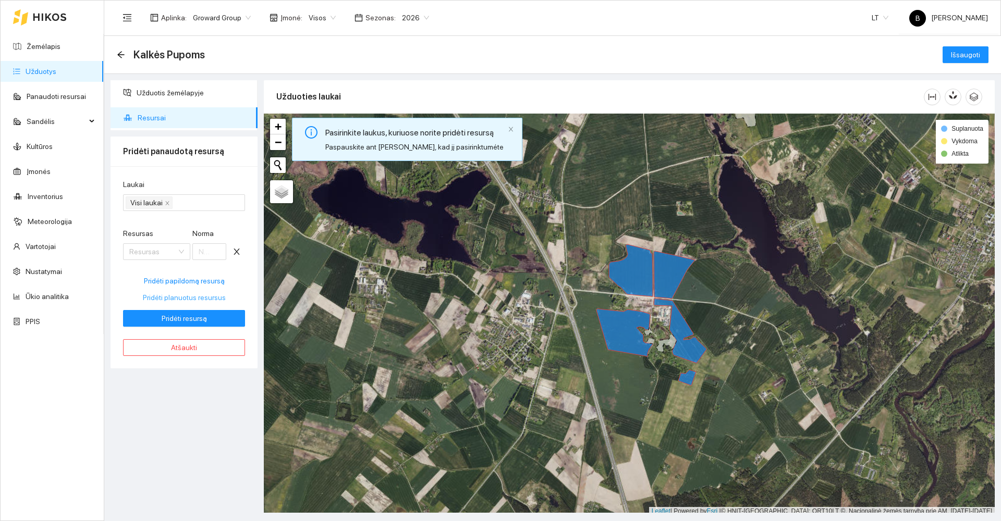
click at [181, 297] on span "Pridėti planuotus resursus" at bounding box center [184, 297] width 83 height 11
type input "5000"
click at [189, 319] on span "Pridėti resursą" at bounding box center [184, 318] width 45 height 11
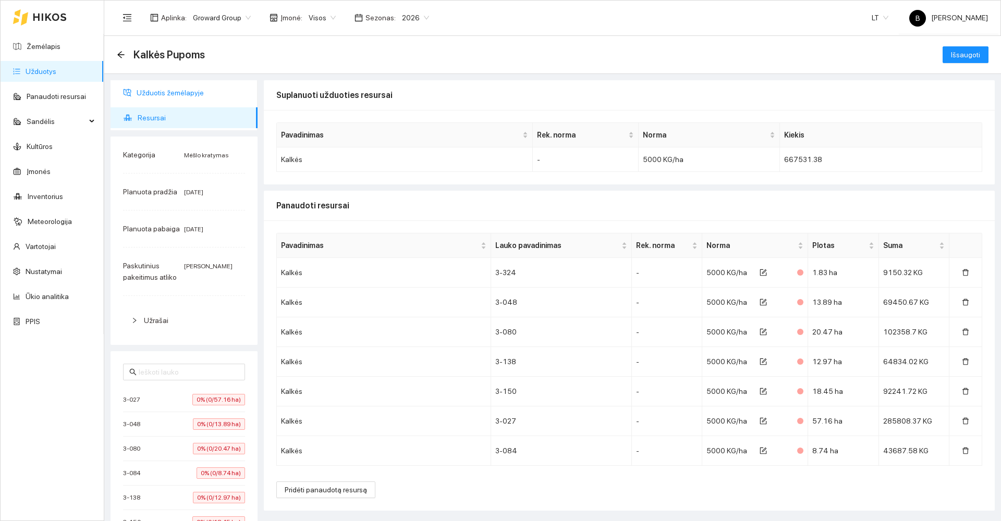
click at [177, 92] on span "Užduotis žemėlapyje" at bounding box center [193, 92] width 113 height 21
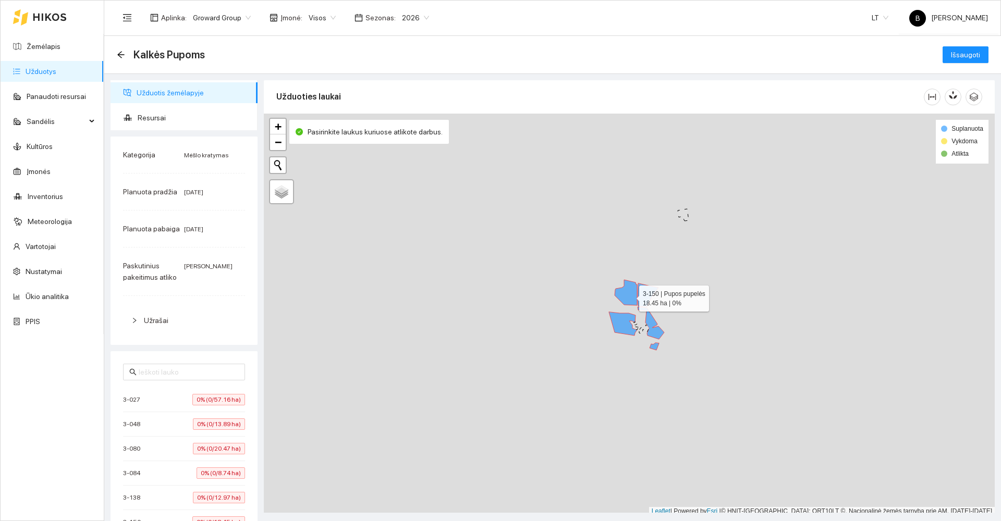
click at [629, 295] on icon at bounding box center [625, 293] width 22 height 26
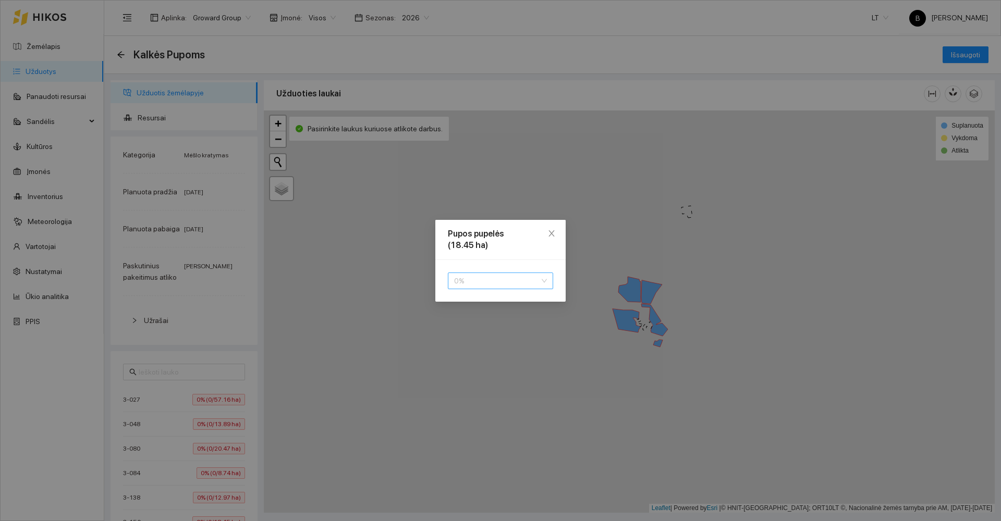
click at [522, 281] on span "0 %" at bounding box center [500, 281] width 93 height 16
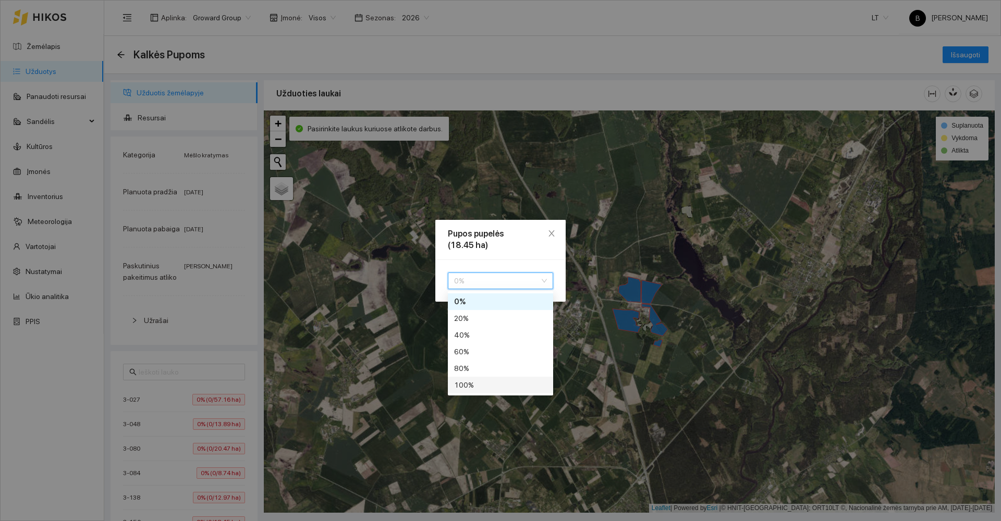
click at [477, 385] on div "100 %" at bounding box center [500, 384] width 93 height 11
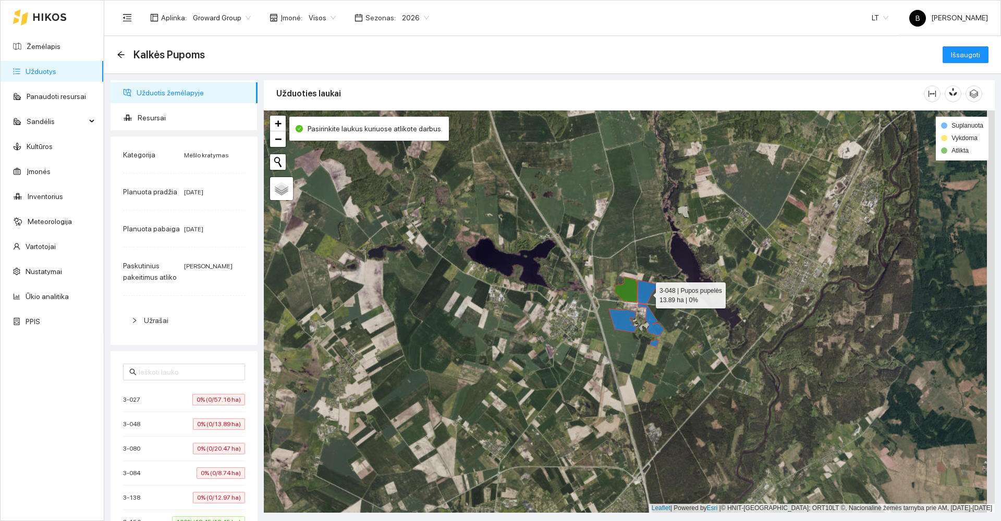
click at [646, 293] on icon at bounding box center [647, 291] width 21 height 23
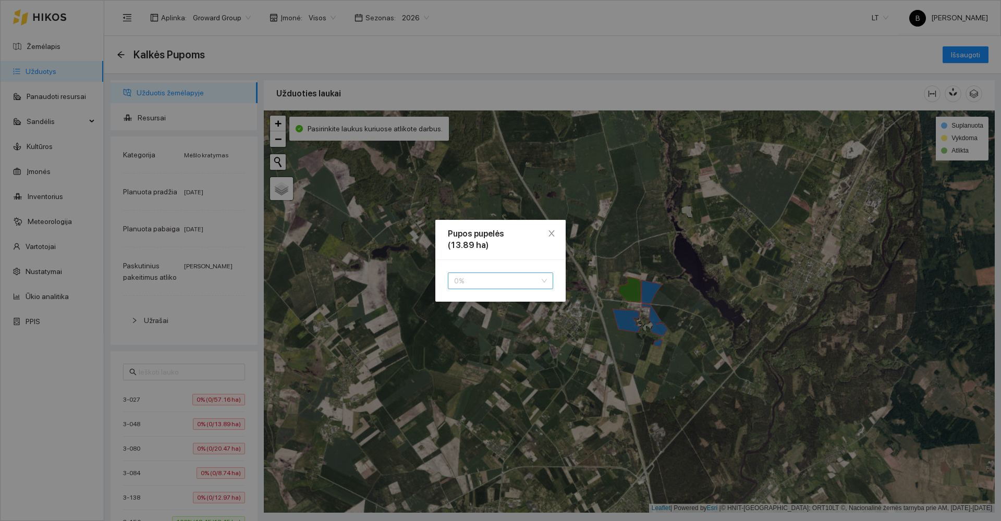
click at [517, 276] on span "0 %" at bounding box center [500, 281] width 93 height 16
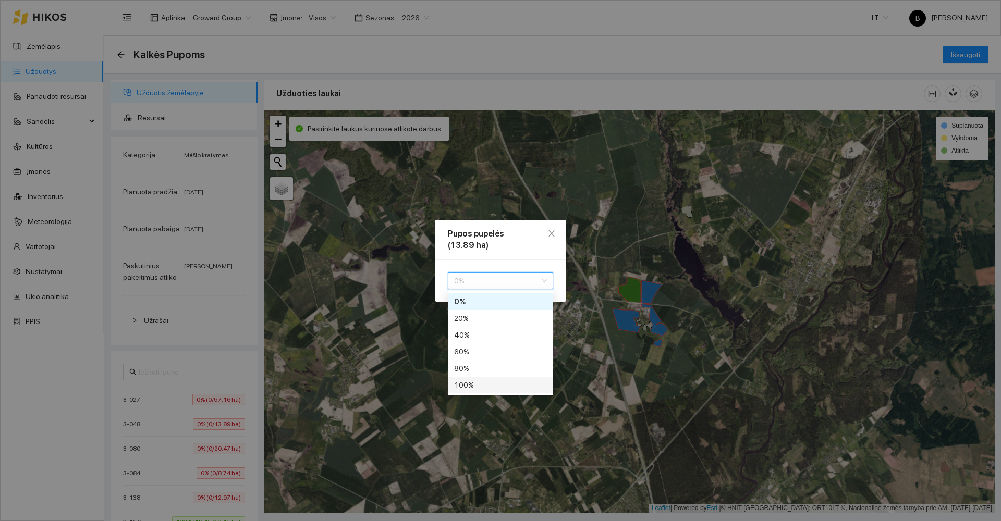
click at [480, 385] on div "100 %" at bounding box center [500, 384] width 93 height 11
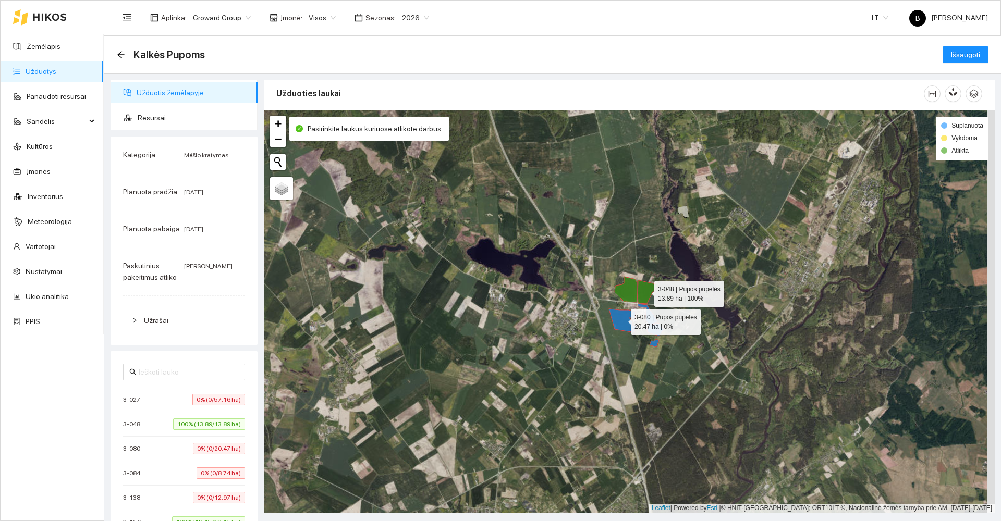
drag, startPoint x: 621, startPoint y: 319, endPoint x: 602, endPoint y: 323, distance: 19.6
click at [621, 319] on icon at bounding box center [623, 320] width 28 height 23
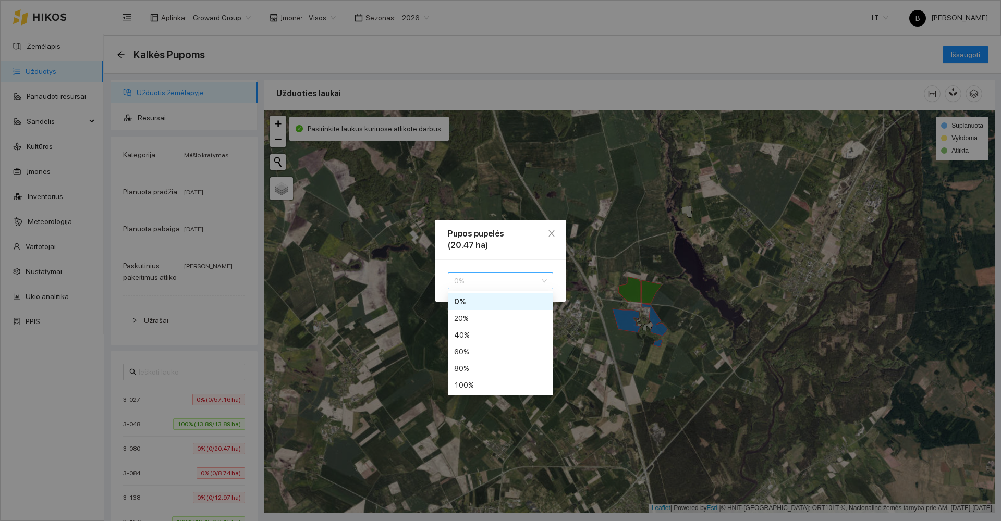
click at [501, 285] on span "0 %" at bounding box center [500, 281] width 93 height 16
click at [479, 388] on div "100 %" at bounding box center [500, 384] width 93 height 11
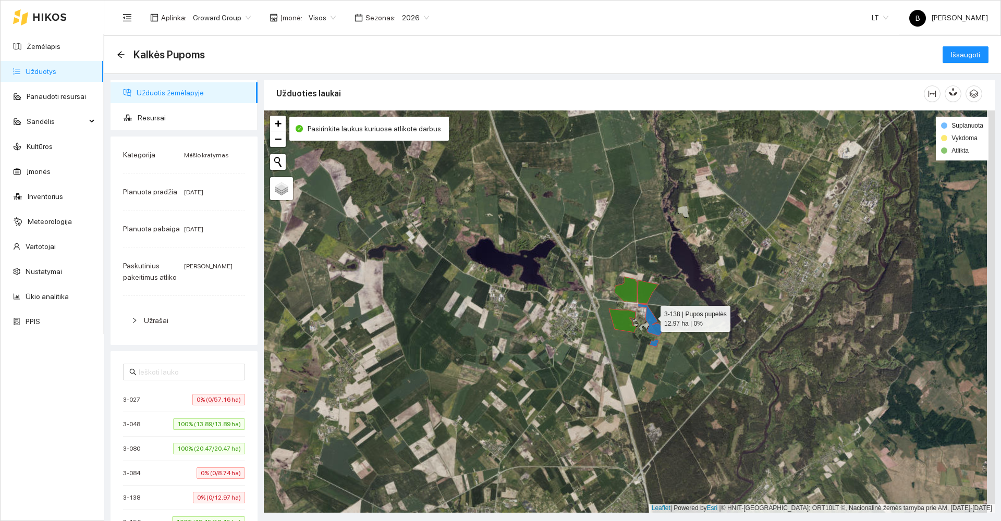
click at [650, 315] on icon at bounding box center [650, 320] width 27 height 32
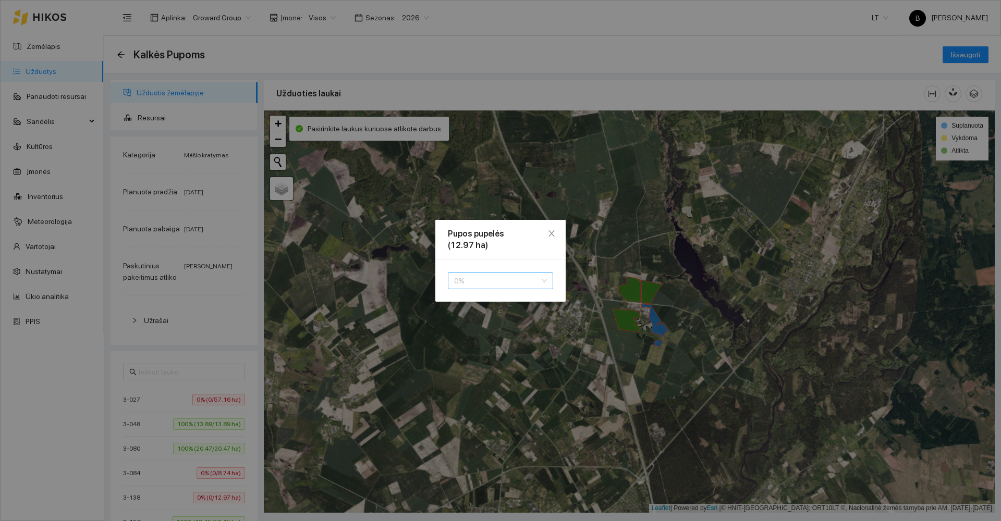
click at [513, 276] on span "0 %" at bounding box center [500, 281] width 93 height 16
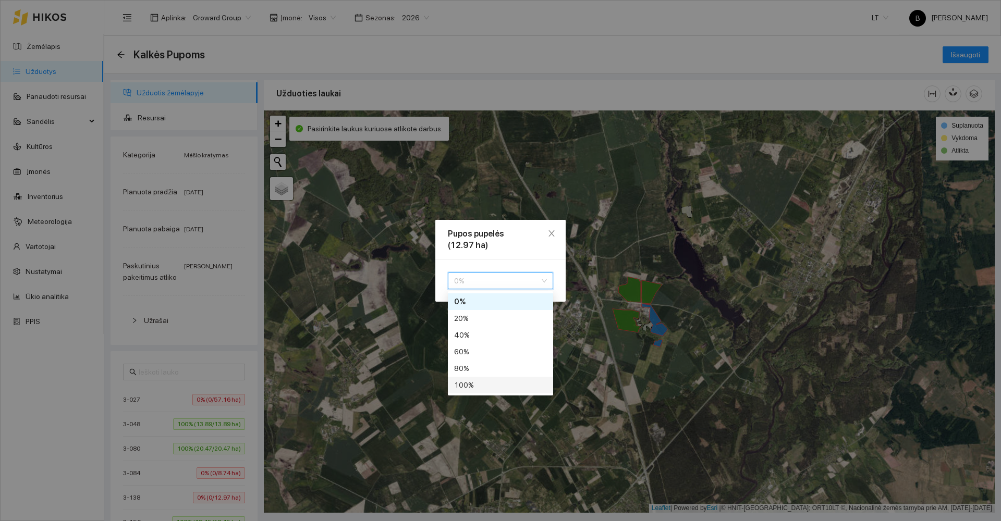
click at [471, 381] on div "100 %" at bounding box center [500, 384] width 93 height 11
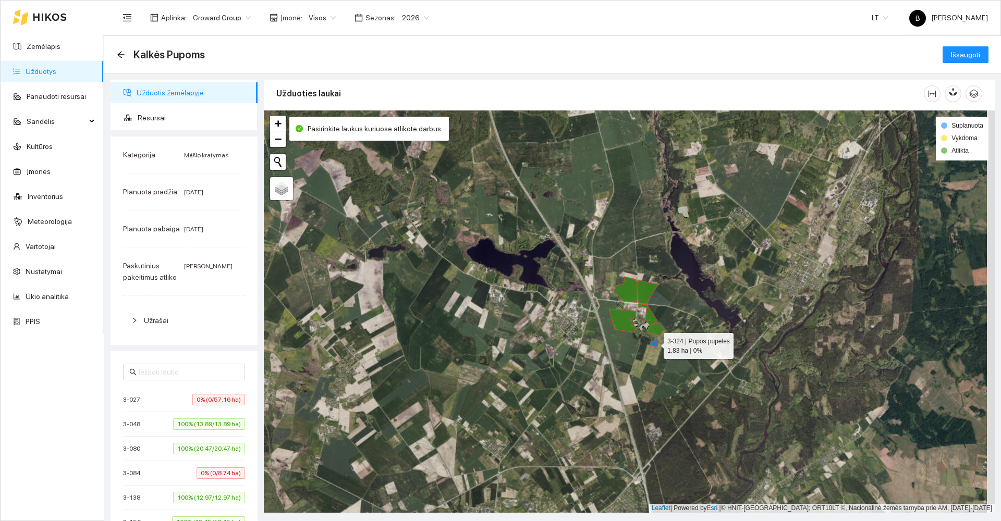
click at [655, 345] on icon at bounding box center [653, 343] width 9 height 7
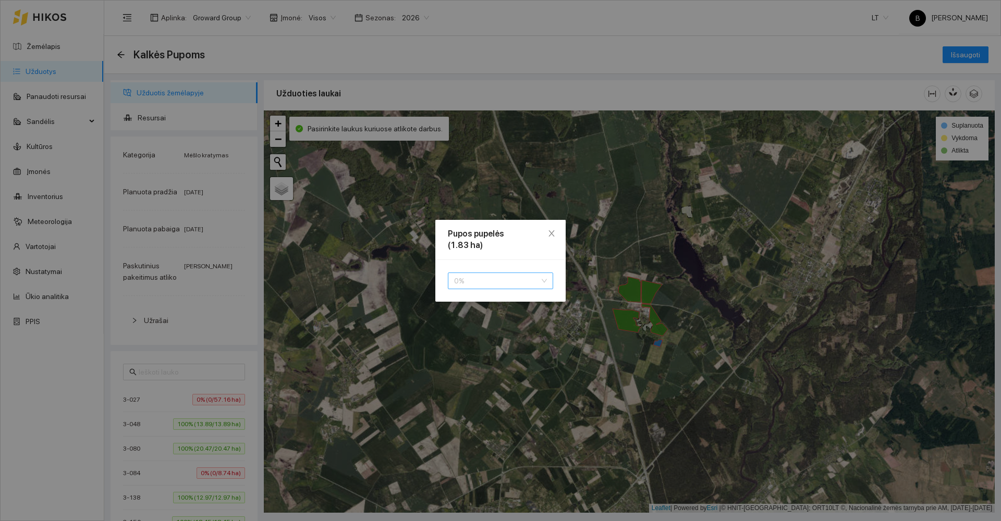
click at [493, 280] on span "0 %" at bounding box center [500, 281] width 93 height 16
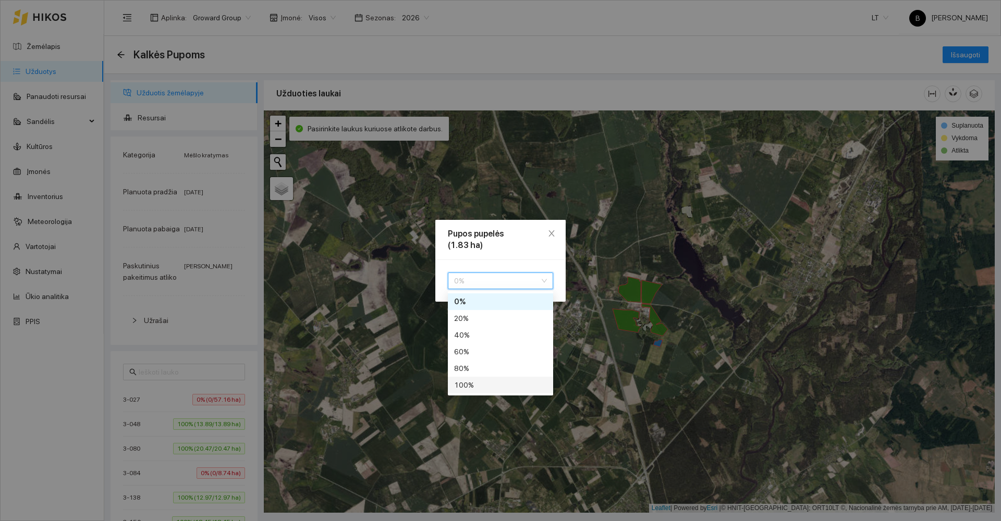
click at [485, 384] on div "100 %" at bounding box center [500, 384] width 93 height 11
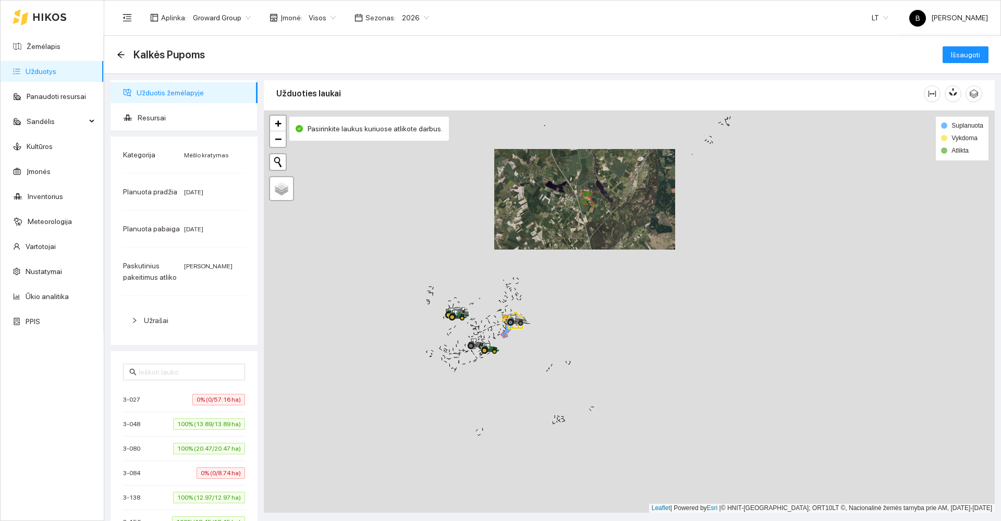
drag, startPoint x: 542, startPoint y: 391, endPoint x: 584, endPoint y: 281, distance: 117.4
click at [584, 282] on div at bounding box center [629, 311] width 731 height 402
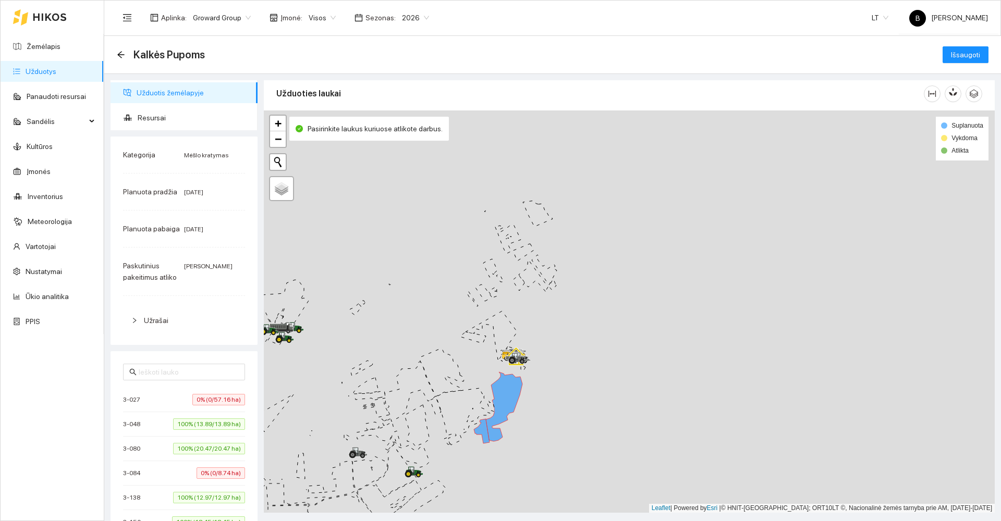
drag, startPoint x: 575, startPoint y: 339, endPoint x: 639, endPoint y: 242, distance: 116.2
click at [639, 242] on div at bounding box center [629, 311] width 731 height 402
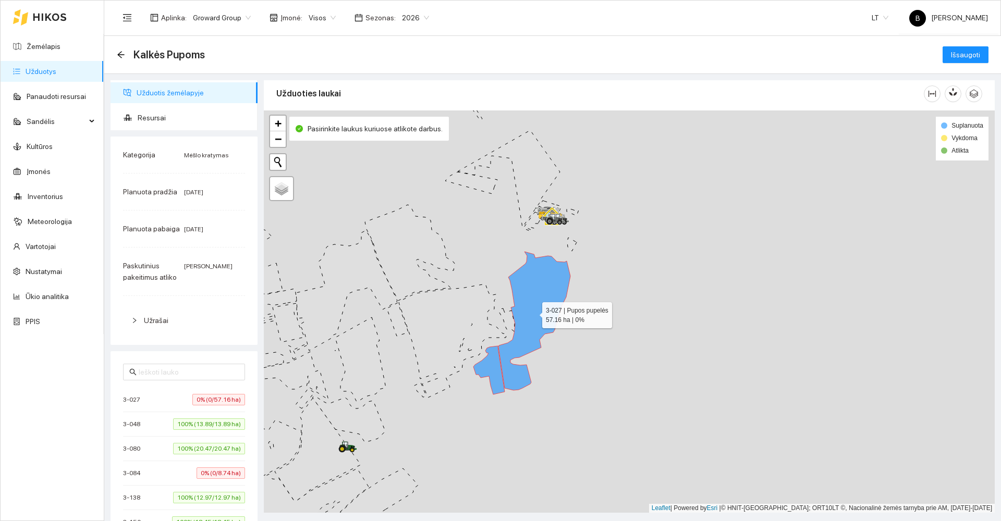
click at [550, 291] on icon at bounding box center [534, 321] width 72 height 139
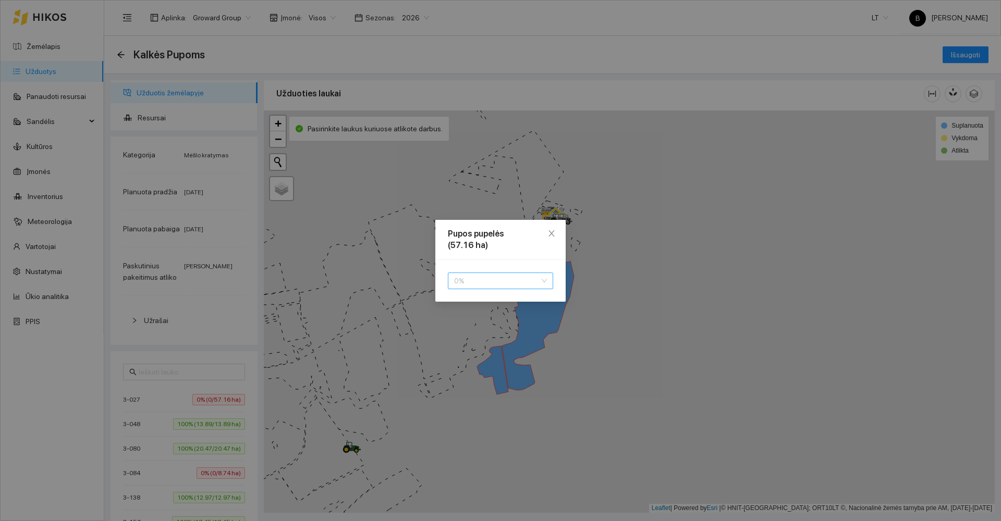
click at [511, 280] on span "0 %" at bounding box center [500, 281] width 93 height 16
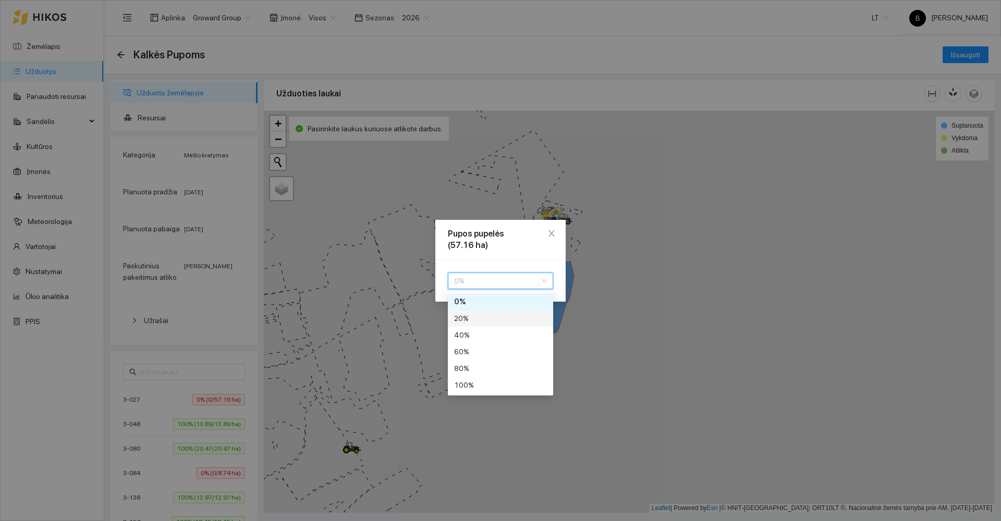
click at [484, 317] on div "20 %" at bounding box center [500, 318] width 93 height 11
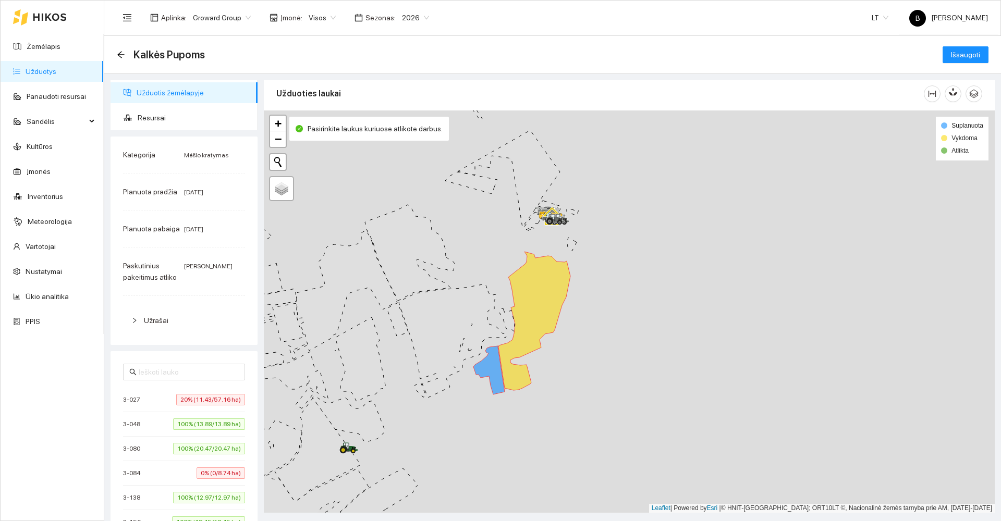
click at [657, 326] on div at bounding box center [629, 311] width 731 height 402
click at [957, 53] on span "Išsaugoti" at bounding box center [964, 54] width 29 height 11
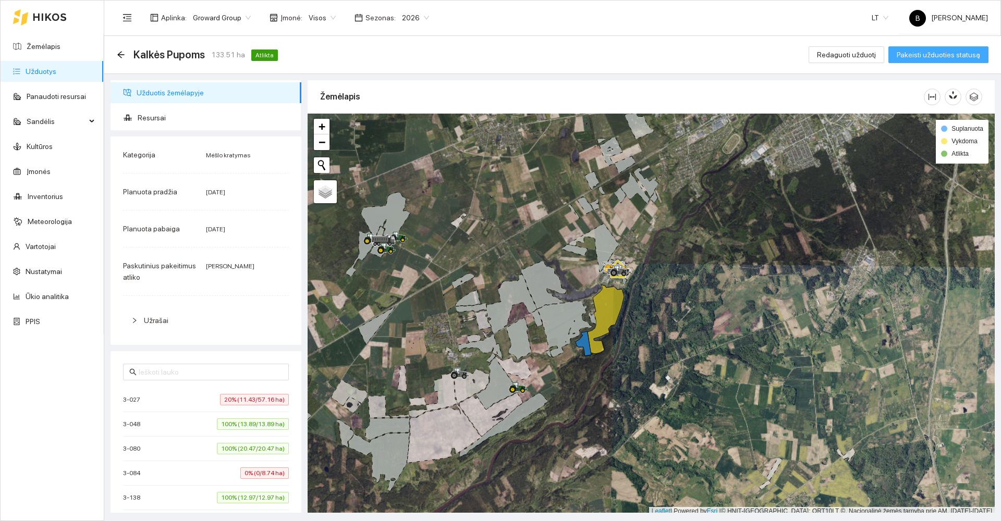
click at [928, 47] on button "Pakeisti užduoties statusą" at bounding box center [938, 54] width 100 height 17
click at [119, 53] on icon "arrow-left" at bounding box center [120, 54] width 7 height 7
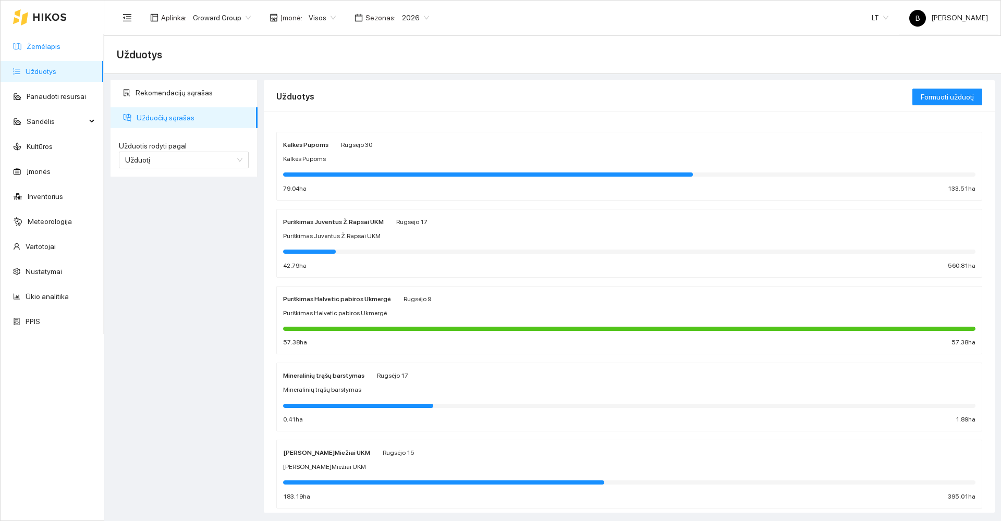
click at [40, 48] on link "Žemėlapis" at bounding box center [44, 46] width 34 height 8
